Goal: Participate in discussion: Engage in conversation with other users on a specific topic

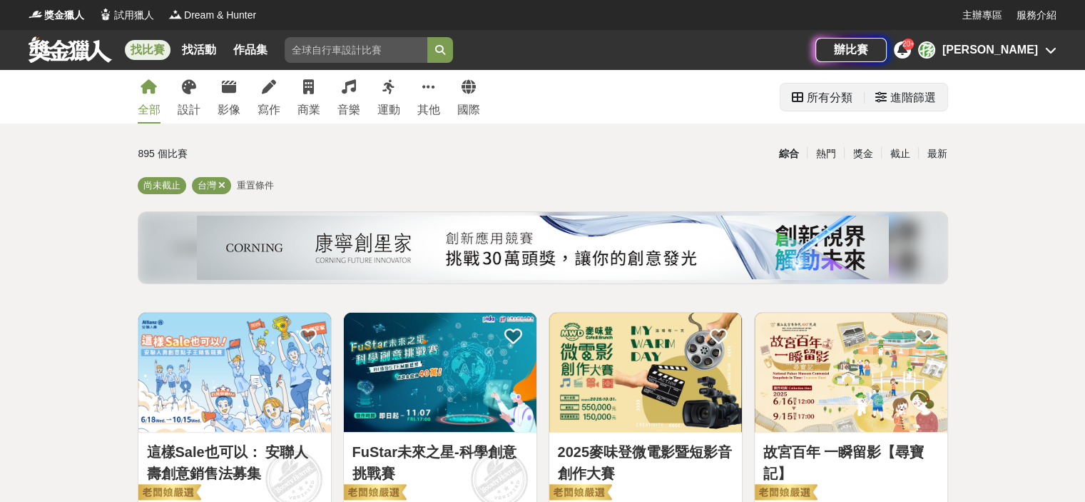
click at [819, 102] on div "所有分類" at bounding box center [830, 97] width 46 height 29
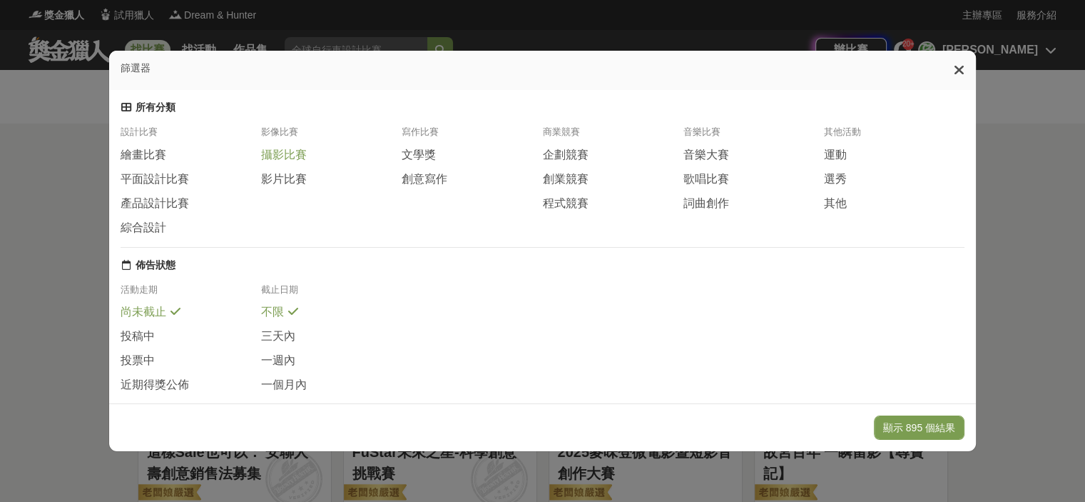
click at [294, 158] on span "攝影比賽" at bounding box center [284, 155] width 46 height 15
click at [923, 423] on button "顯示 47 個結果" at bounding box center [922, 427] width 85 height 24
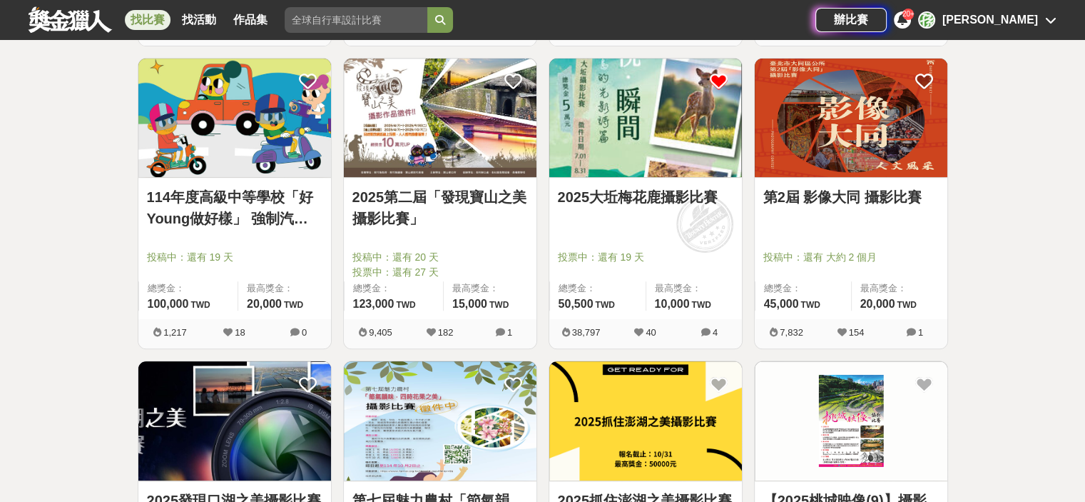
scroll to position [571, 0]
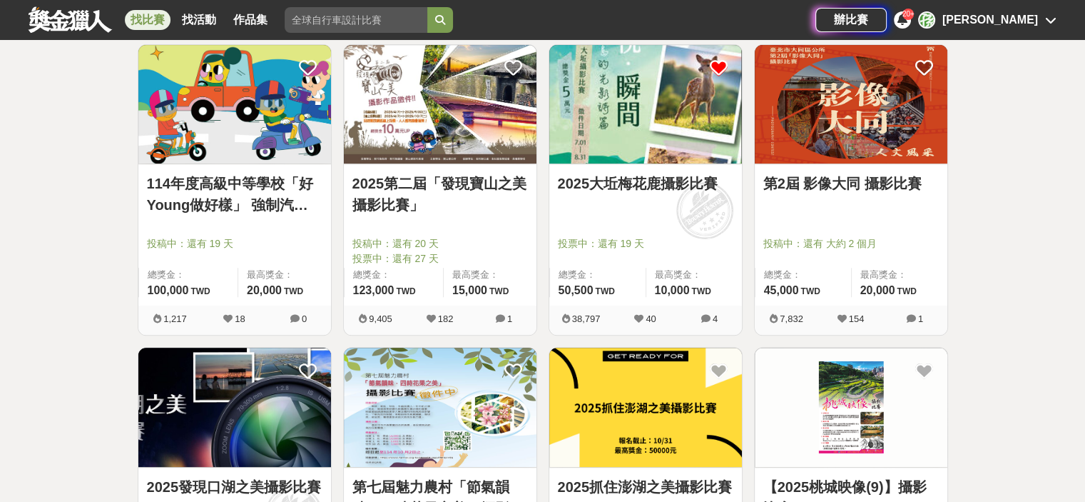
click at [645, 185] on link "2025大坵梅花鹿攝影比賽" at bounding box center [646, 183] width 176 height 21
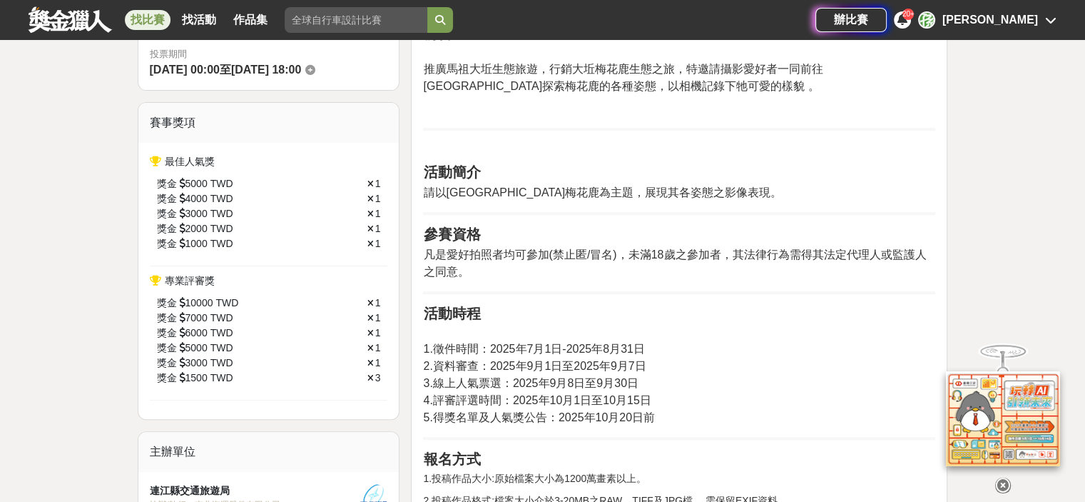
scroll to position [499, 0]
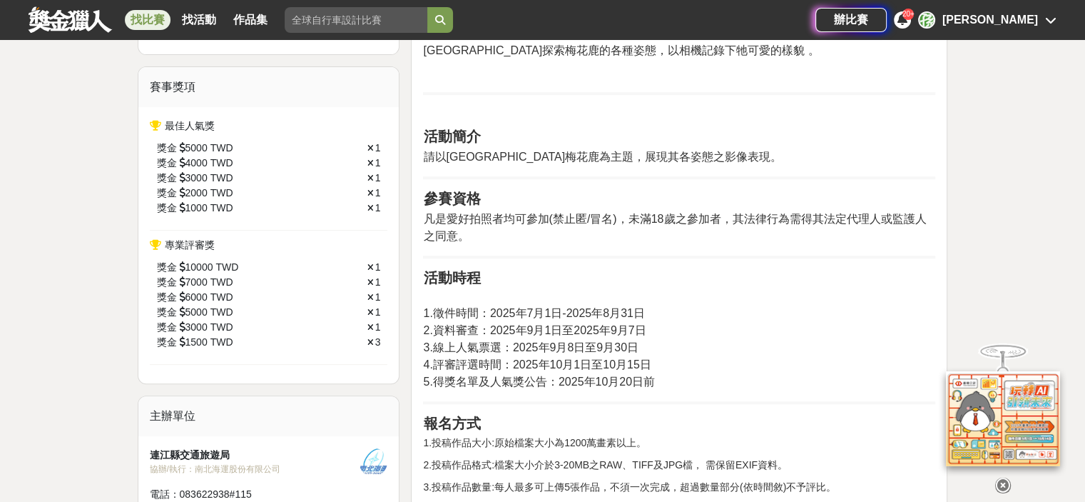
click at [935, 19] on div "孫" at bounding box center [926, 19] width 17 height 17
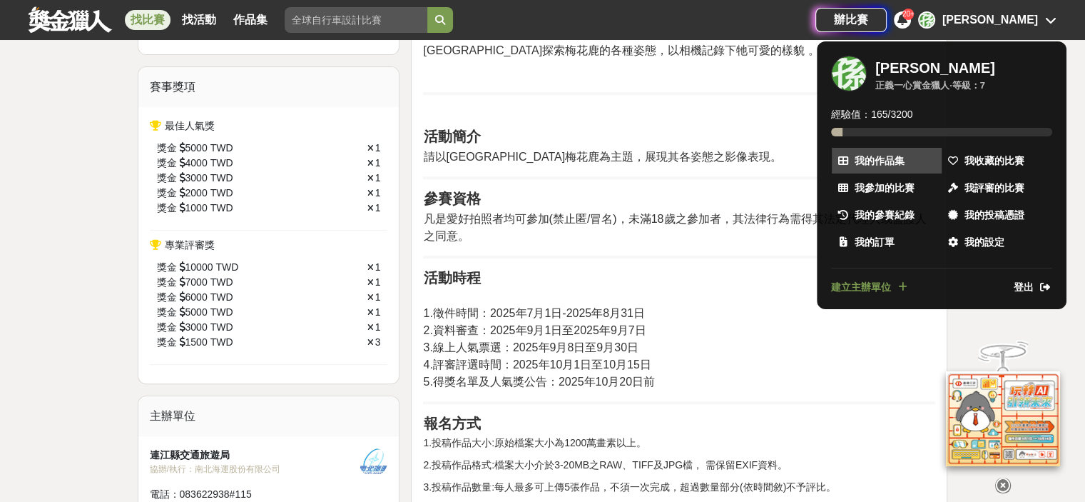
click at [883, 159] on span "我的作品集" at bounding box center [880, 160] width 50 height 15
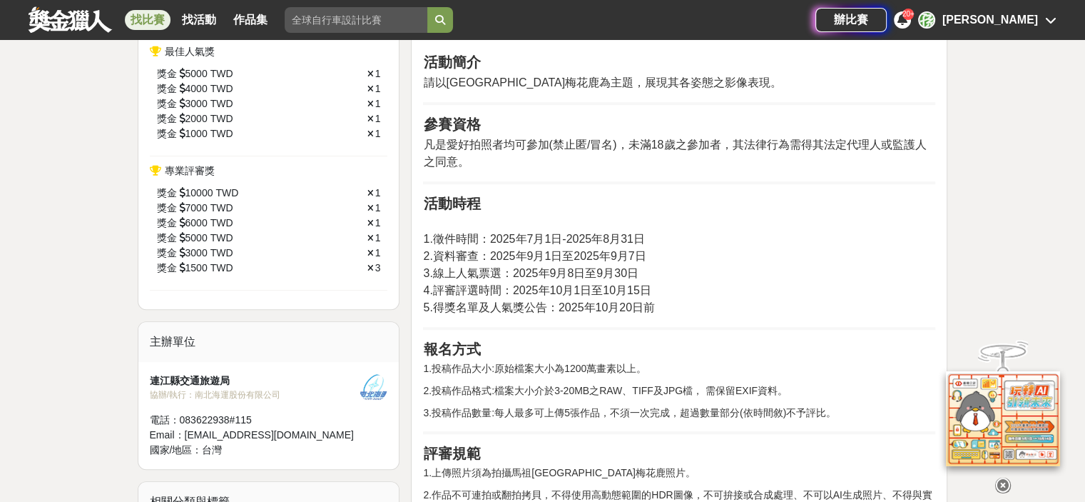
scroll to position [395, 0]
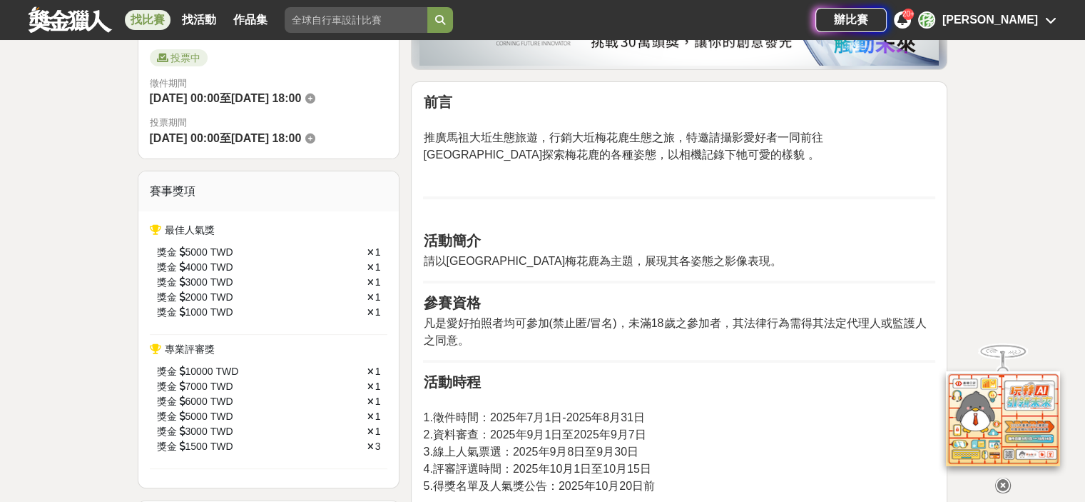
click at [1050, 21] on icon at bounding box center [1050, 19] width 11 height 11
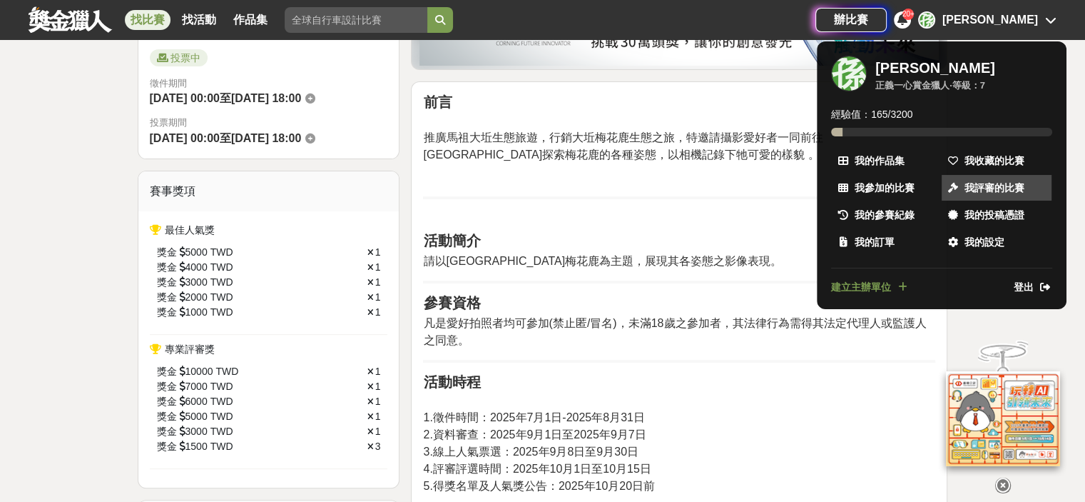
click at [1011, 187] on span "我評審的比賽" at bounding box center [995, 187] width 60 height 15
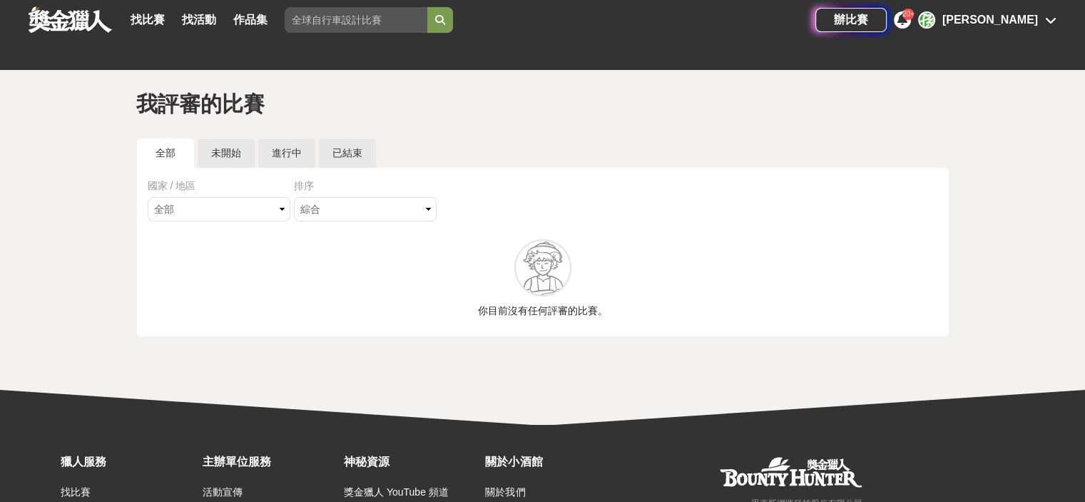
click at [935, 15] on div "孫" at bounding box center [926, 19] width 17 height 17
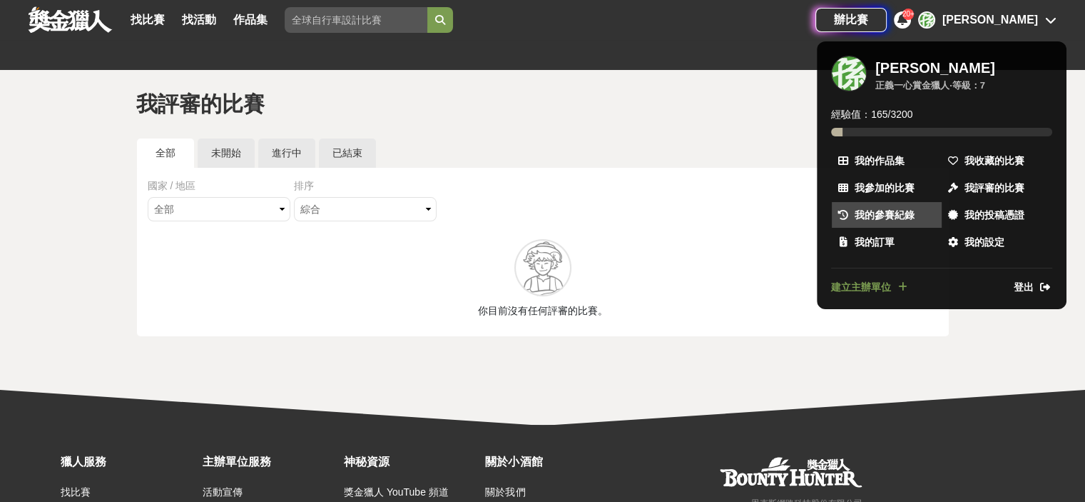
click at [897, 214] on span "我的參賽紀錄" at bounding box center [885, 215] width 60 height 15
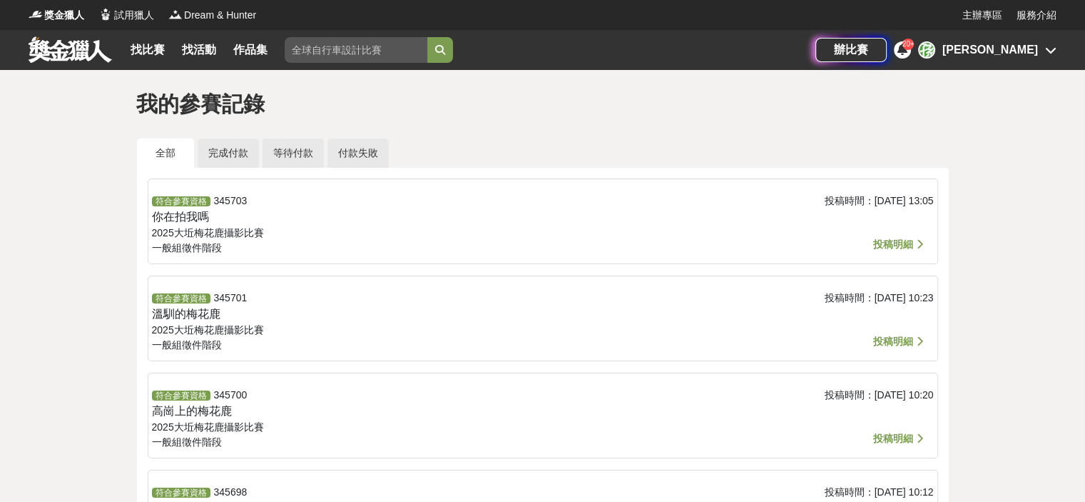
click at [890, 243] on span "投稿明細" at bounding box center [893, 243] width 40 height 11
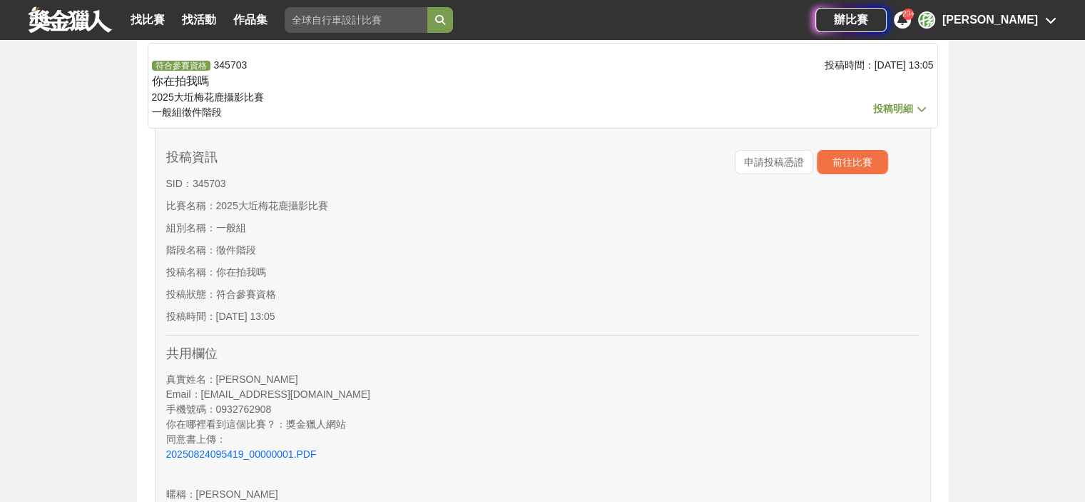
scroll to position [71, 0]
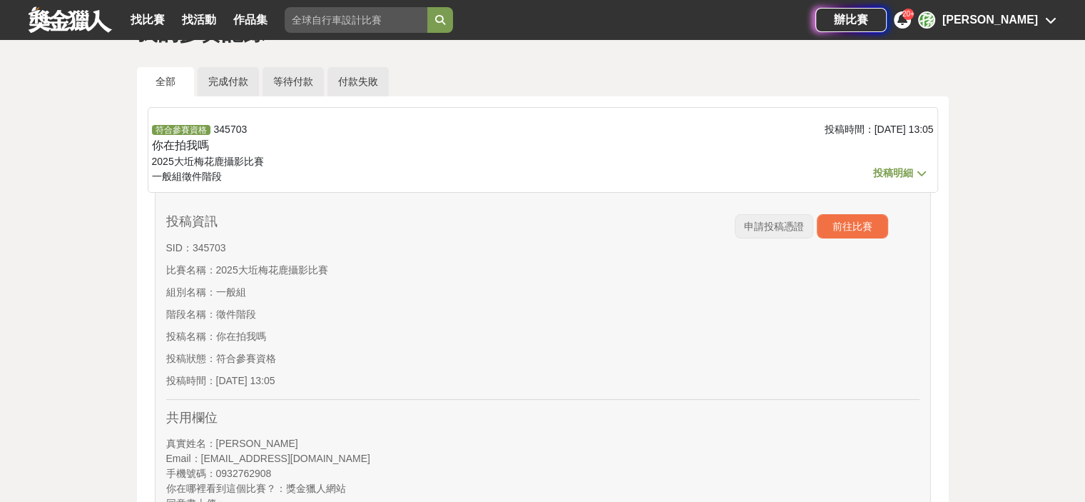
click at [767, 228] on span "申請投稿憑證" at bounding box center [774, 225] width 60 height 11
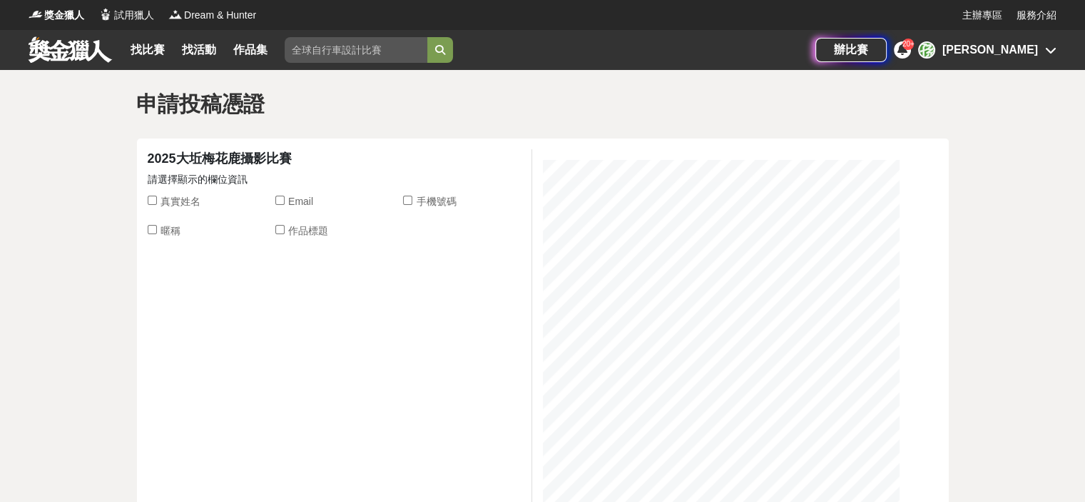
click at [149, 199] on input "真實姓名" at bounding box center [152, 199] width 9 height 9
checkbox input "true"
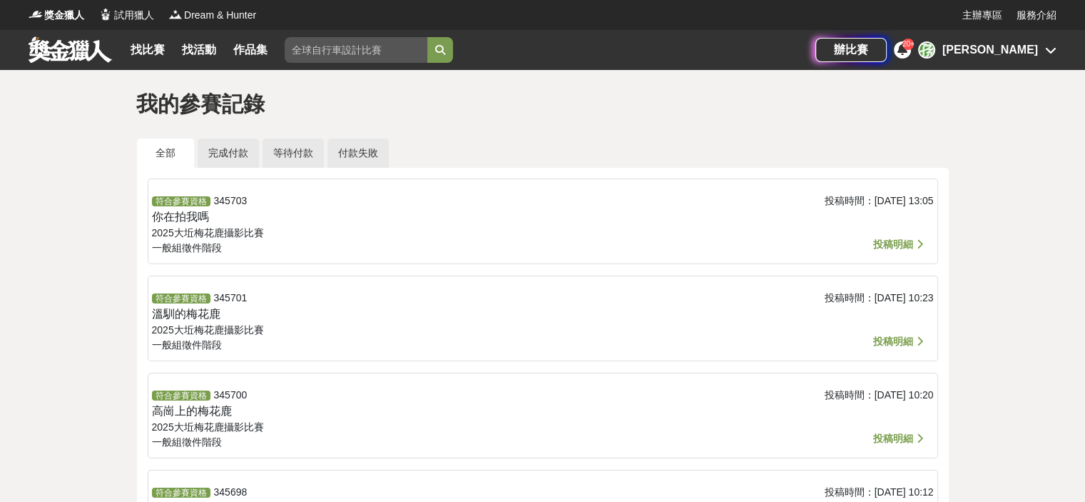
click at [888, 340] on span "投稿明細" at bounding box center [893, 340] width 40 height 11
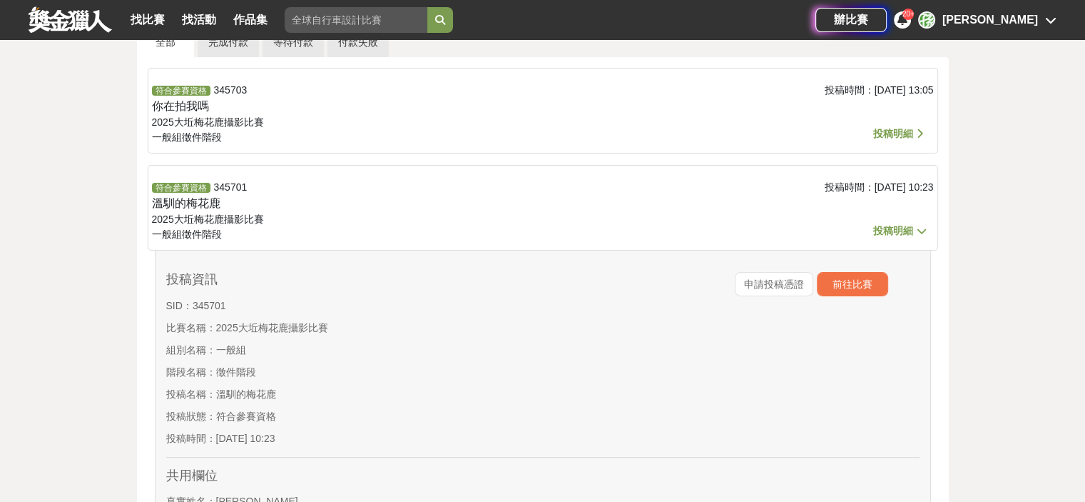
scroll to position [143, 0]
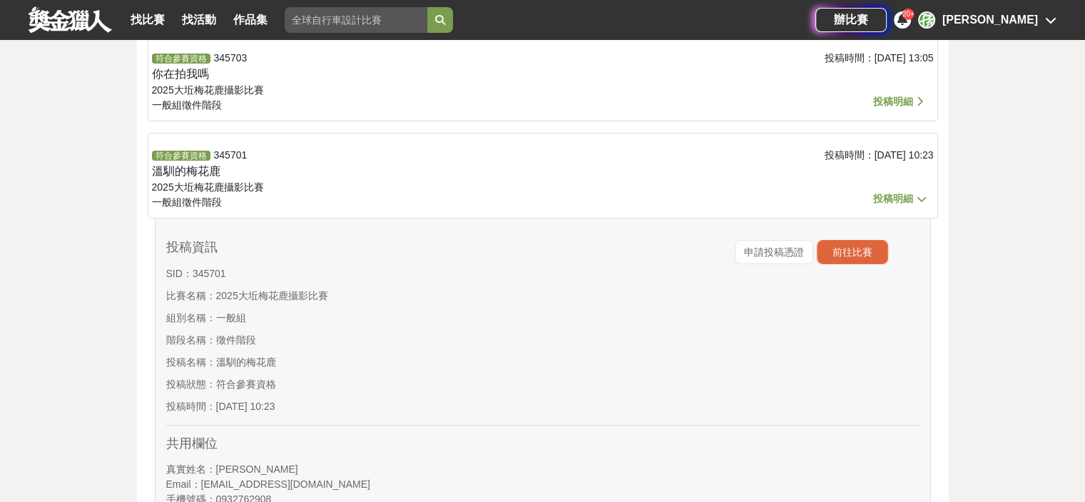
click at [851, 251] on button "前往比賽" at bounding box center [852, 252] width 71 height 24
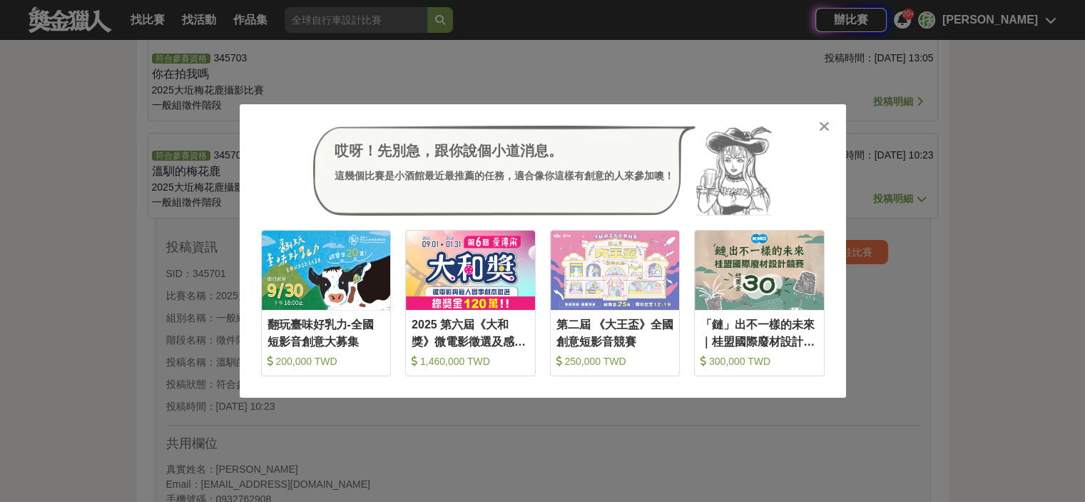
click at [824, 116] on div "哎呀！先別急，跟你說個小道消息。 這幾個比賽是小酒館最近最推薦的任務，適合像你這樣有創意的人來參加噢！ 收藏 翻玩臺味好乳力-全國短影音創意大募集 200,0…" at bounding box center [543, 250] width 606 height 293
click at [820, 125] on icon at bounding box center [824, 126] width 11 height 14
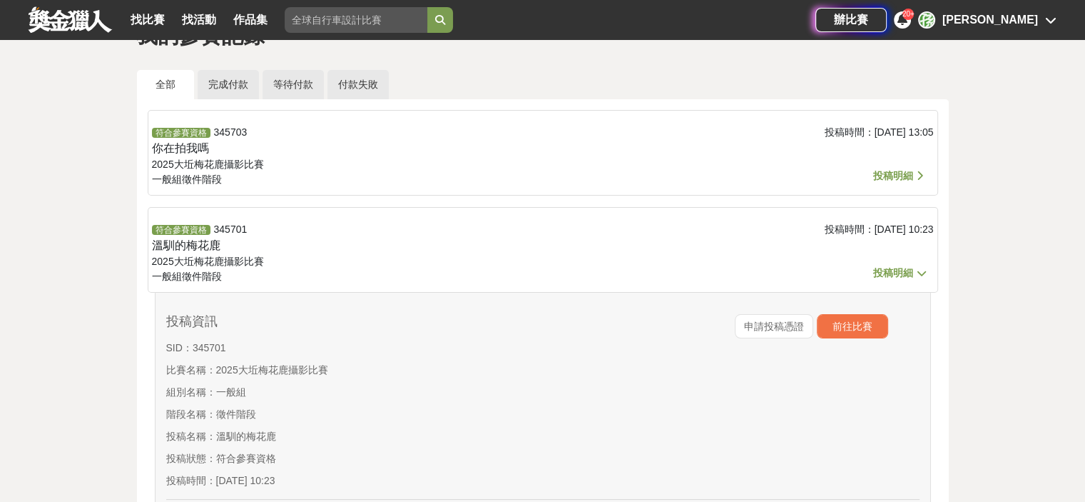
scroll to position [0, 0]
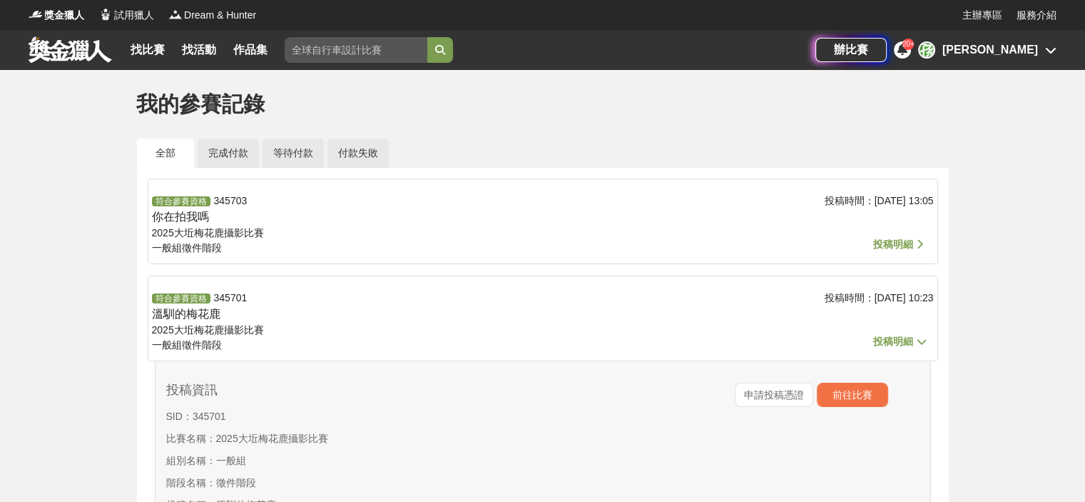
click at [935, 49] on div "孫" at bounding box center [926, 49] width 17 height 17
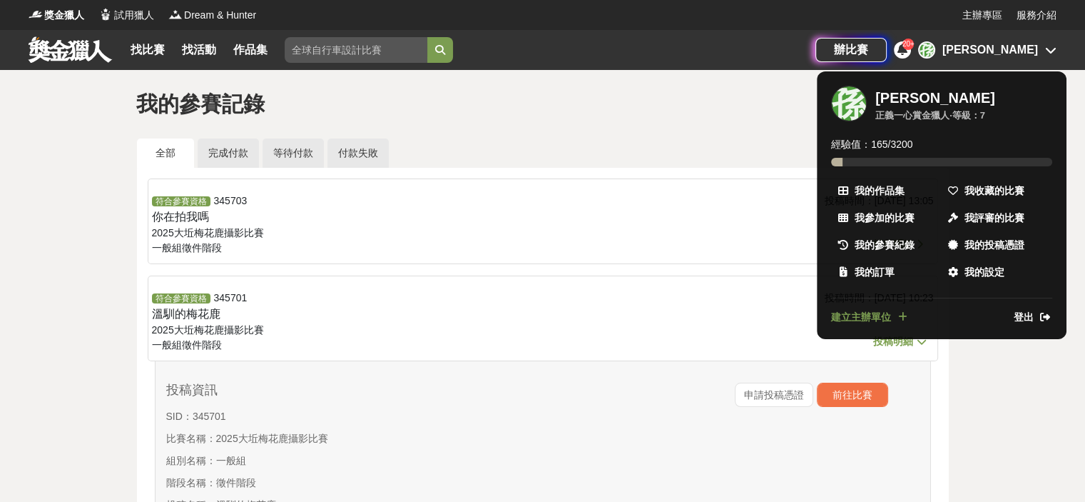
click at [1070, 199] on div at bounding box center [542, 251] width 1085 height 502
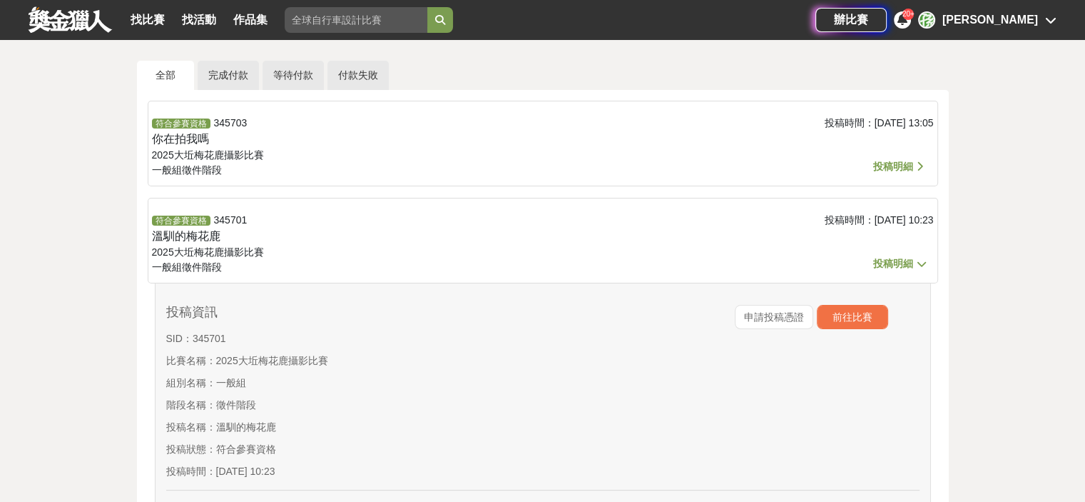
scroll to position [214, 0]
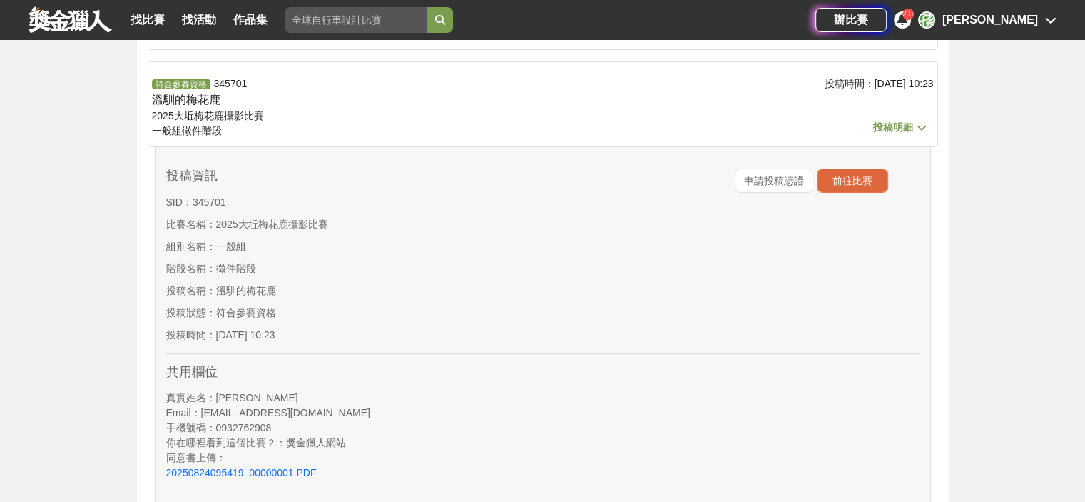
click at [855, 180] on button "前往比賽" at bounding box center [852, 180] width 71 height 24
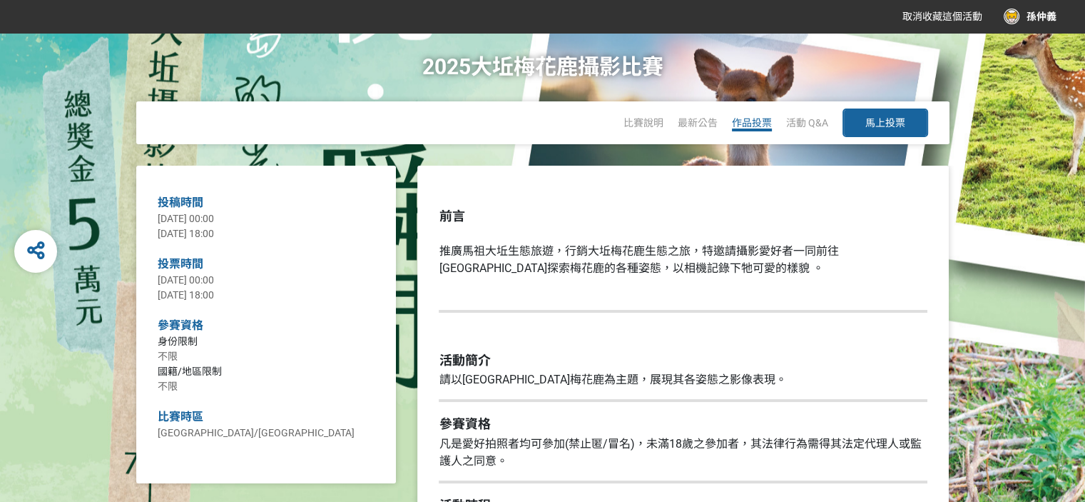
click at [751, 122] on span "作品投票" at bounding box center [752, 122] width 40 height 11
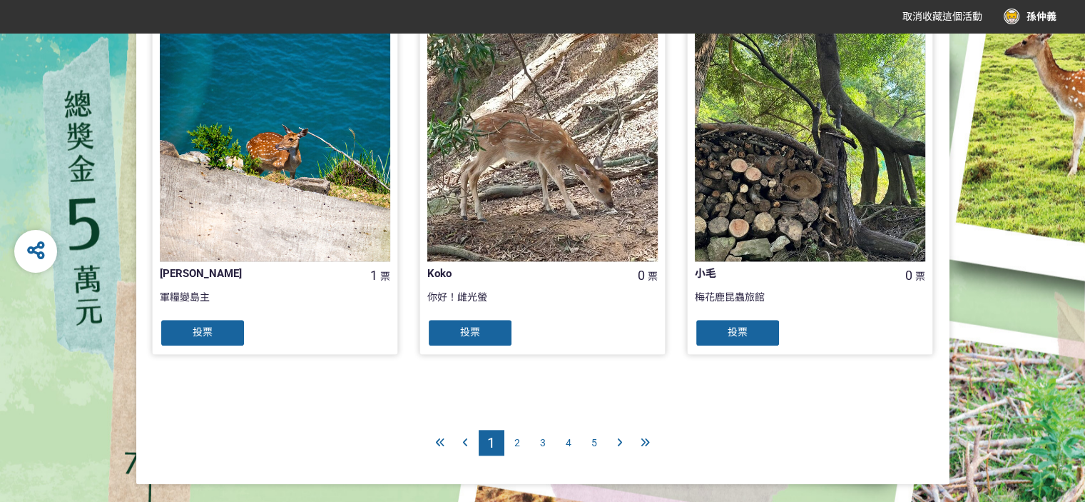
scroll to position [1477, 0]
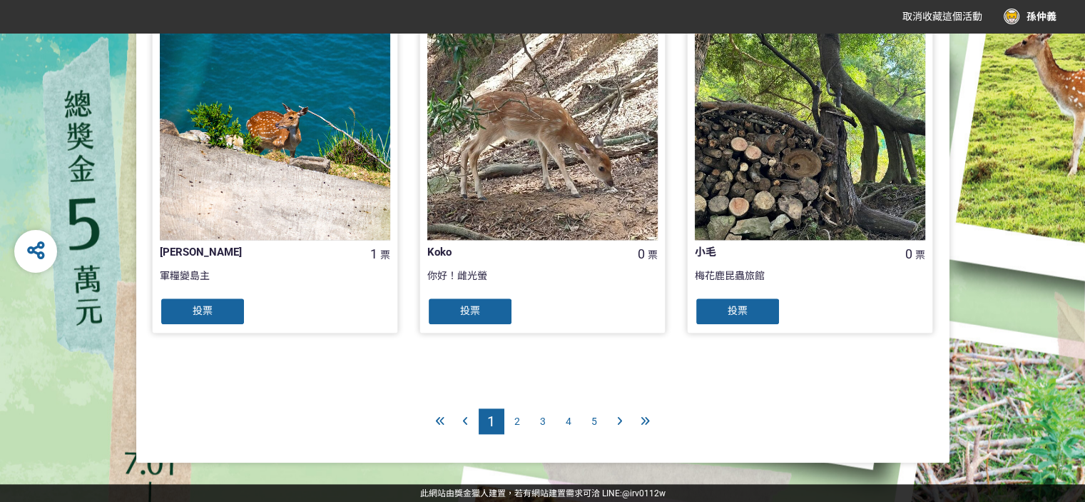
click at [515, 419] on span "2" at bounding box center [517, 420] width 6 height 11
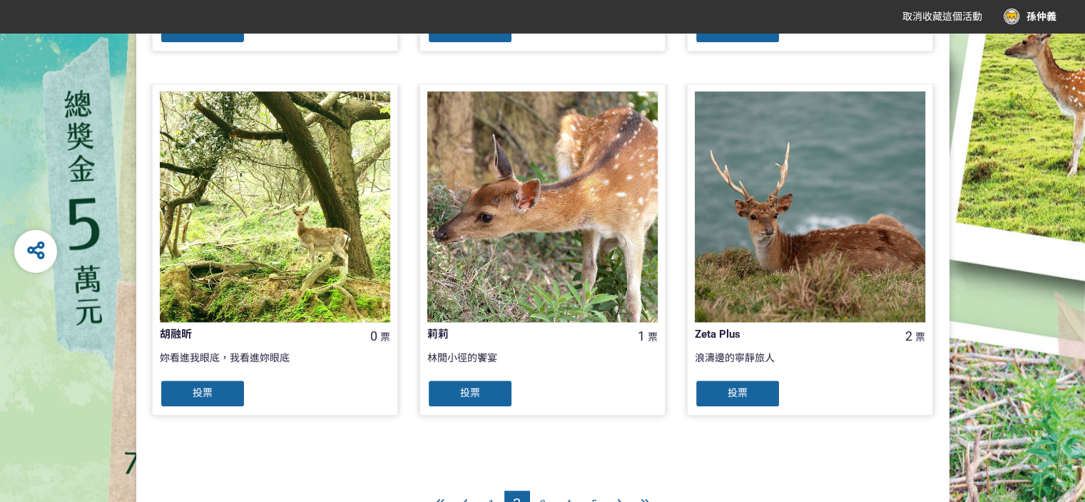
scroll to position [1477, 0]
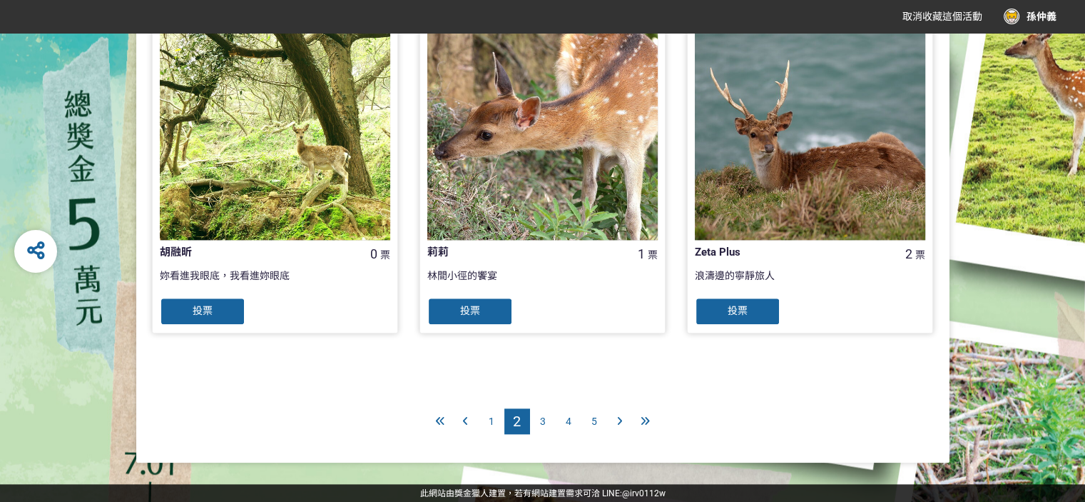
click at [541, 421] on span "3" at bounding box center [543, 420] width 6 height 11
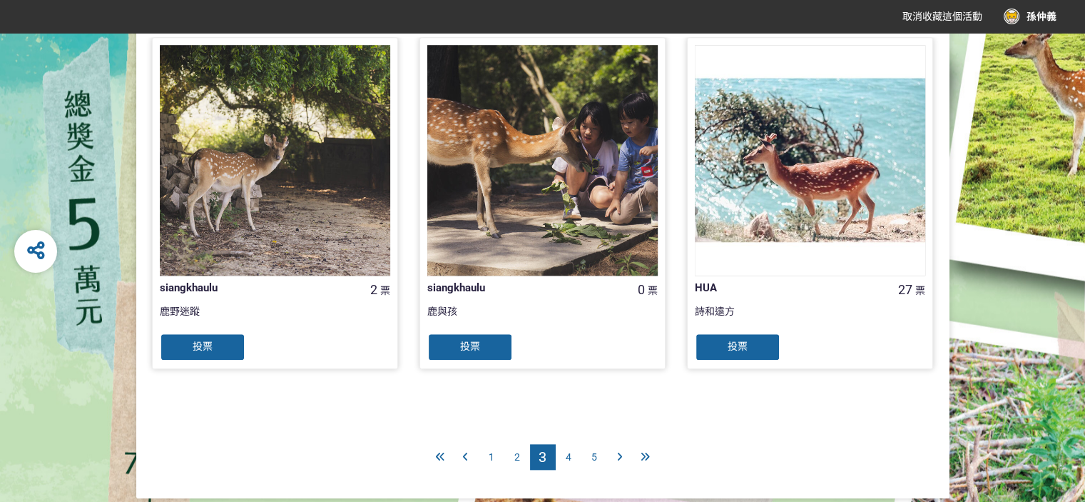
scroll to position [1477, 0]
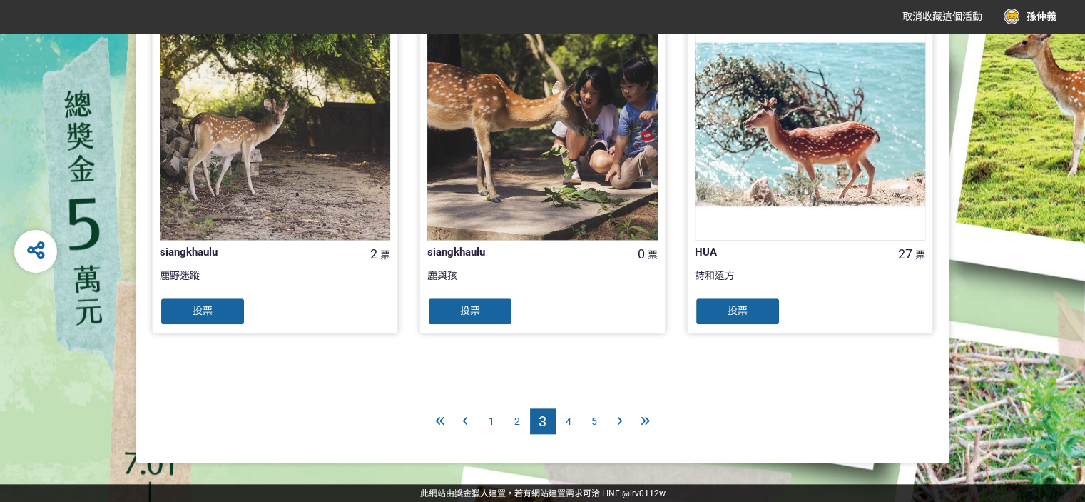
click at [564, 420] on div "4" at bounding box center [569, 421] width 26 height 26
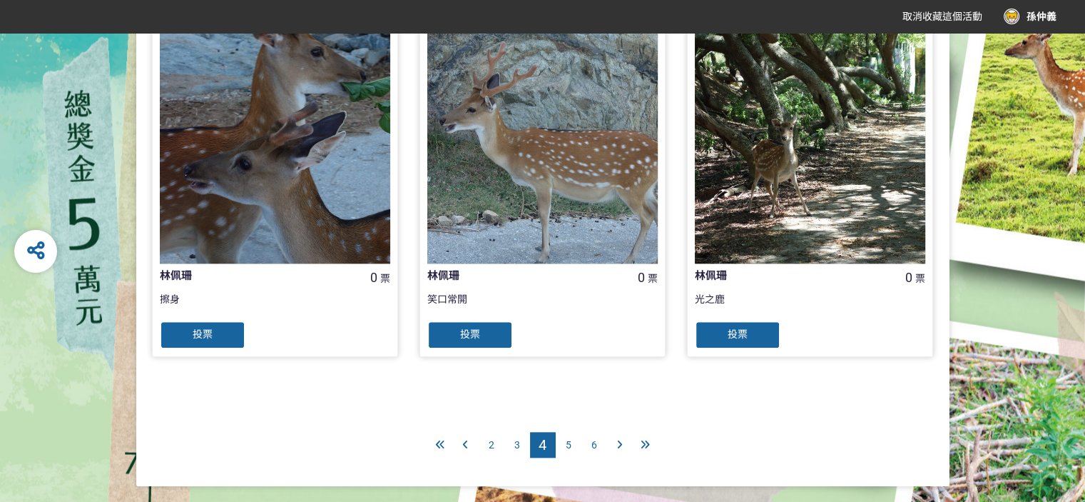
scroll to position [1477, 0]
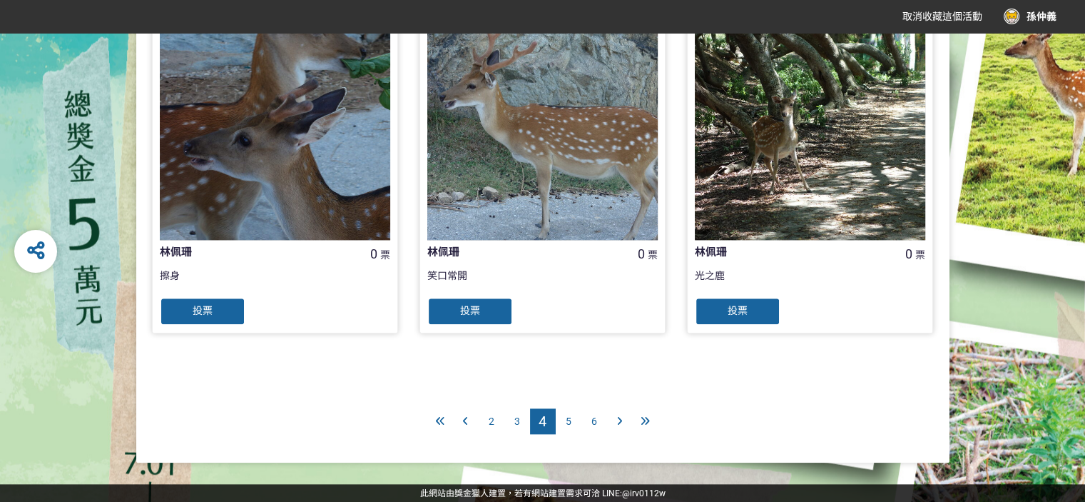
click at [569, 421] on span "5" at bounding box center [569, 420] width 6 height 11
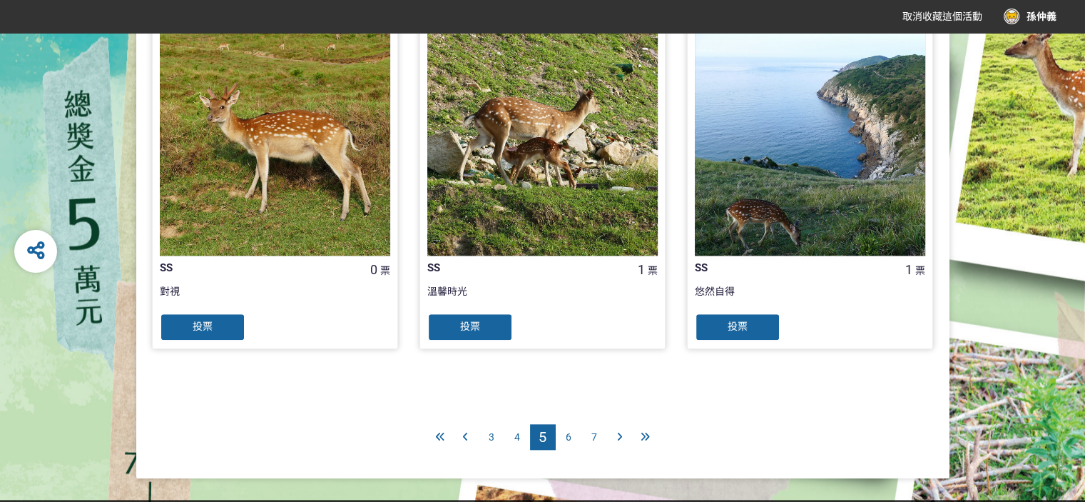
scroll to position [1477, 0]
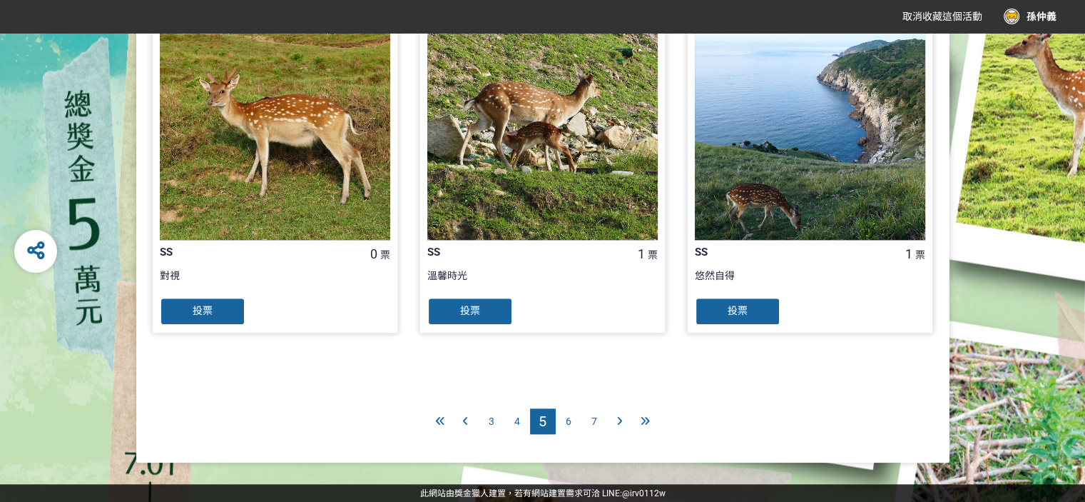
click at [568, 417] on span "6" at bounding box center [569, 420] width 6 height 11
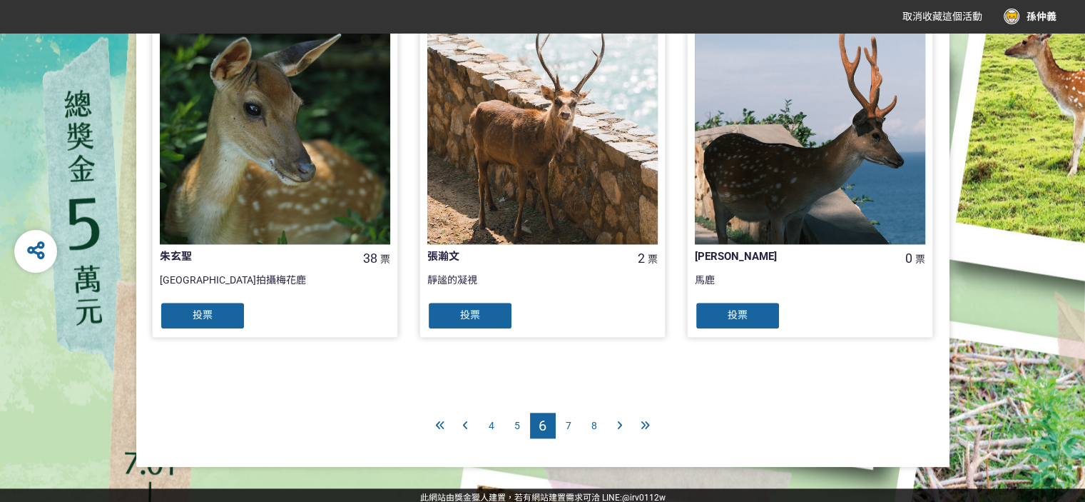
scroll to position [1477, 0]
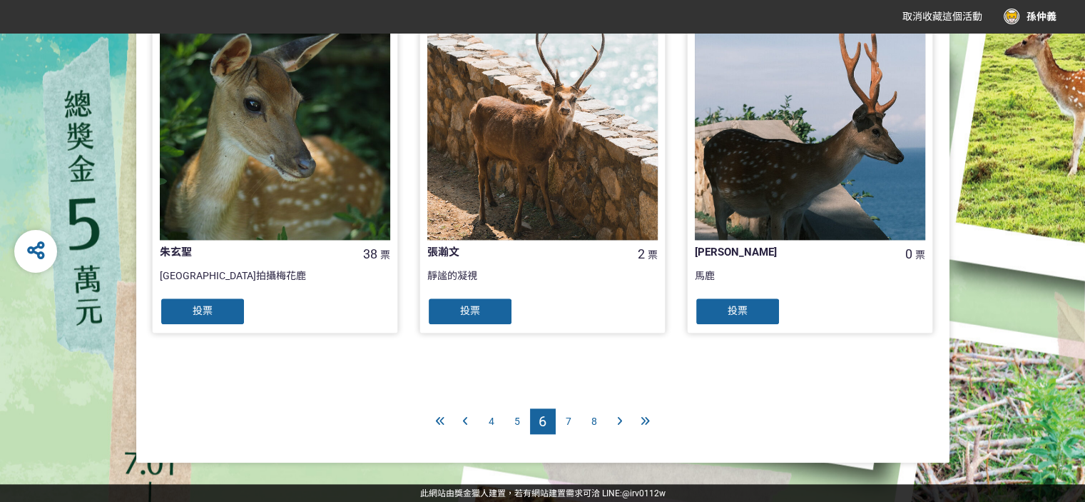
click at [568, 419] on span "7" at bounding box center [569, 420] width 6 height 11
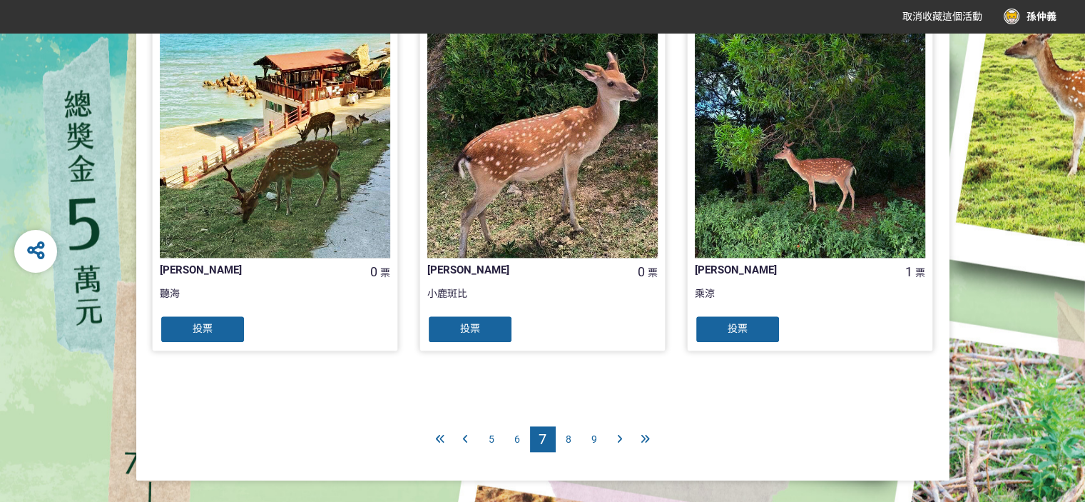
scroll to position [1477, 0]
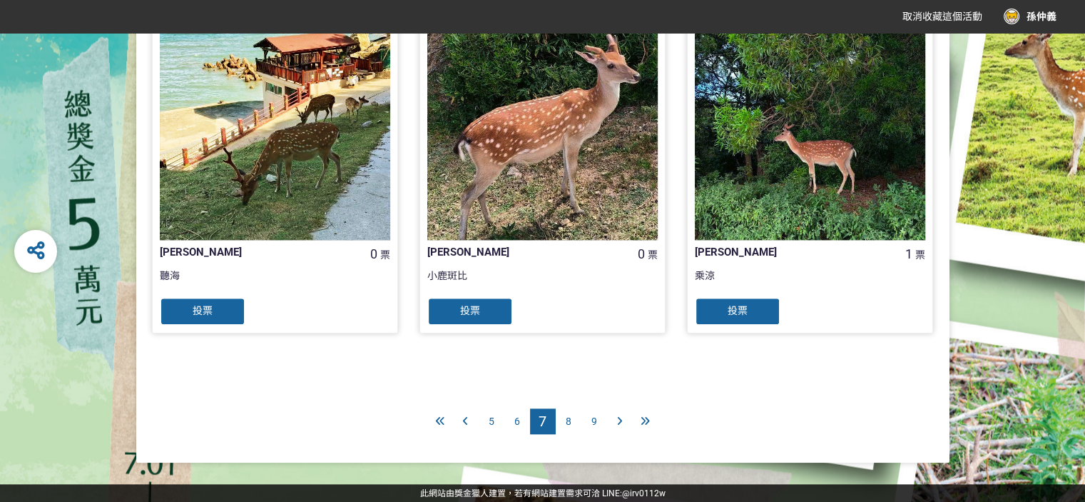
click at [561, 414] on div "8" at bounding box center [569, 421] width 26 height 26
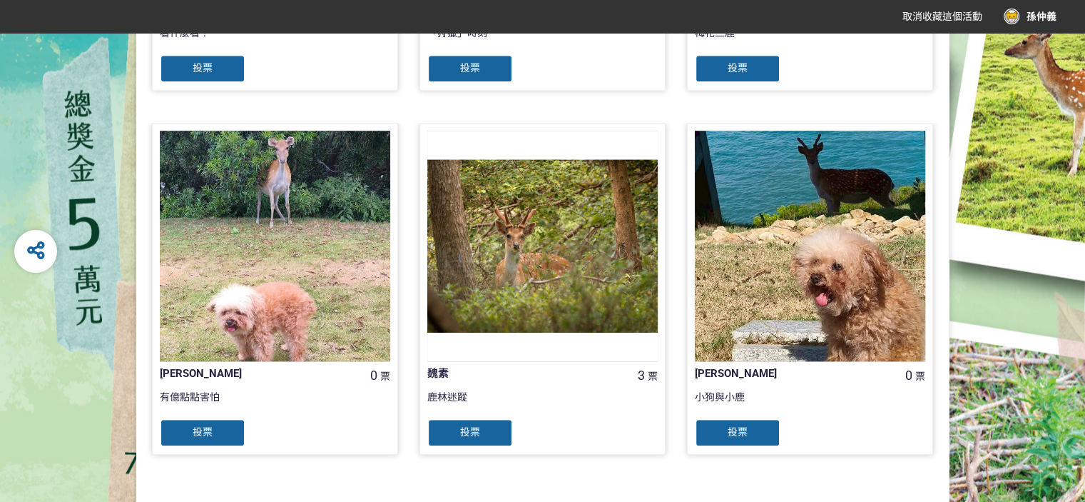
scroll to position [1477, 0]
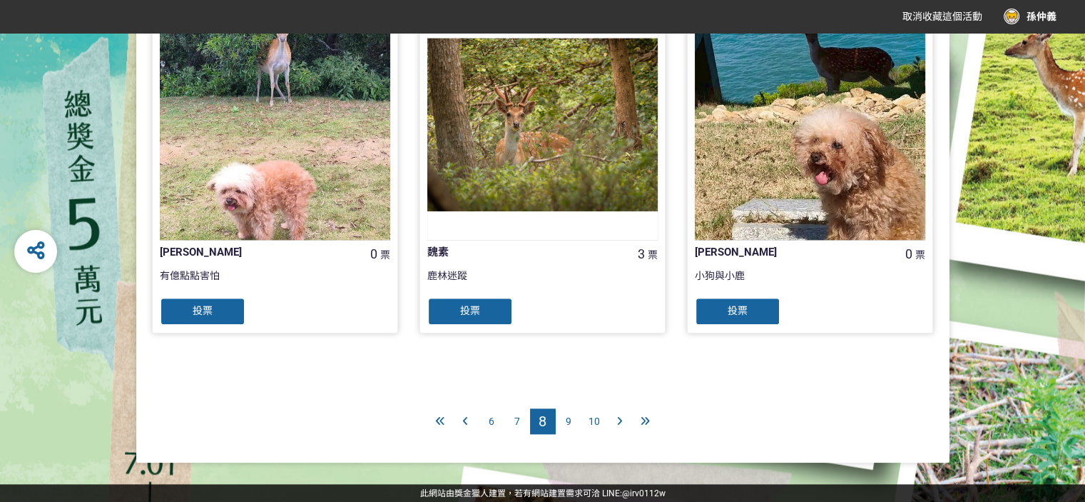
click at [568, 416] on span "9" at bounding box center [569, 420] width 6 height 11
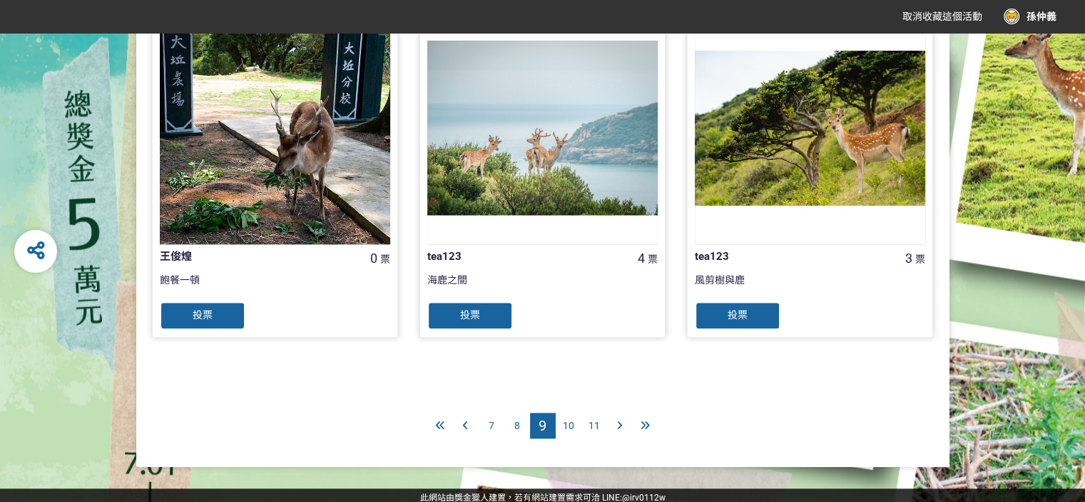
scroll to position [1477, 0]
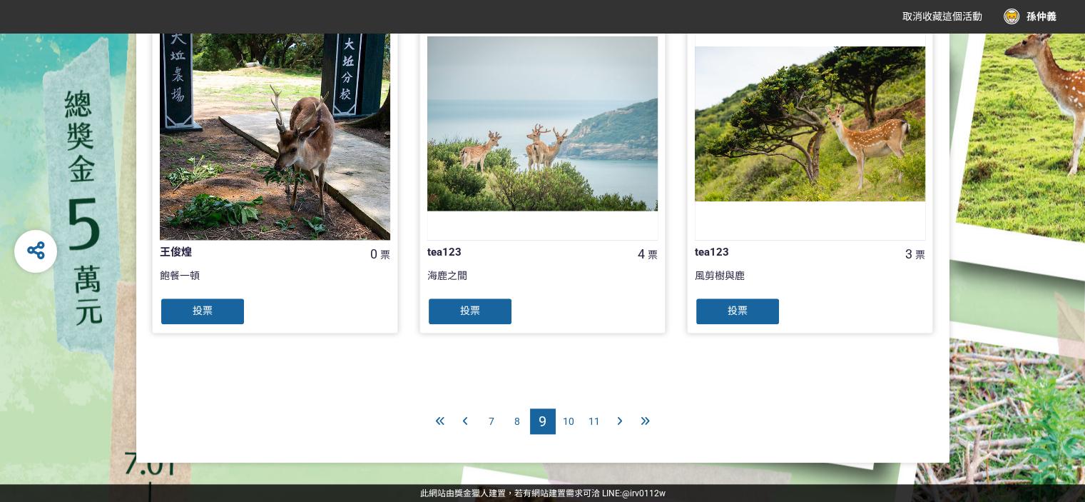
click at [566, 421] on span "10" at bounding box center [568, 420] width 11 height 11
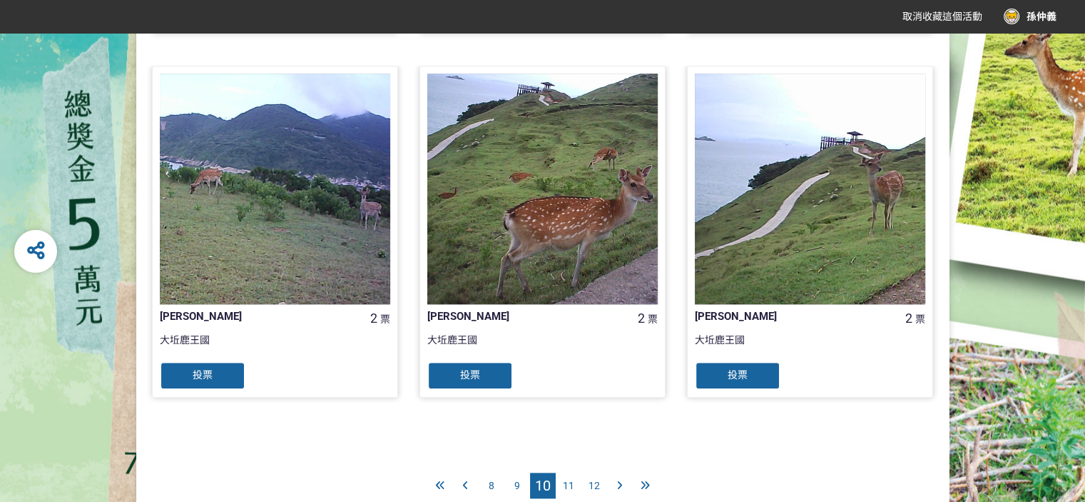
scroll to position [1477, 0]
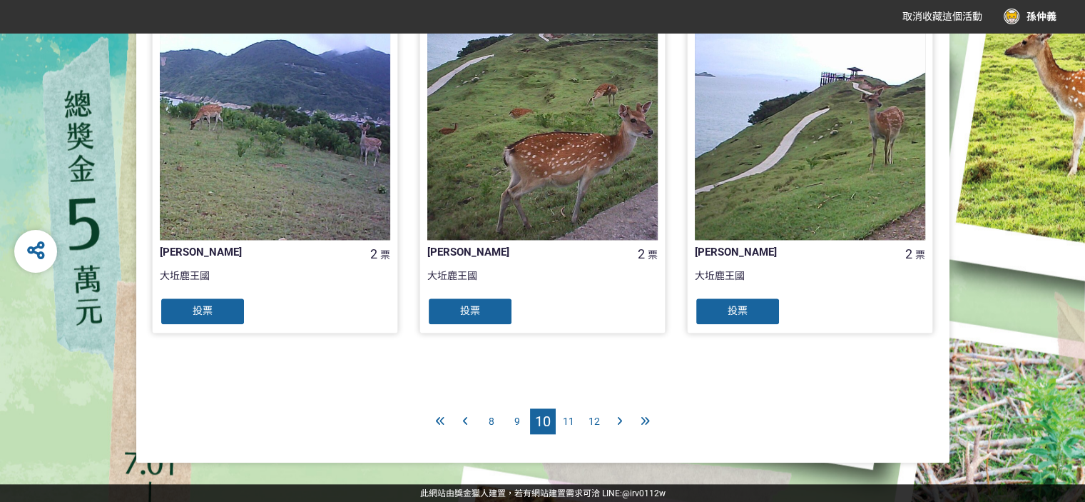
click at [565, 418] on span "11" at bounding box center [568, 420] width 11 height 11
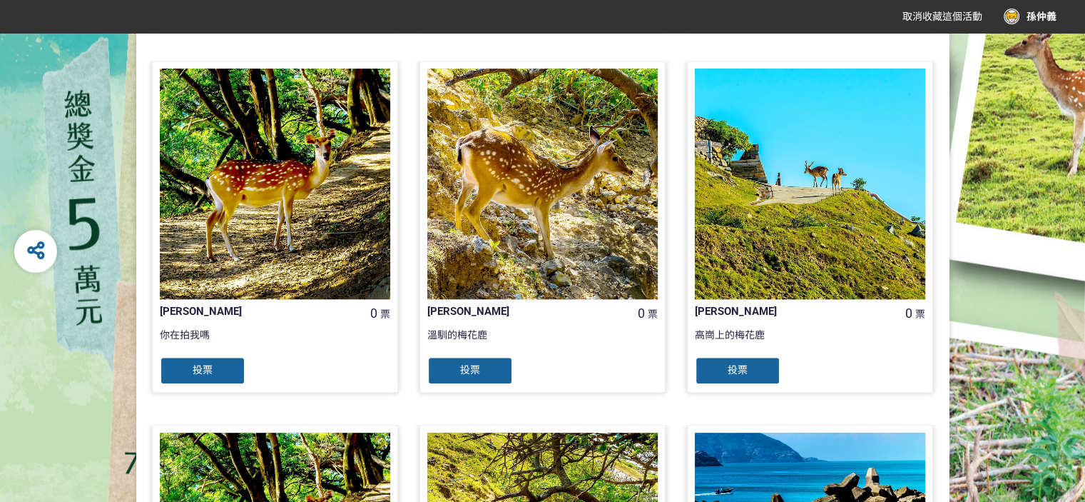
scroll to position [1070, 0]
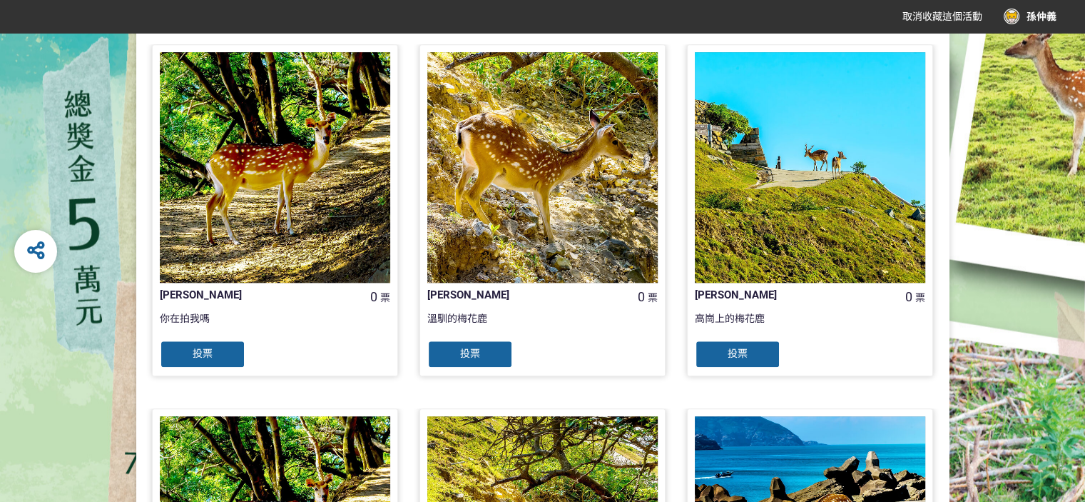
click at [190, 352] on div "投票" at bounding box center [203, 354] width 86 height 29
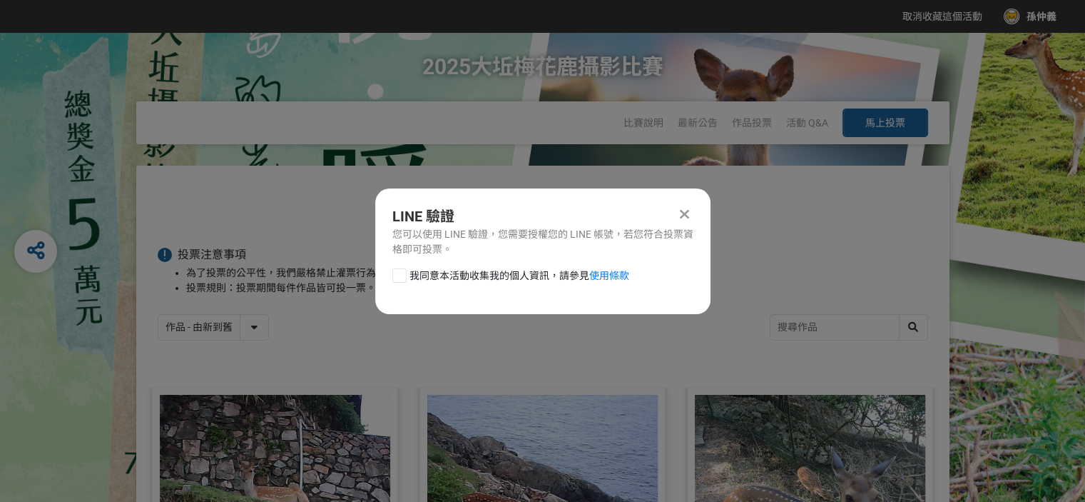
click at [397, 275] on div at bounding box center [399, 275] width 14 height 14
checkbox input "true"
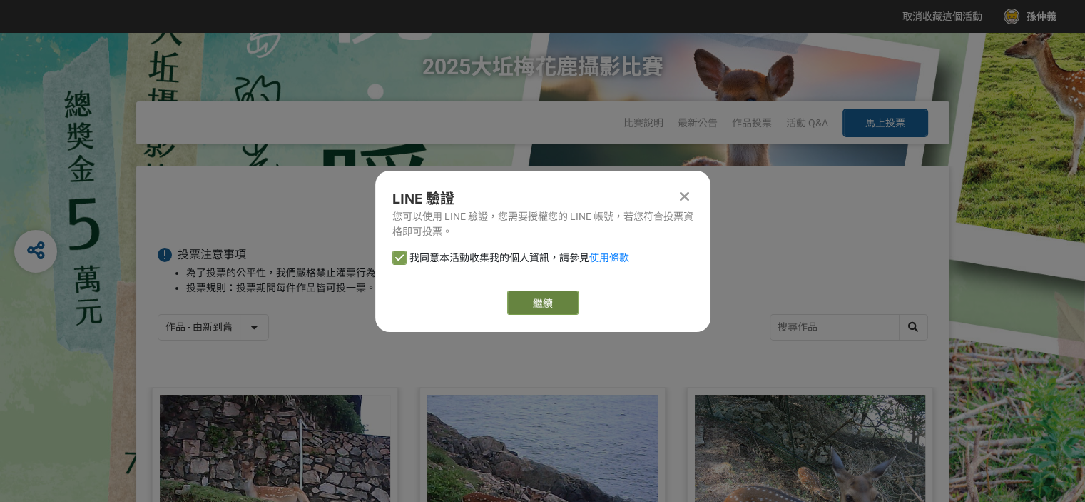
click at [534, 303] on link "繼續" at bounding box center [542, 302] width 71 height 24
click at [542, 301] on link "繼續" at bounding box center [542, 302] width 71 height 24
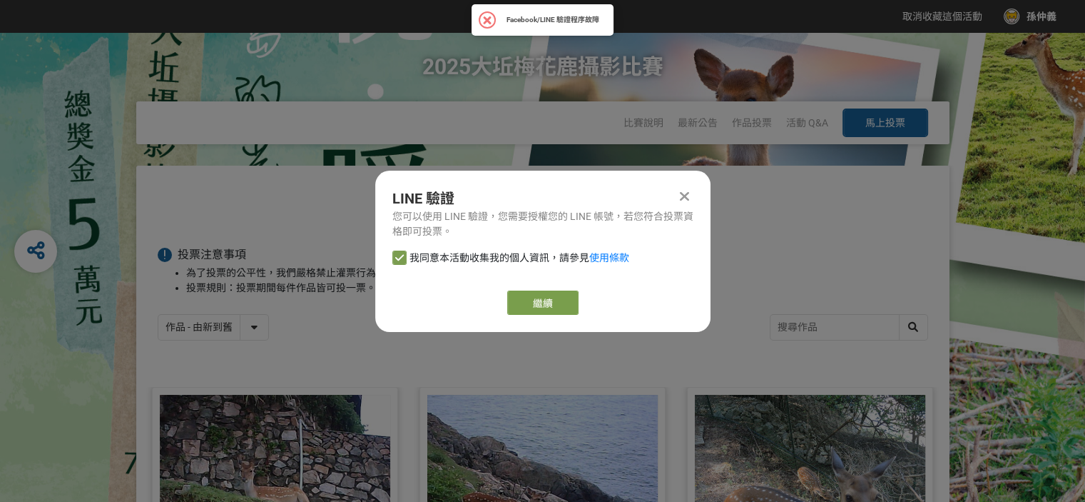
click at [682, 190] on icon at bounding box center [684, 196] width 9 height 14
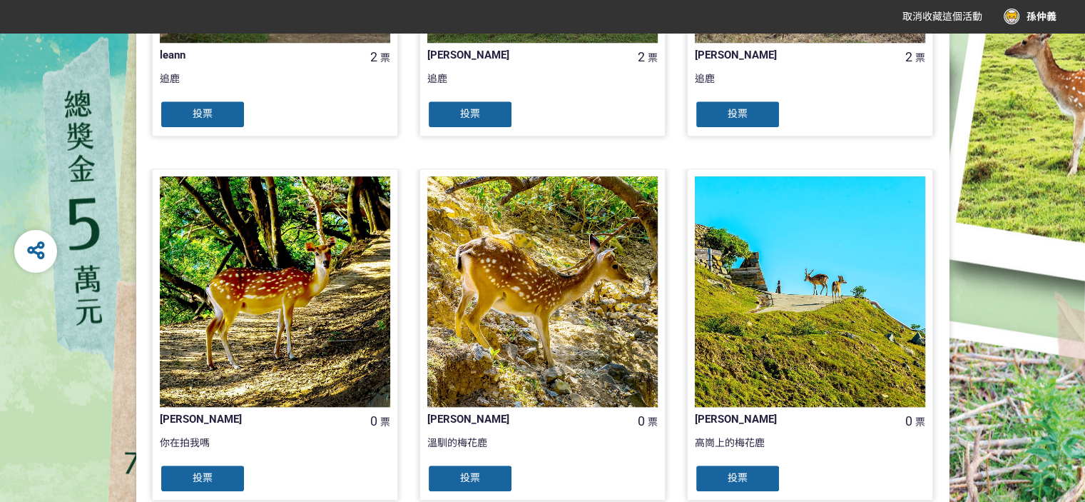
scroll to position [977, 0]
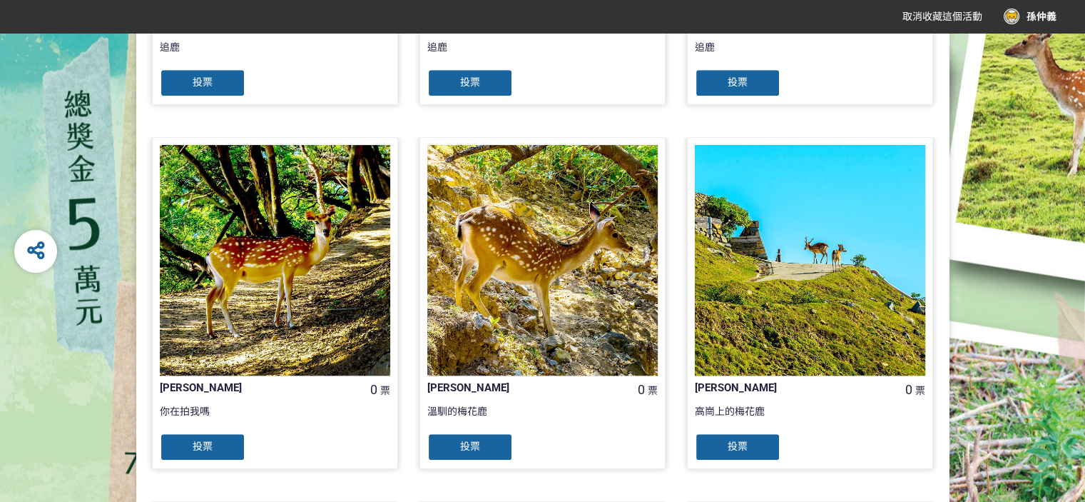
click at [477, 442] on span "投票" at bounding box center [470, 445] width 20 height 11
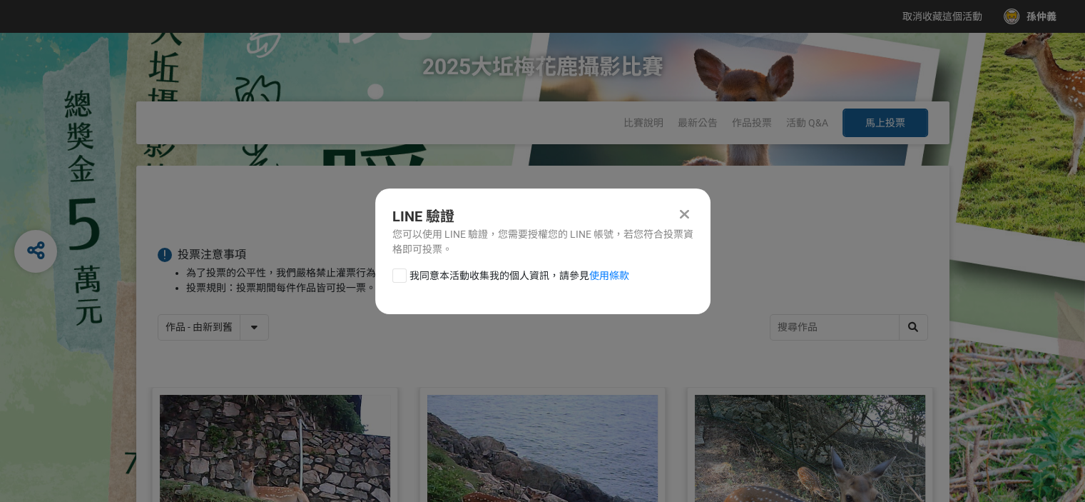
click at [405, 275] on div at bounding box center [399, 275] width 14 height 14
checkbox input "true"
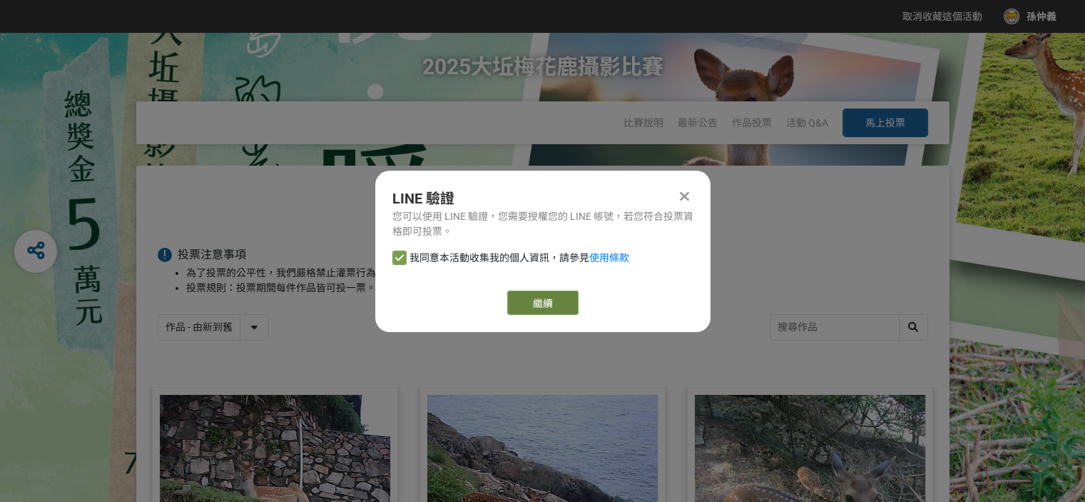
click at [538, 307] on link "繼續" at bounding box center [542, 302] width 71 height 24
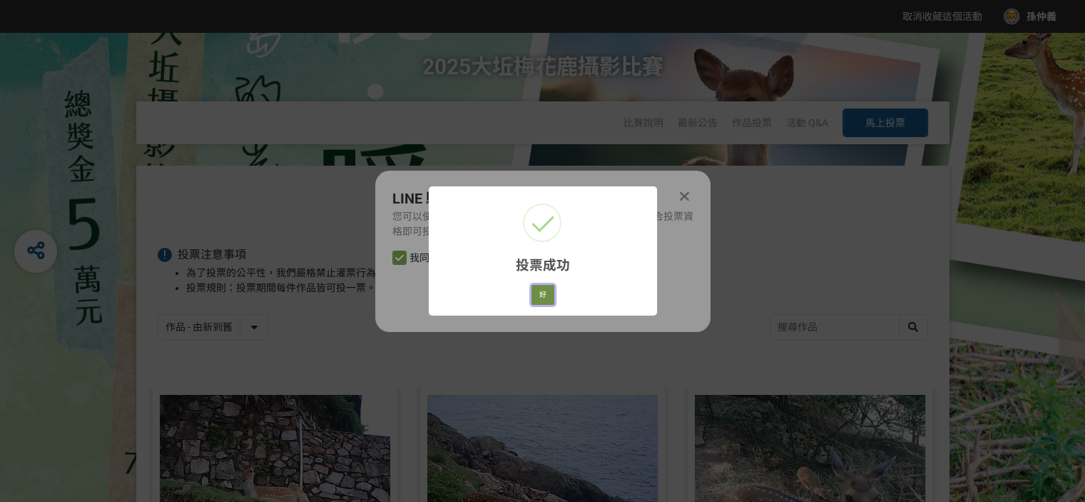
click at [541, 295] on button "好" at bounding box center [543, 295] width 23 height 20
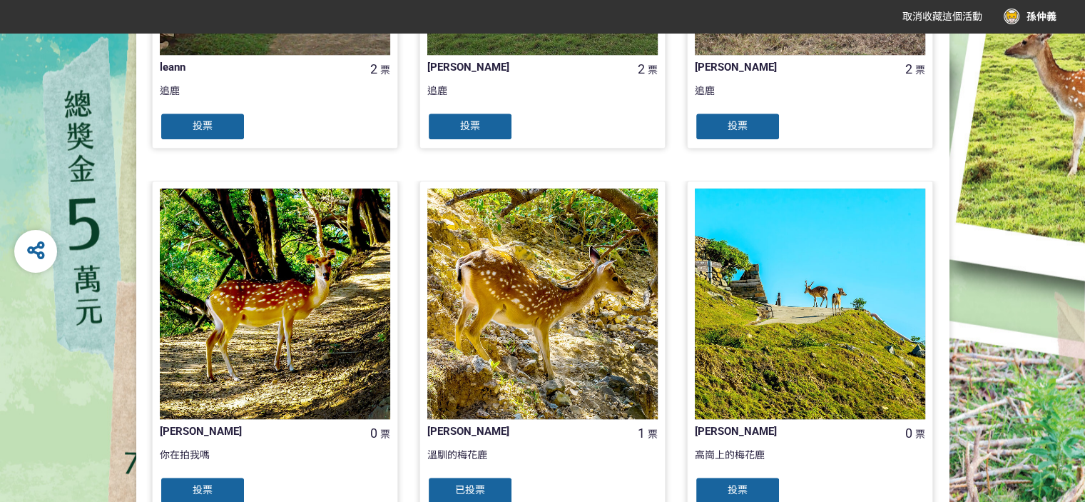
scroll to position [1148, 0]
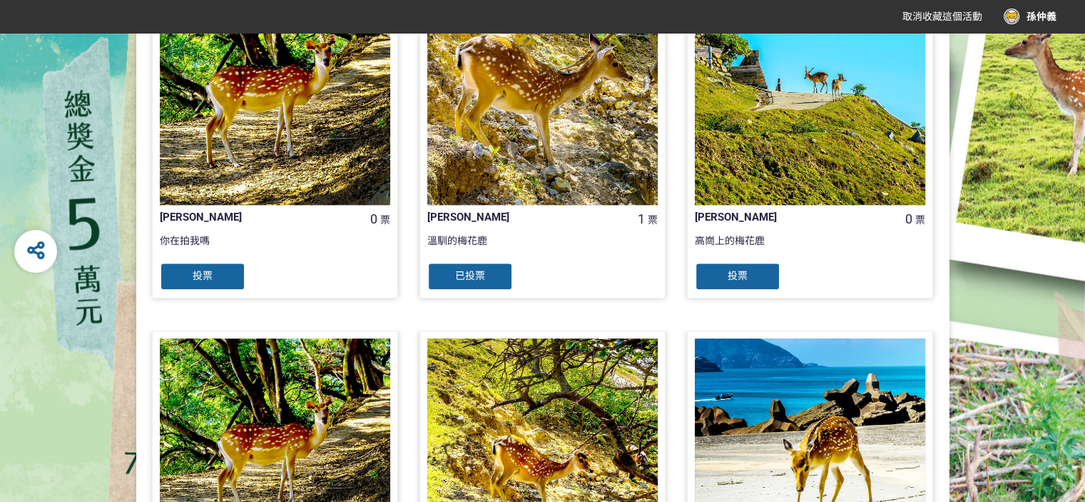
click at [202, 271] on span "投票" at bounding box center [203, 275] width 20 height 11
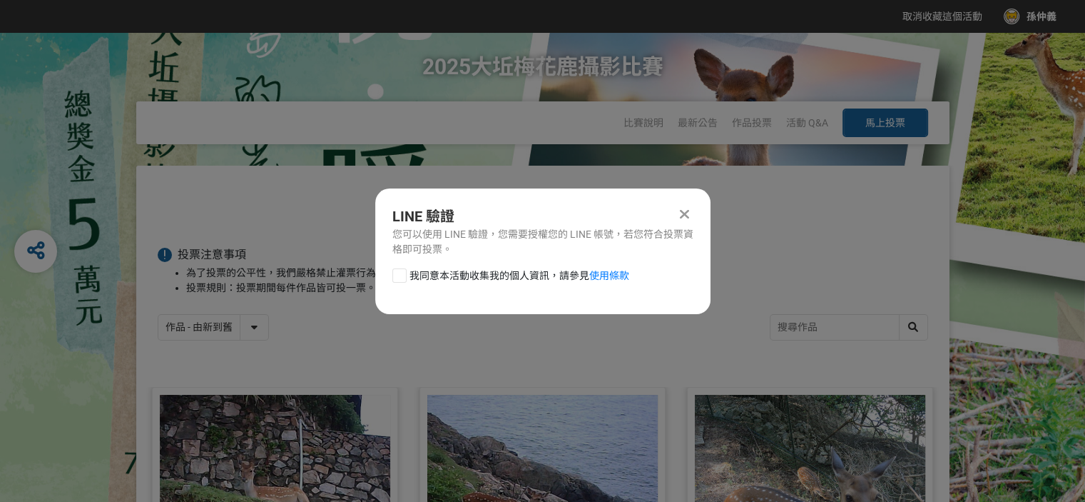
scroll to position [0, 0]
click at [397, 275] on div at bounding box center [399, 275] width 14 height 14
checkbox input "true"
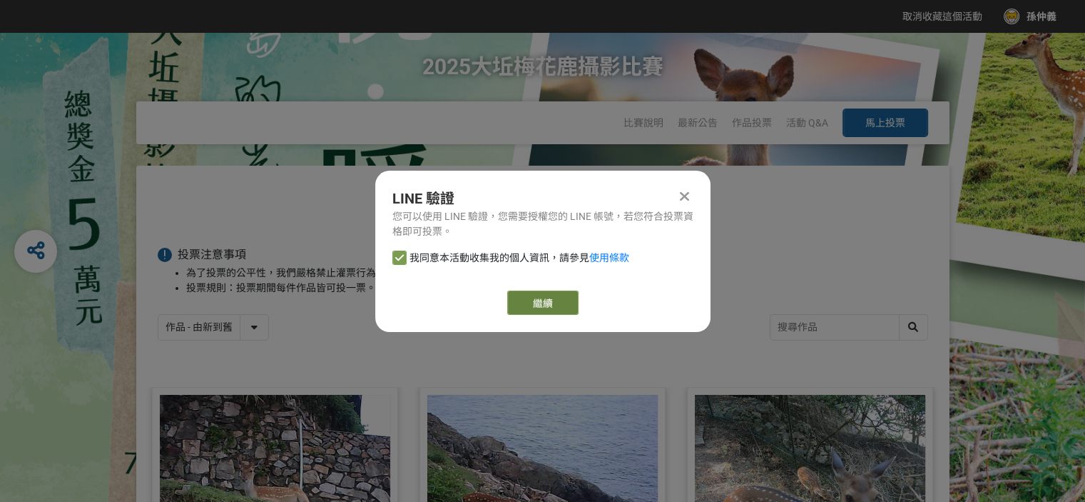
click at [525, 302] on button "繼續" at bounding box center [542, 302] width 71 height 24
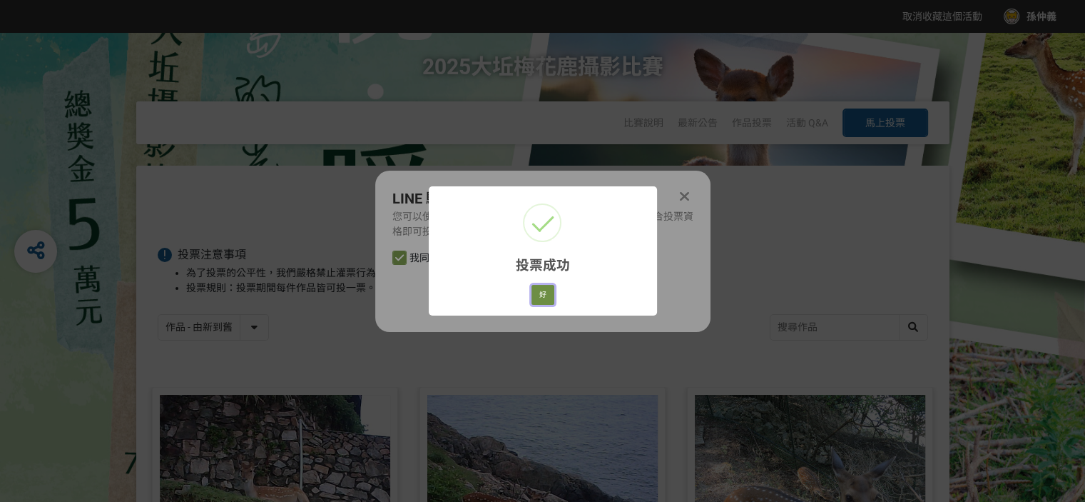
click at [541, 297] on button "好" at bounding box center [543, 295] width 23 height 20
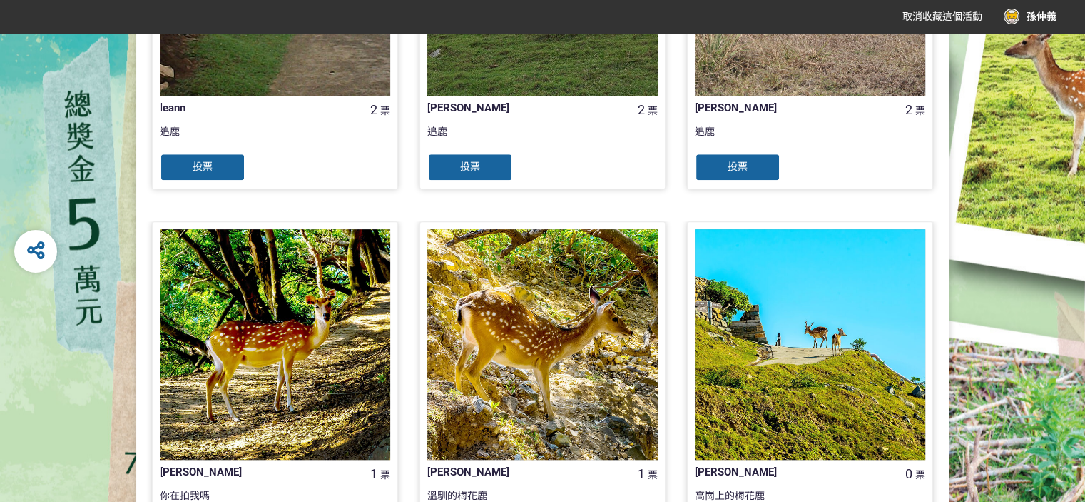
scroll to position [1022, 0]
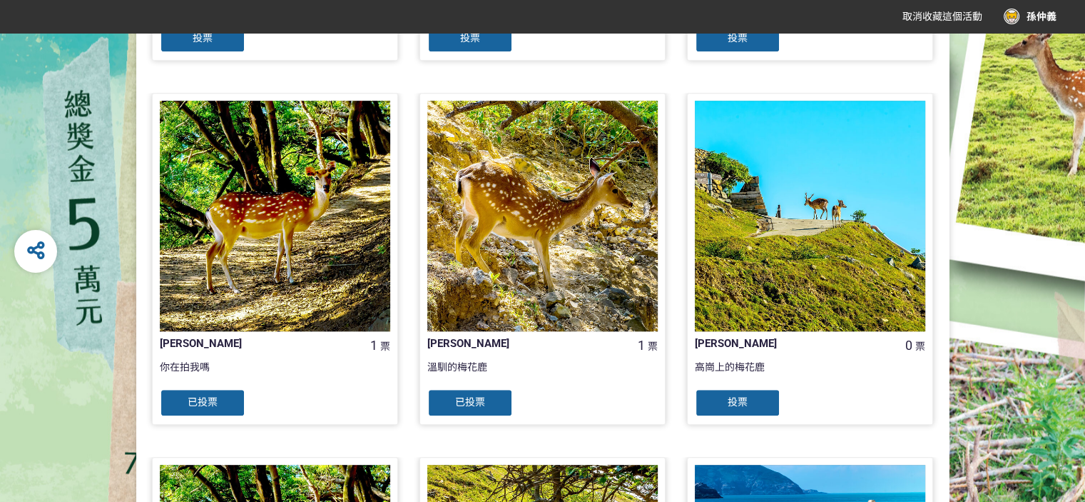
click at [744, 402] on span "投票" at bounding box center [738, 401] width 20 height 11
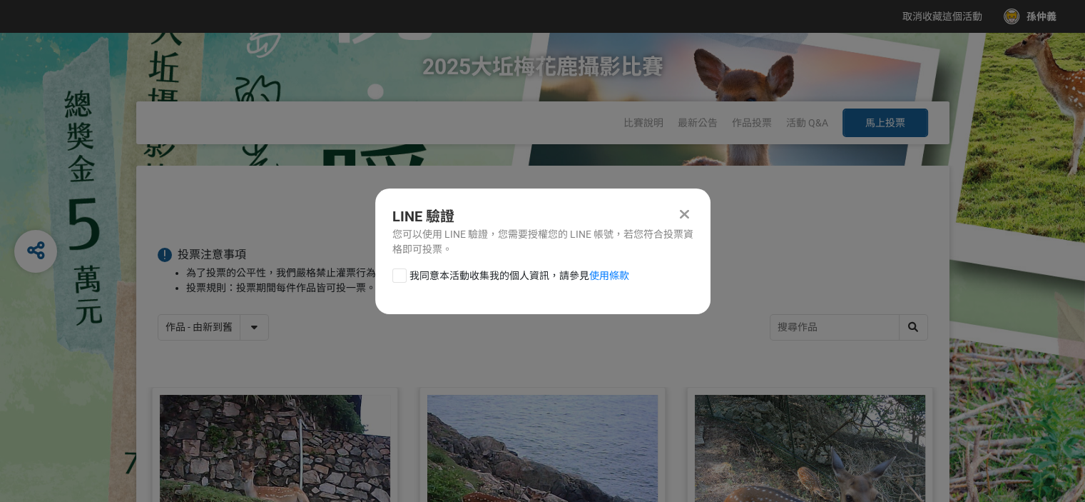
scroll to position [0, 0]
click at [400, 272] on div at bounding box center [399, 275] width 14 height 14
checkbox input "true"
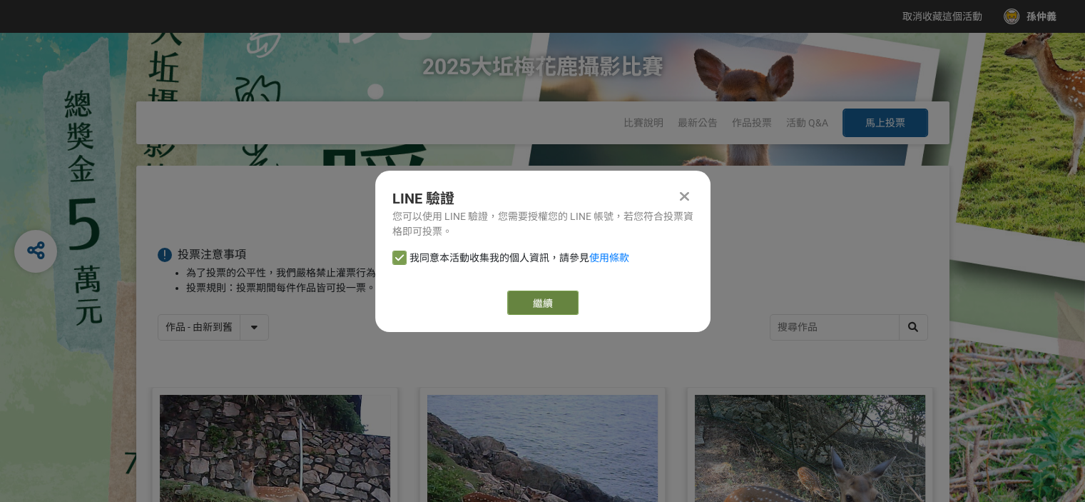
click at [554, 300] on button "繼續" at bounding box center [542, 302] width 71 height 24
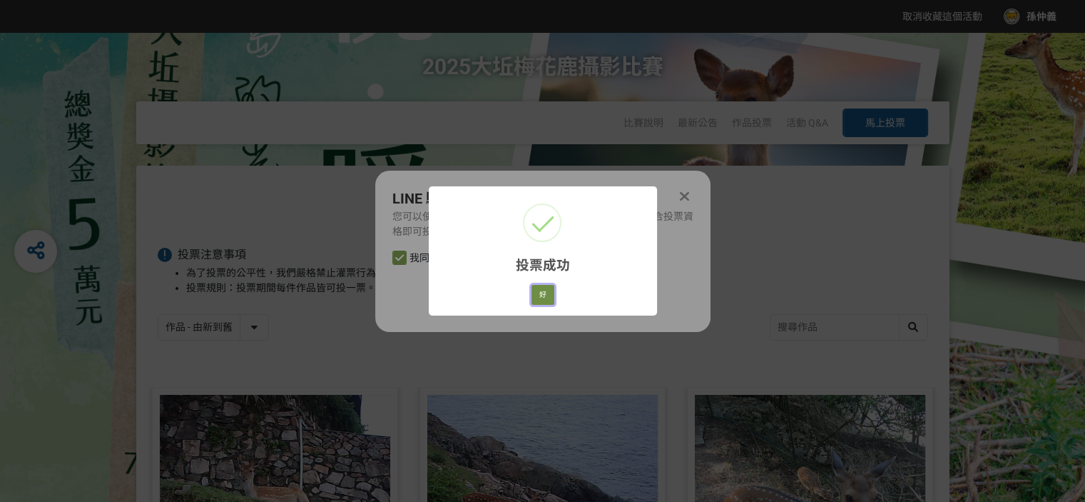
click at [536, 289] on button "好" at bounding box center [543, 295] width 23 height 20
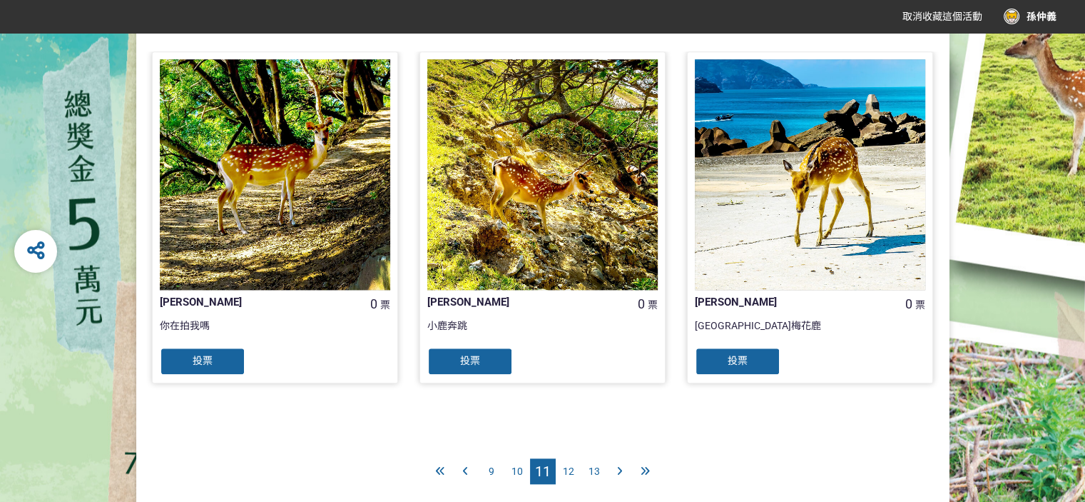
scroll to position [1428, 0]
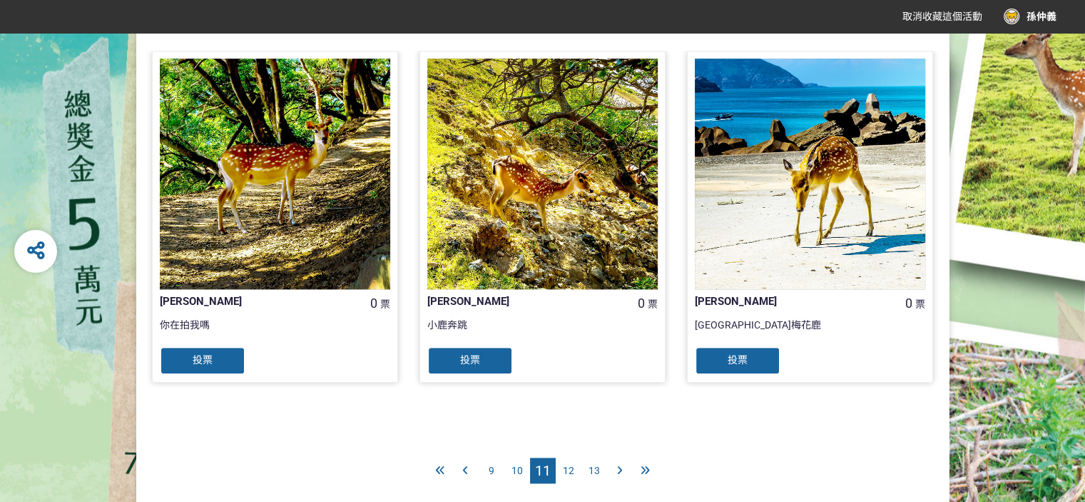
click at [213, 362] on div "投票" at bounding box center [203, 360] width 86 height 29
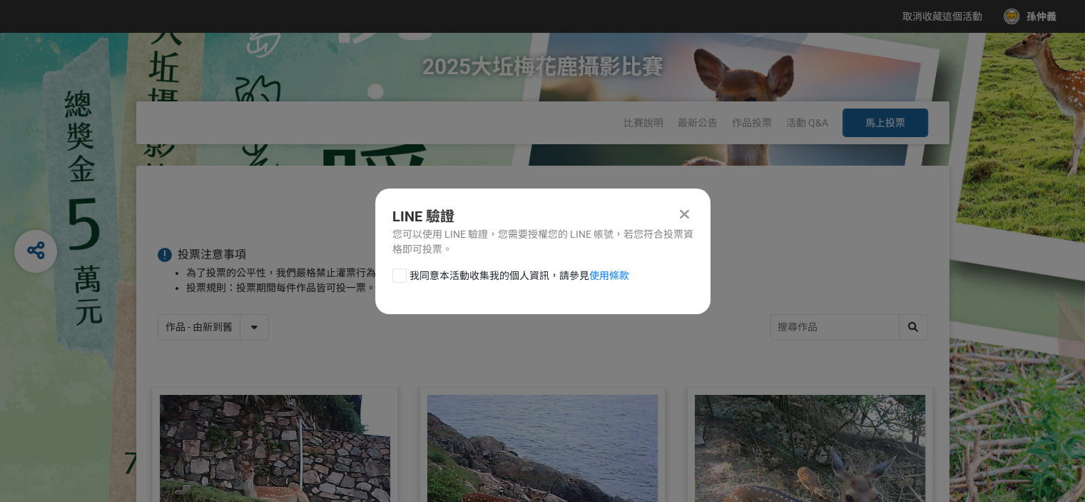
click at [395, 277] on div at bounding box center [399, 275] width 14 height 14
checkbox input "true"
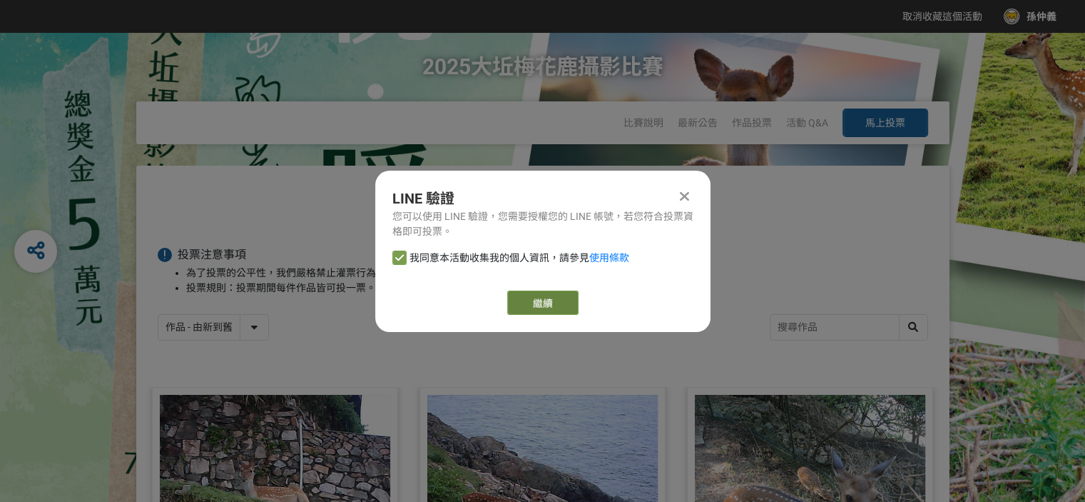
click at [545, 305] on button "繼續" at bounding box center [542, 302] width 71 height 24
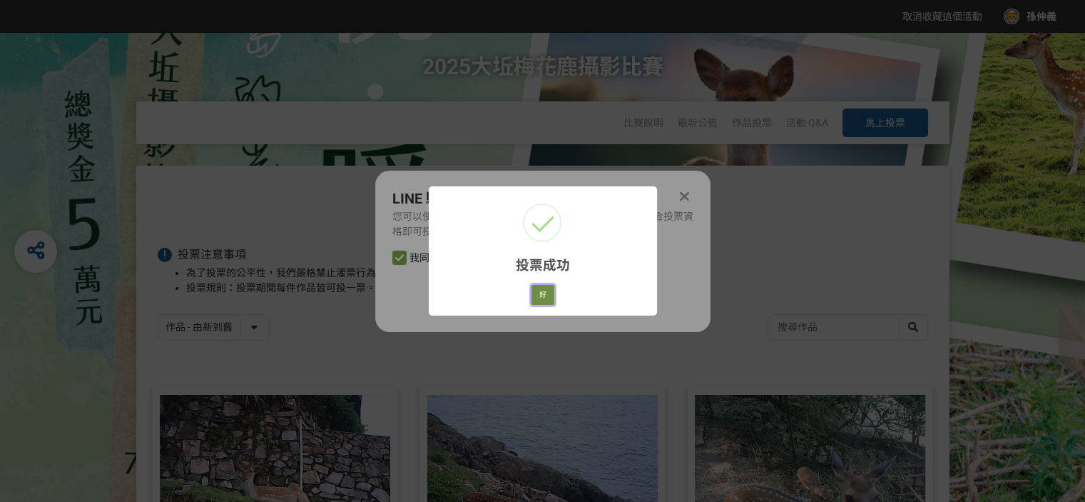
click at [541, 289] on button "好" at bounding box center [543, 295] width 23 height 20
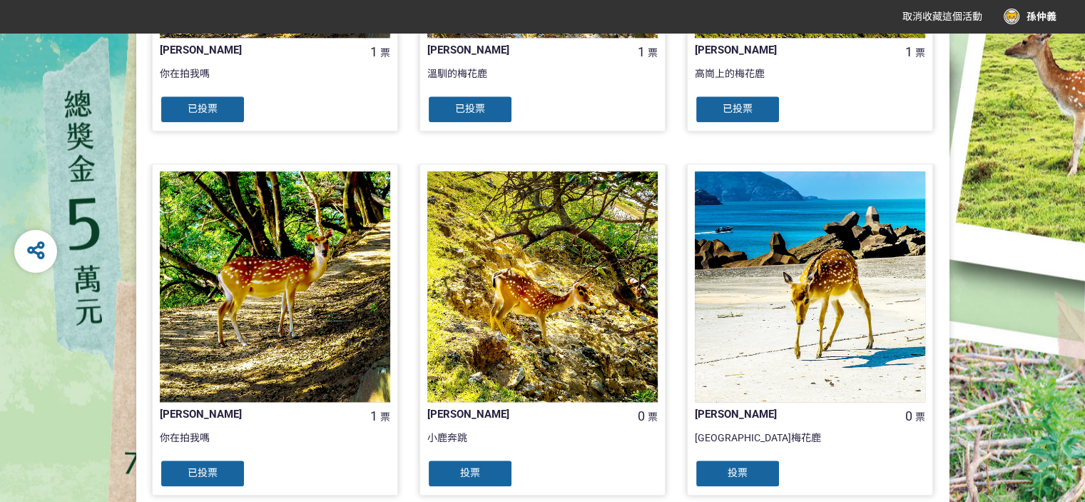
scroll to position [1347, 0]
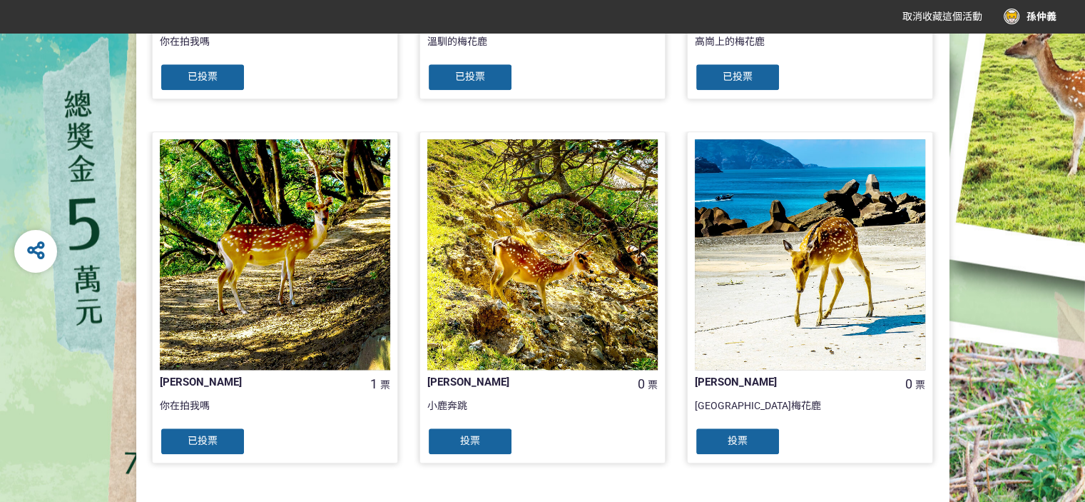
click at [476, 434] on span "投票" at bounding box center [470, 439] width 20 height 11
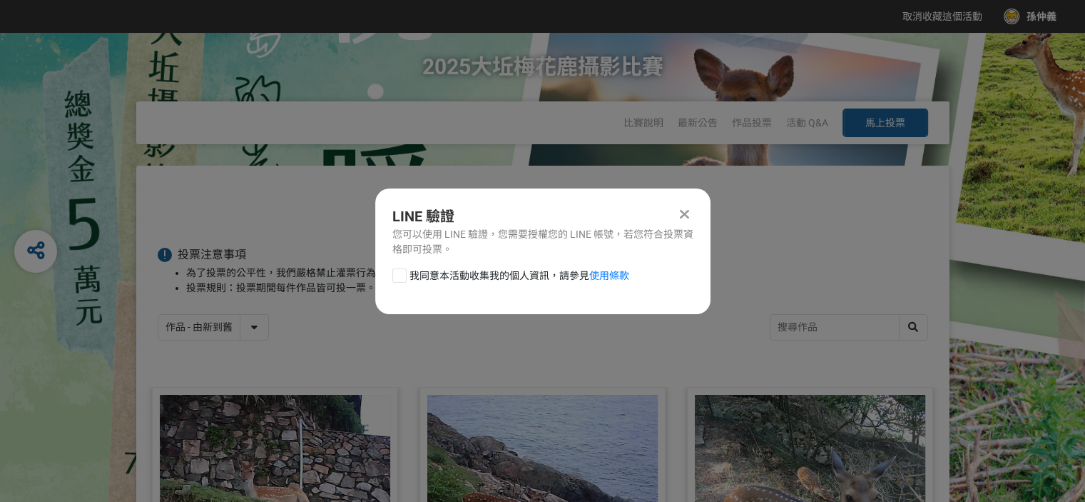
click at [395, 275] on div at bounding box center [399, 275] width 14 height 14
checkbox input "true"
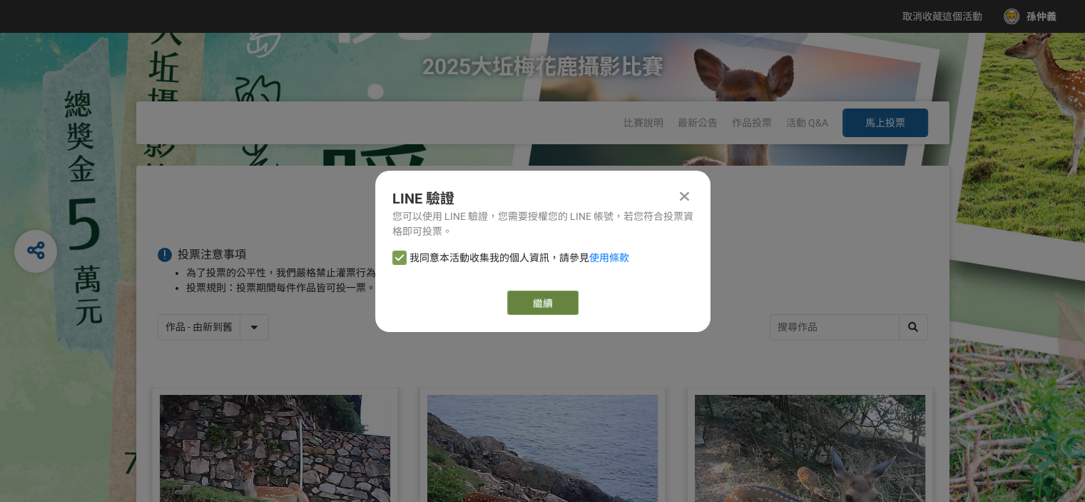
click at [543, 300] on button "繼續" at bounding box center [542, 302] width 71 height 24
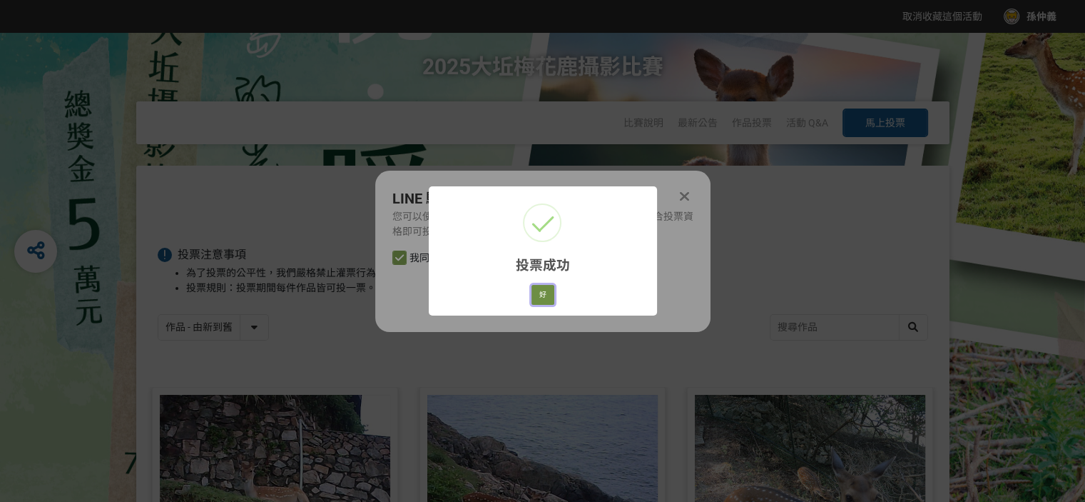
click at [542, 293] on button "好" at bounding box center [543, 295] width 23 height 20
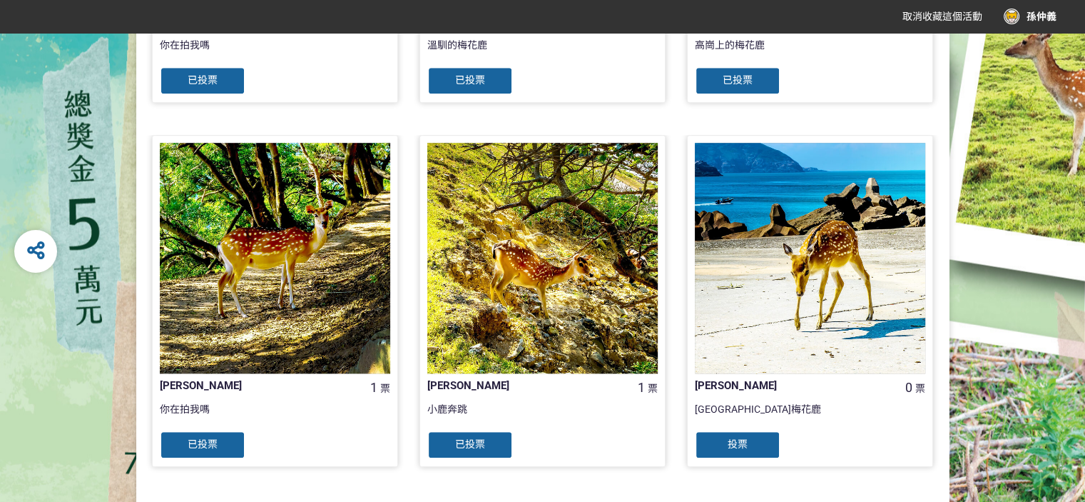
scroll to position [1355, 0]
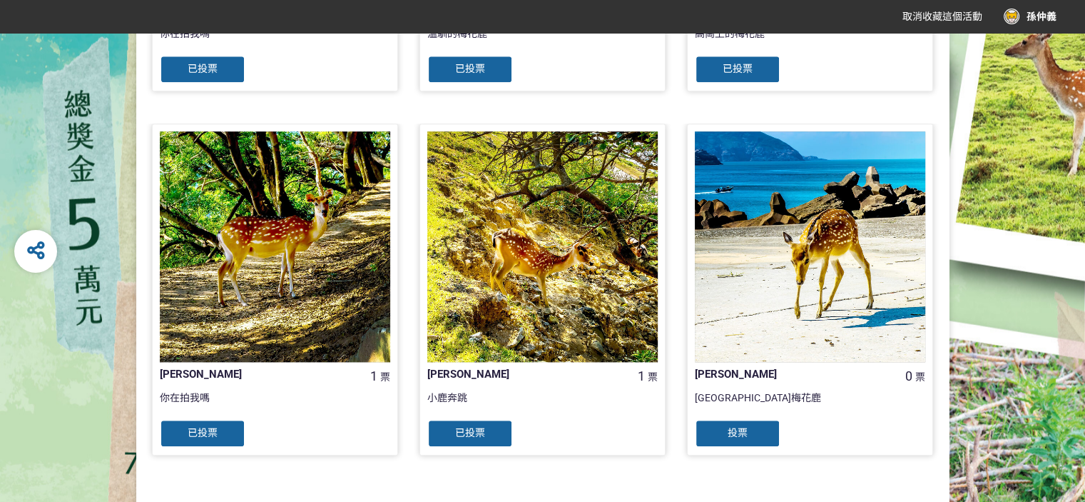
click at [743, 428] on span "投票" at bounding box center [738, 432] width 20 height 11
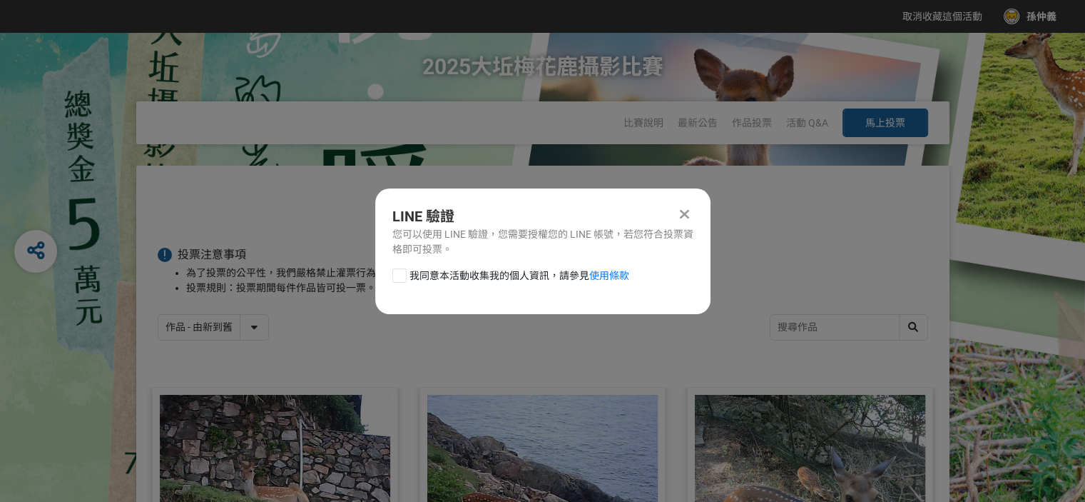
click at [392, 275] on div at bounding box center [399, 275] width 14 height 14
checkbox input "true"
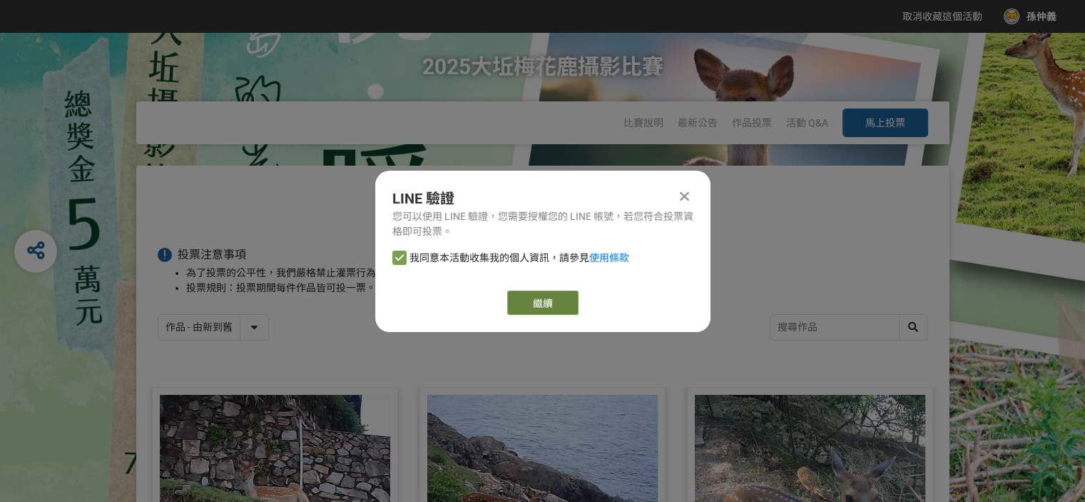
click at [536, 301] on button "繼續" at bounding box center [542, 302] width 71 height 24
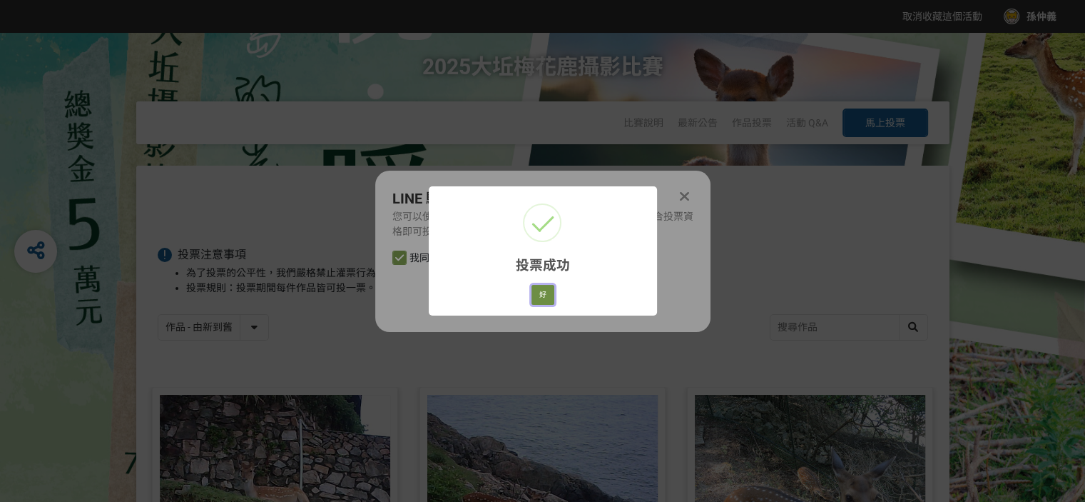
click at [541, 295] on button "好" at bounding box center [543, 295] width 23 height 20
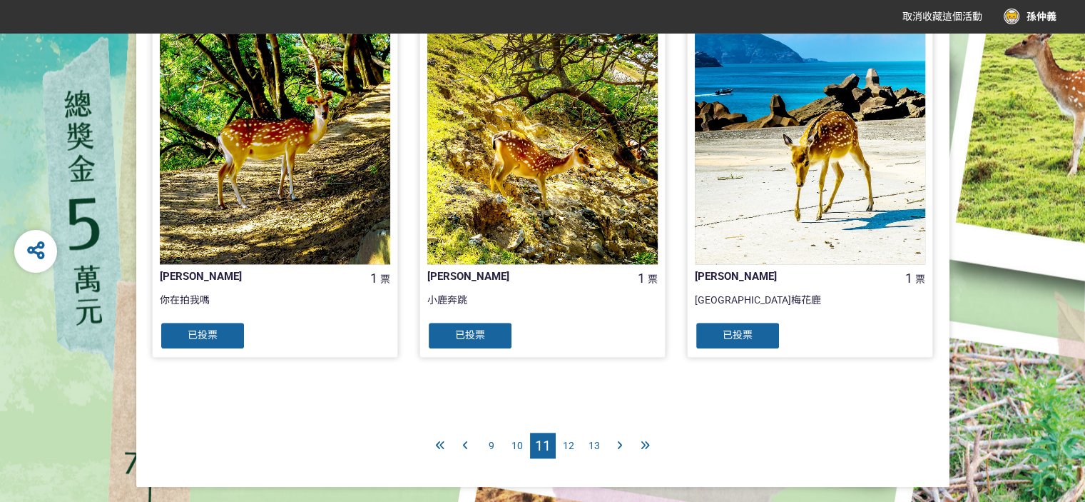
scroll to position [1477, 0]
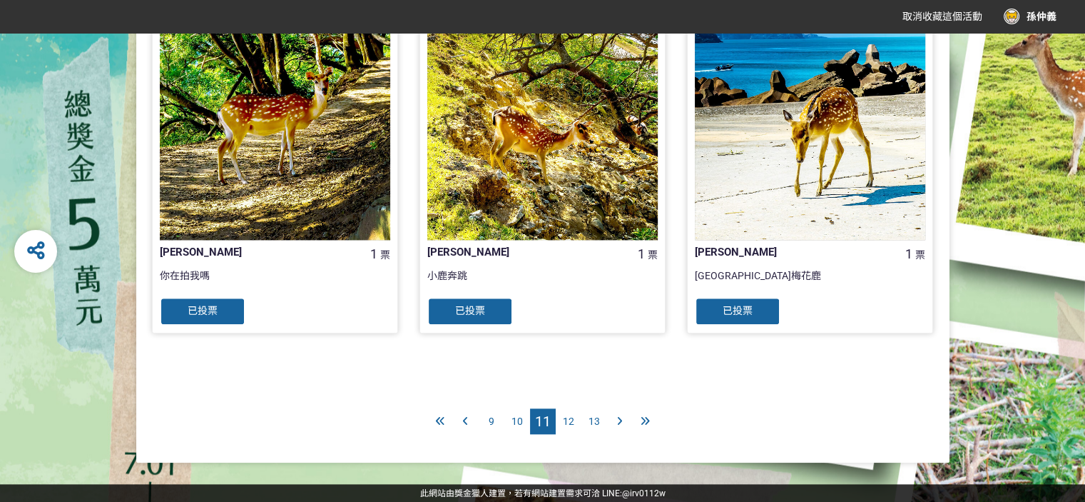
click at [568, 416] on span "12" at bounding box center [568, 420] width 11 height 11
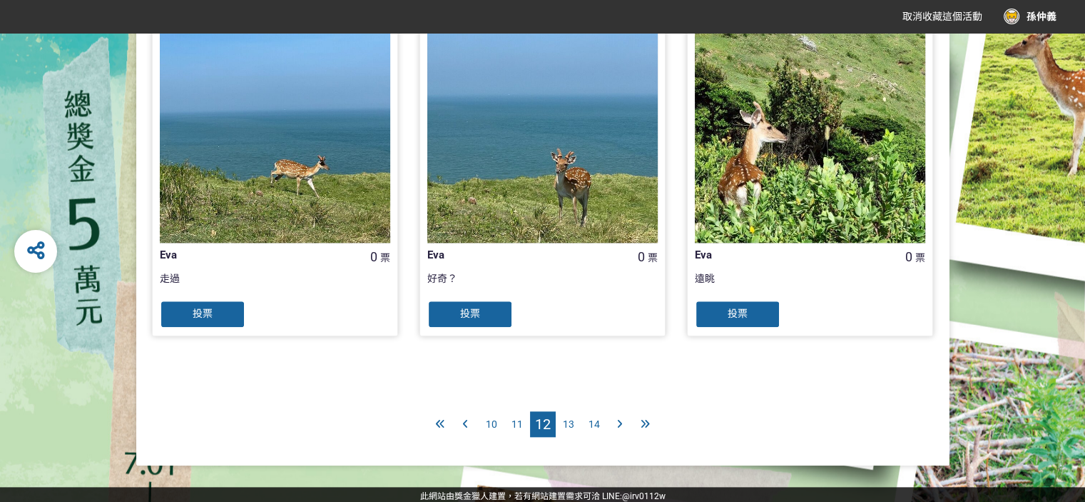
scroll to position [1477, 0]
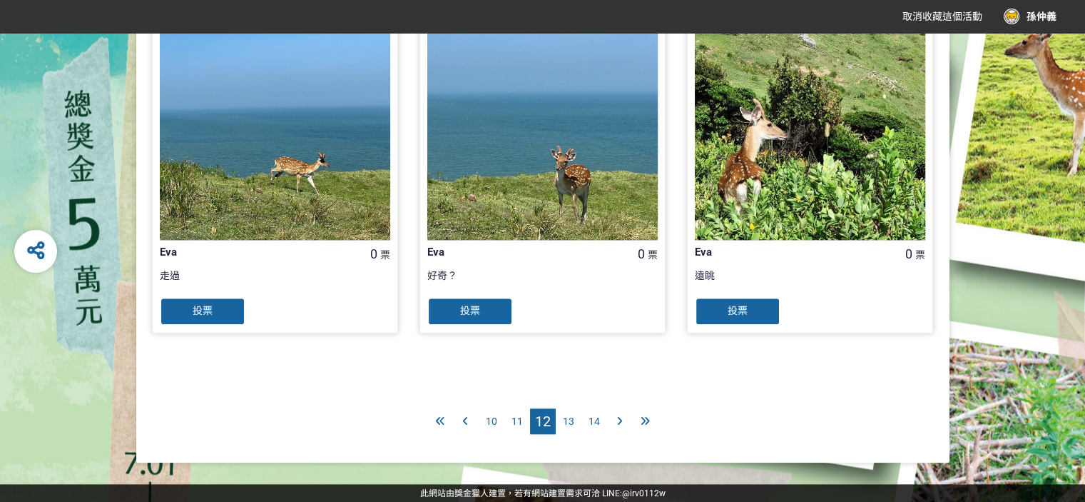
click at [573, 419] on span "13" at bounding box center [568, 420] width 11 height 11
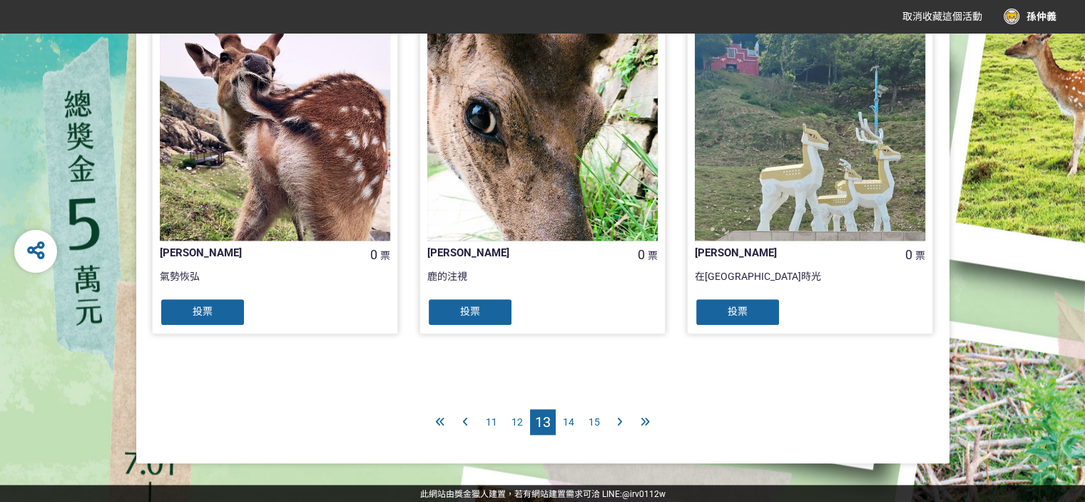
scroll to position [1477, 0]
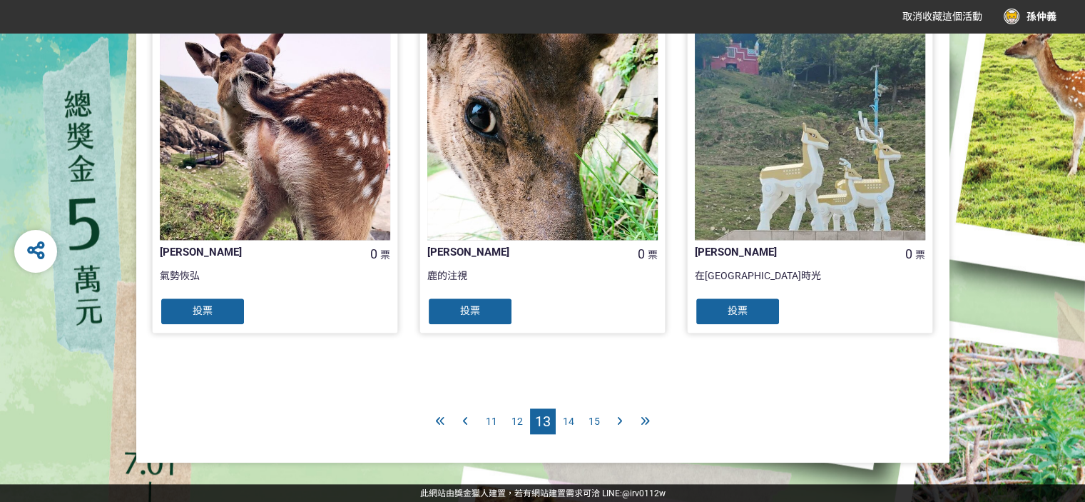
click at [567, 417] on span "14" at bounding box center [568, 420] width 11 height 11
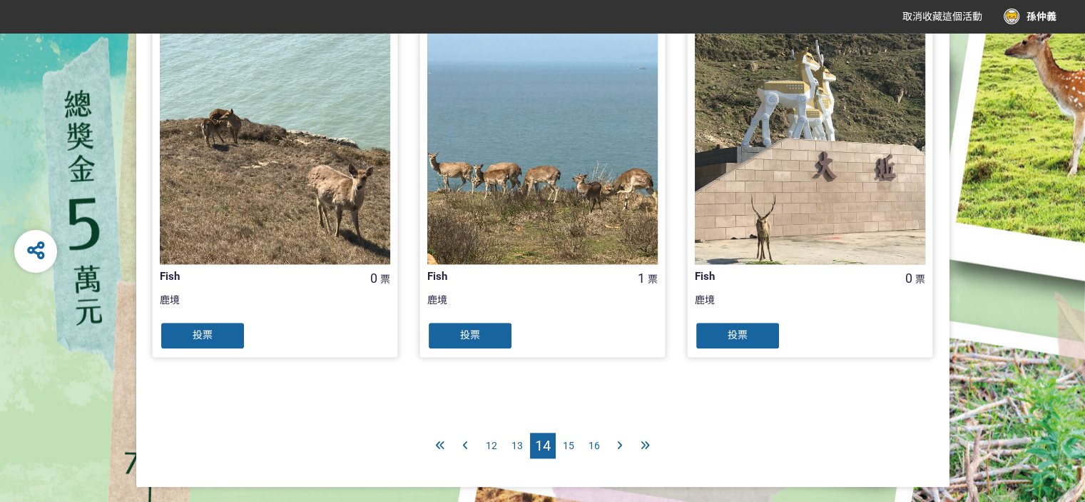
scroll to position [1477, 0]
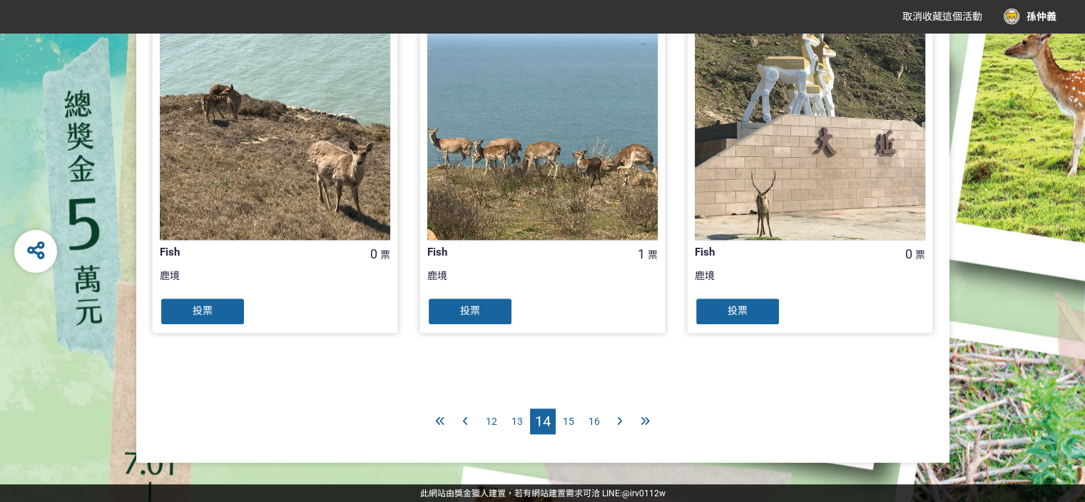
click at [570, 416] on span "15" at bounding box center [568, 420] width 11 height 11
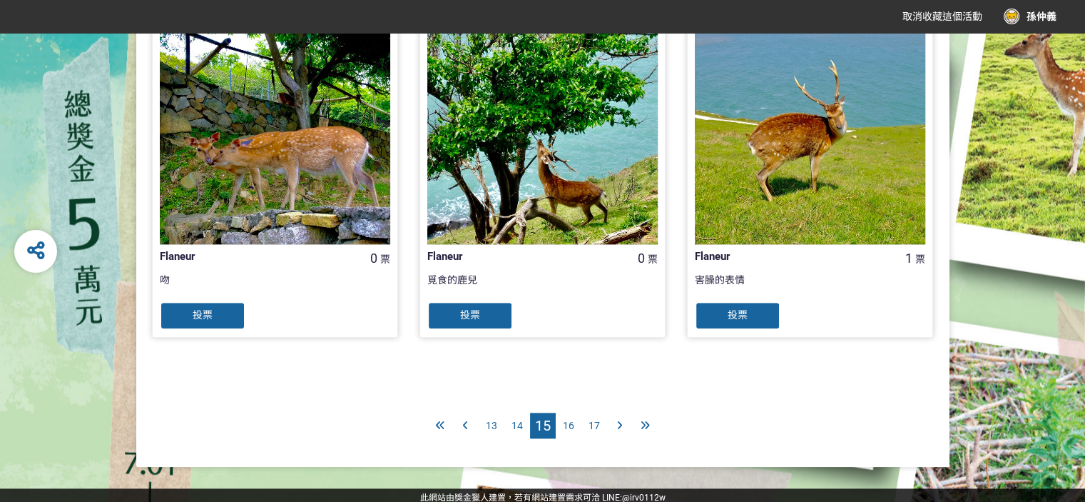
scroll to position [1477, 0]
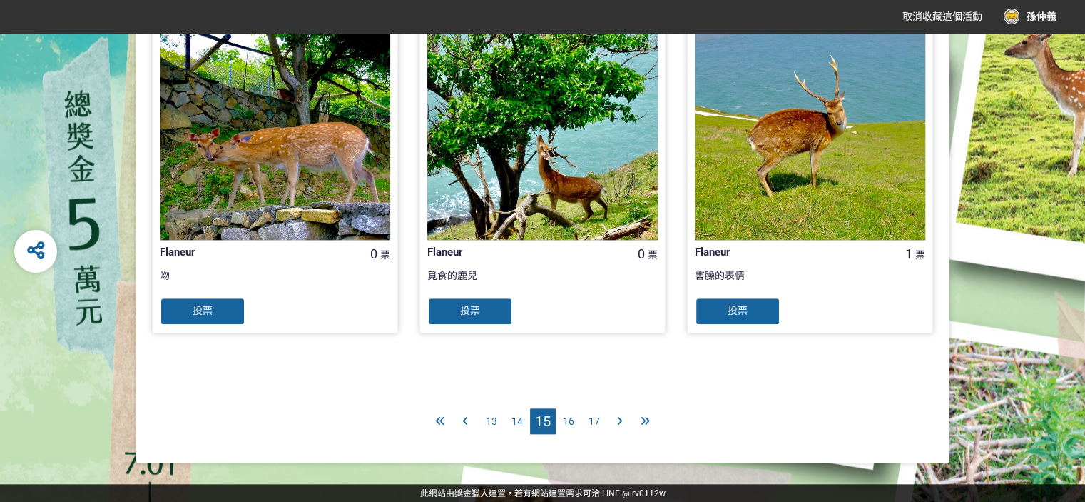
click at [570, 418] on span "16" at bounding box center [568, 420] width 11 height 11
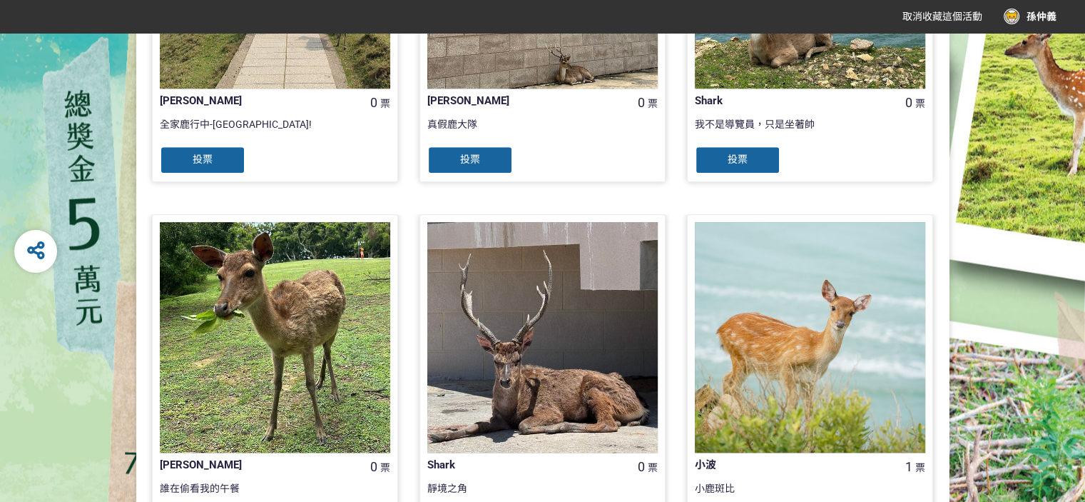
scroll to position [1427, 0]
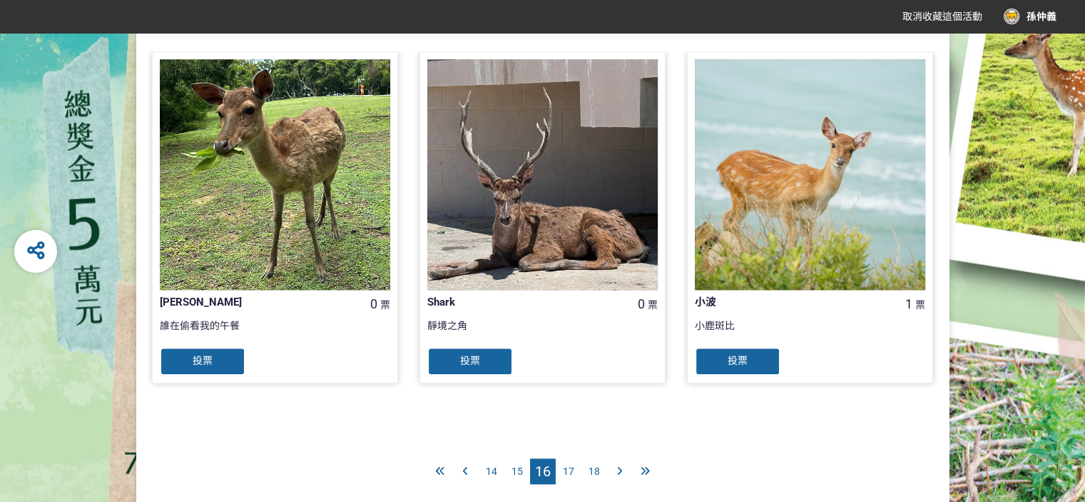
click at [569, 468] on span "17" at bounding box center [568, 470] width 11 height 11
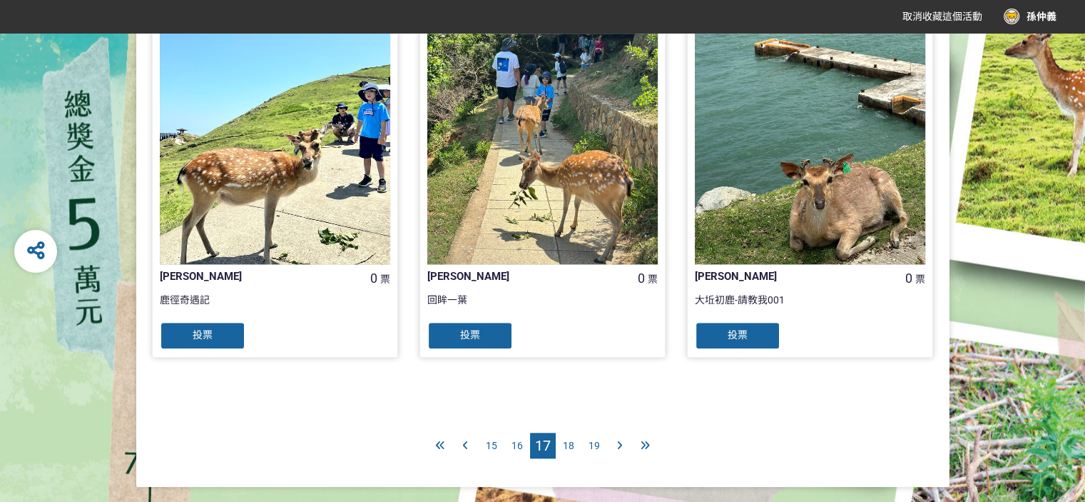
scroll to position [1477, 0]
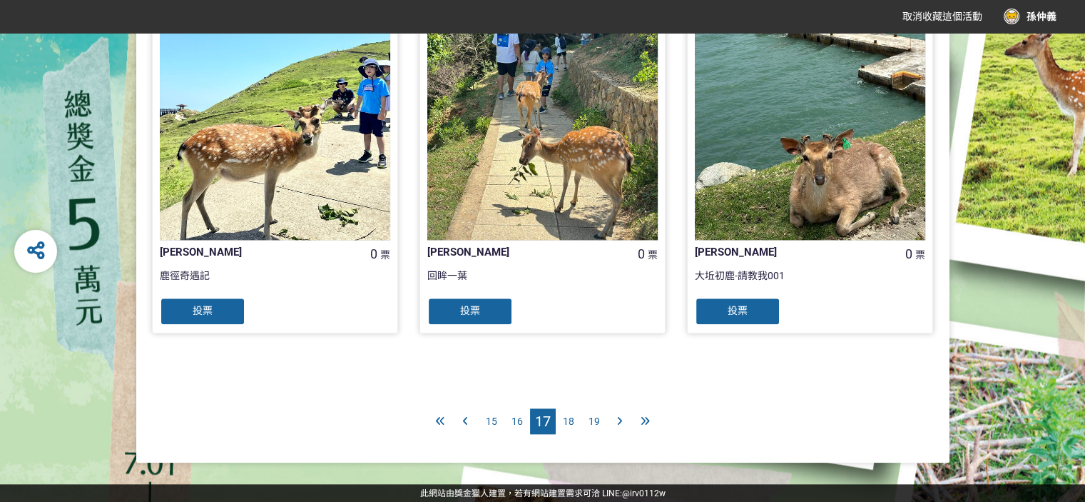
click at [568, 418] on span "18" at bounding box center [568, 420] width 11 height 11
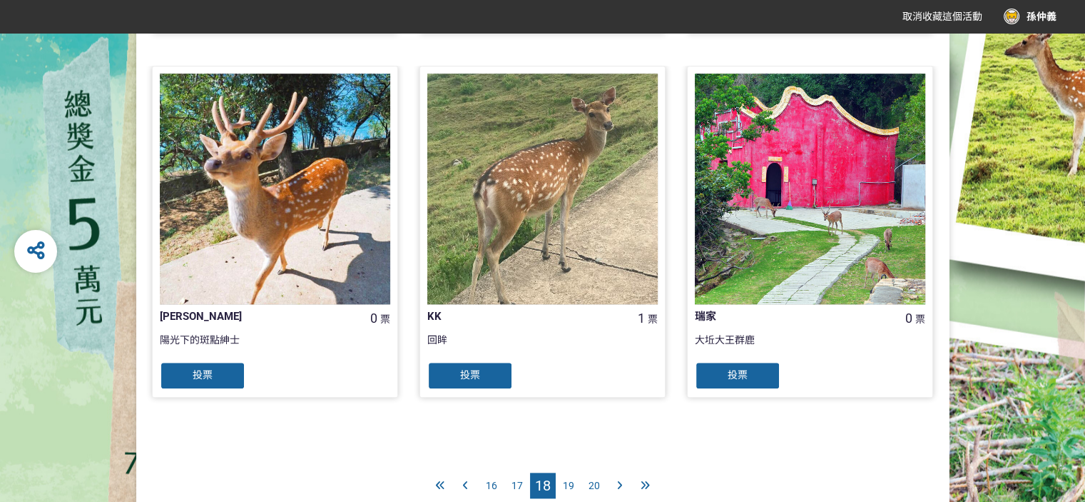
scroll to position [1477, 0]
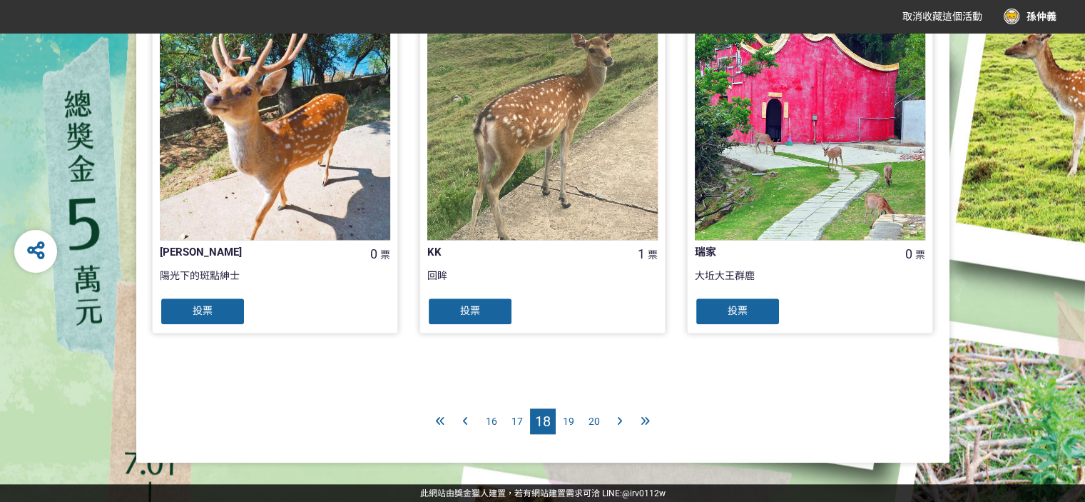
click at [567, 420] on span "19" at bounding box center [568, 420] width 11 height 11
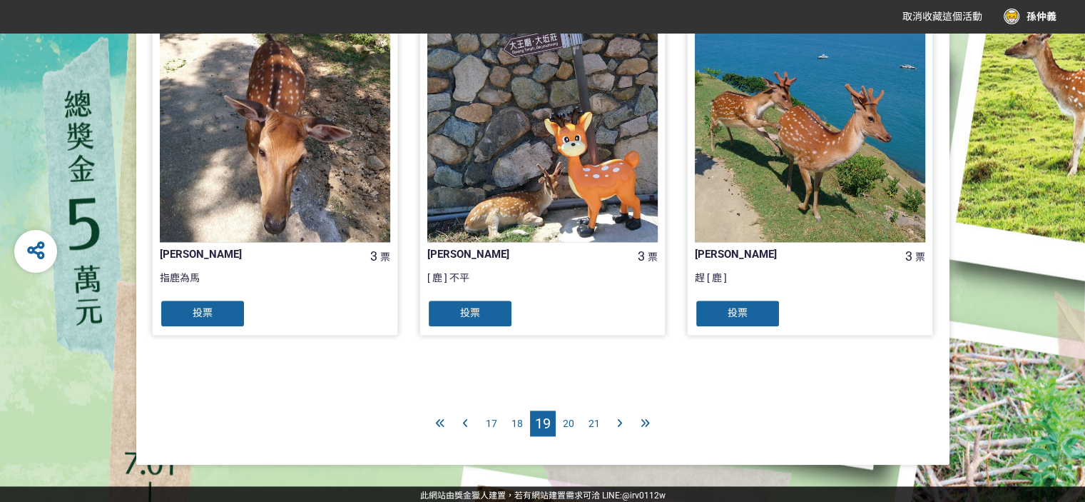
scroll to position [1477, 0]
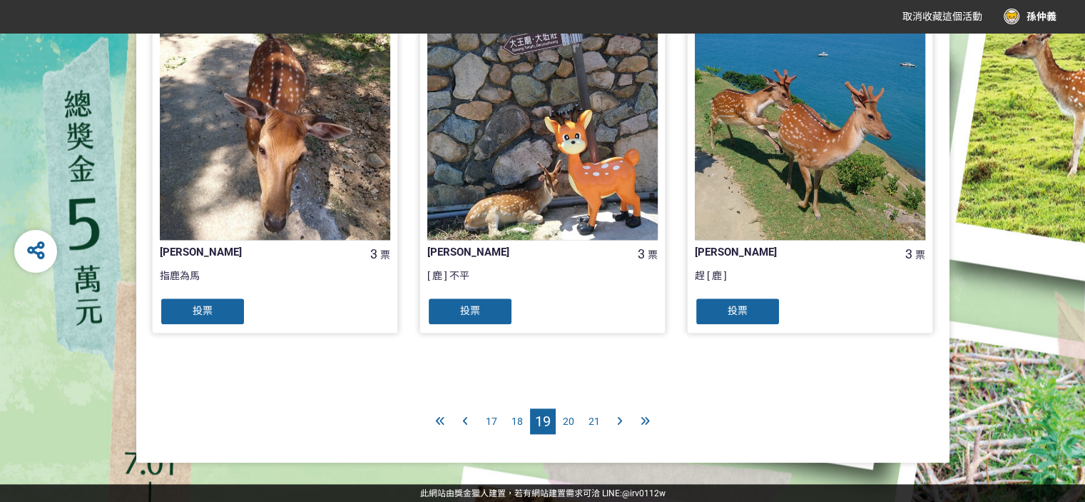
click at [564, 422] on span "20" at bounding box center [568, 420] width 11 height 11
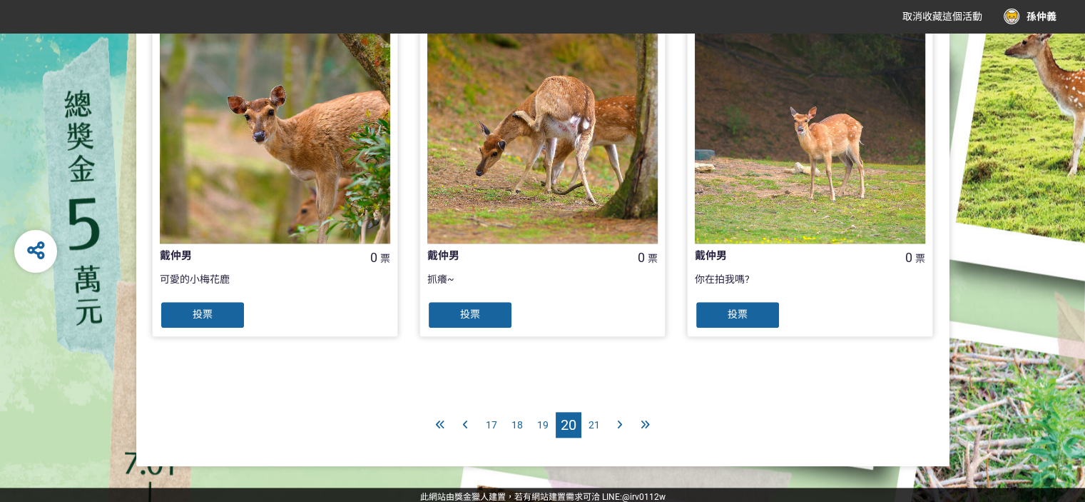
scroll to position [1477, 0]
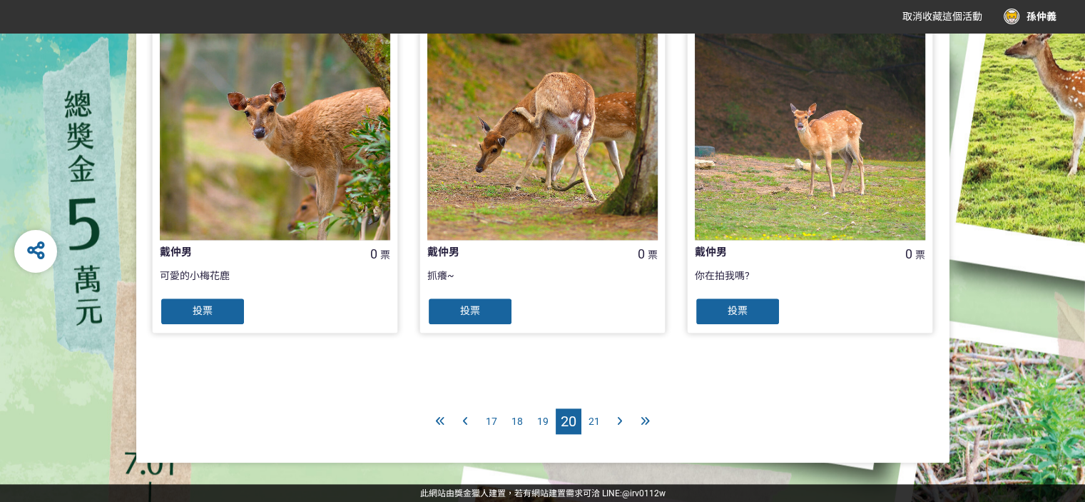
click at [589, 420] on span "21" at bounding box center [594, 420] width 11 height 11
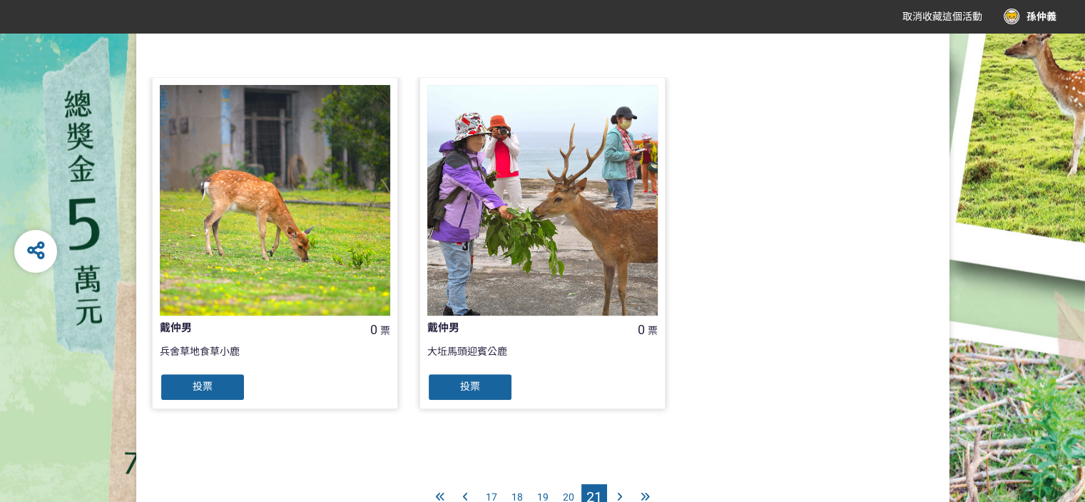
scroll to position [385, 0]
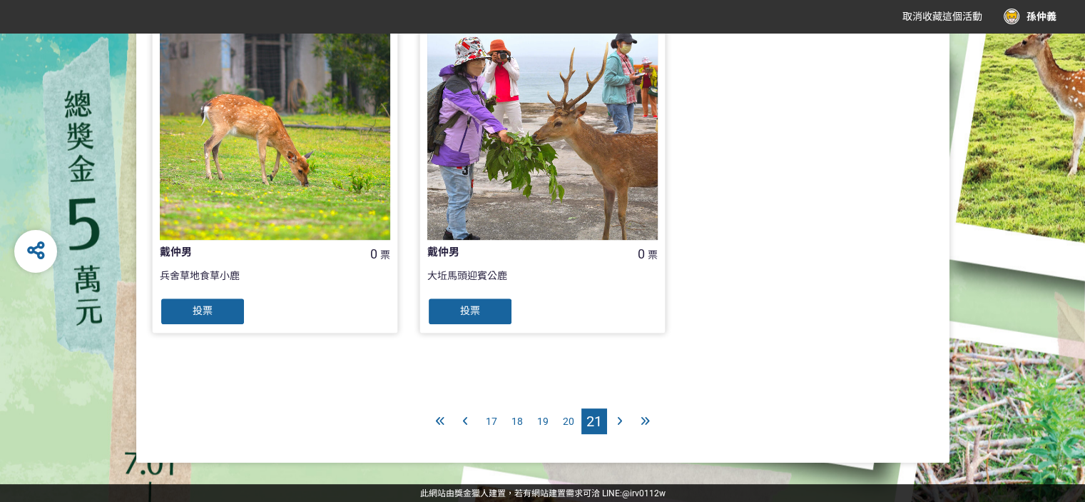
click at [619, 419] on icon at bounding box center [619, 421] width 5 height 10
click at [437, 420] on icon at bounding box center [440, 421] width 9 height 10
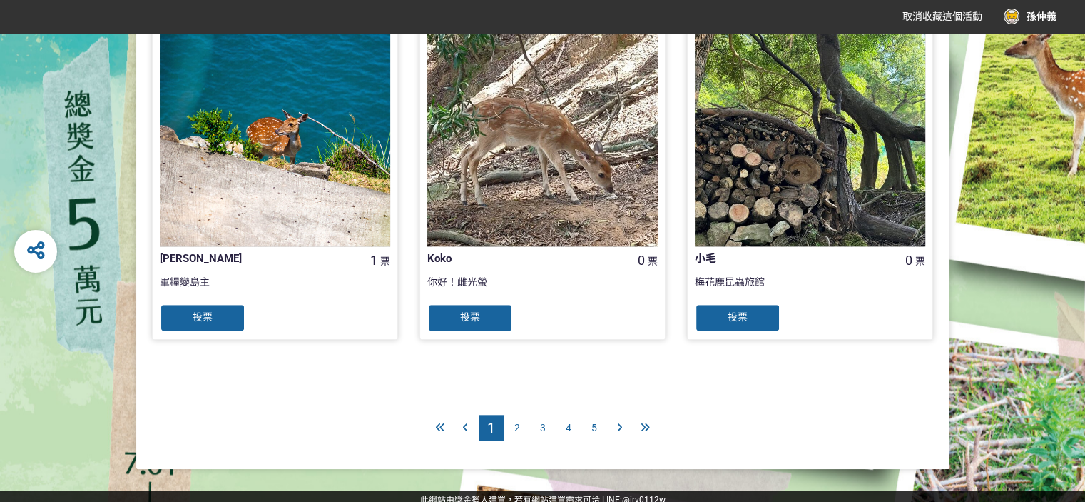
scroll to position [1477, 0]
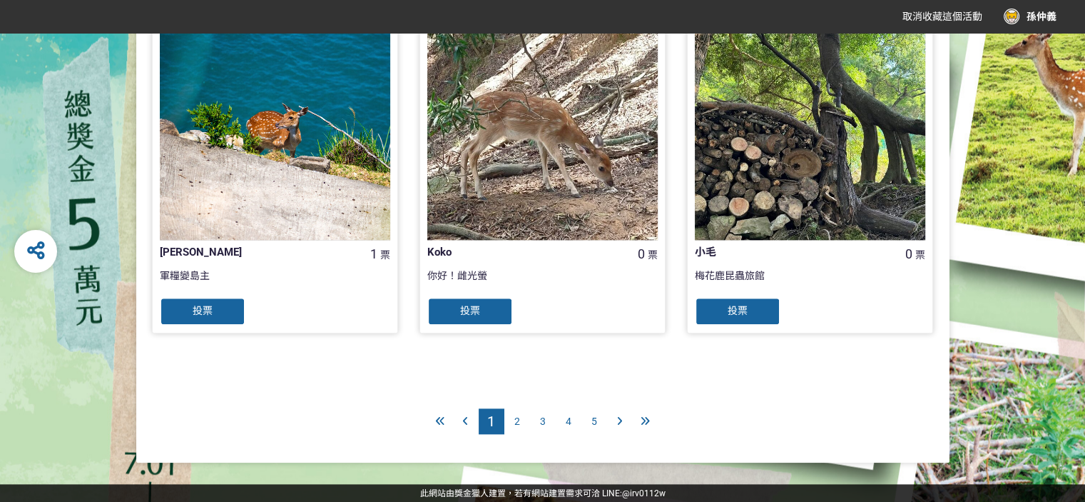
click at [623, 420] on div at bounding box center [620, 421] width 26 height 26
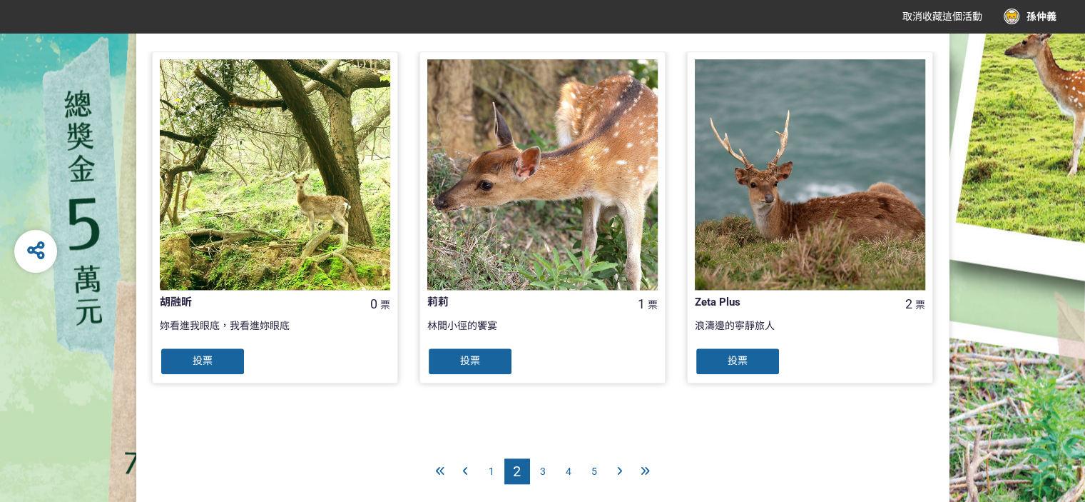
scroll to position [1477, 0]
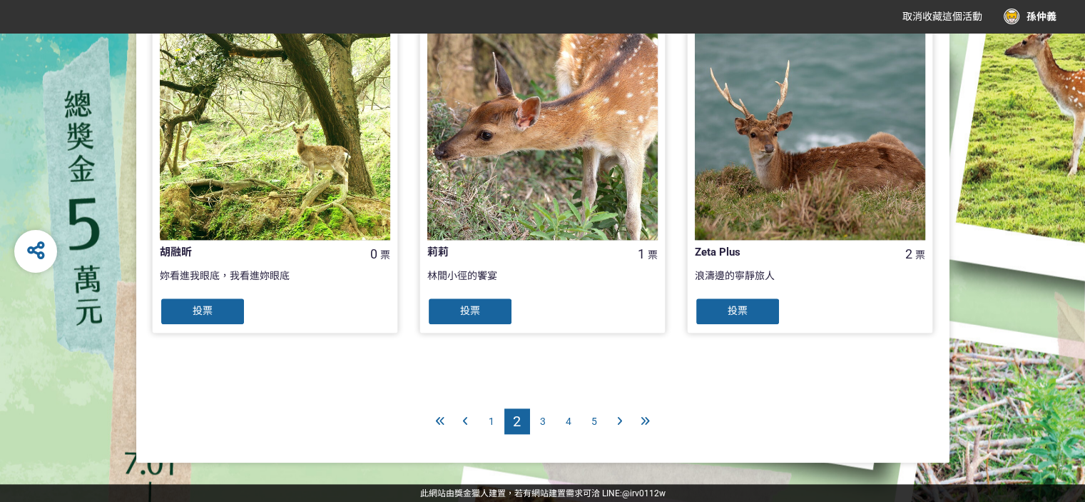
click at [619, 420] on icon at bounding box center [619, 421] width 5 height 10
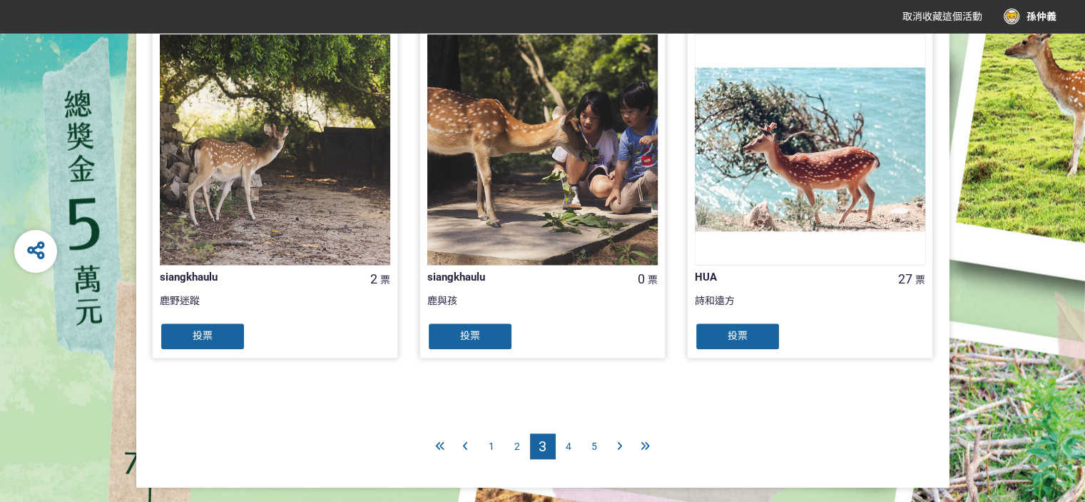
scroll to position [1477, 0]
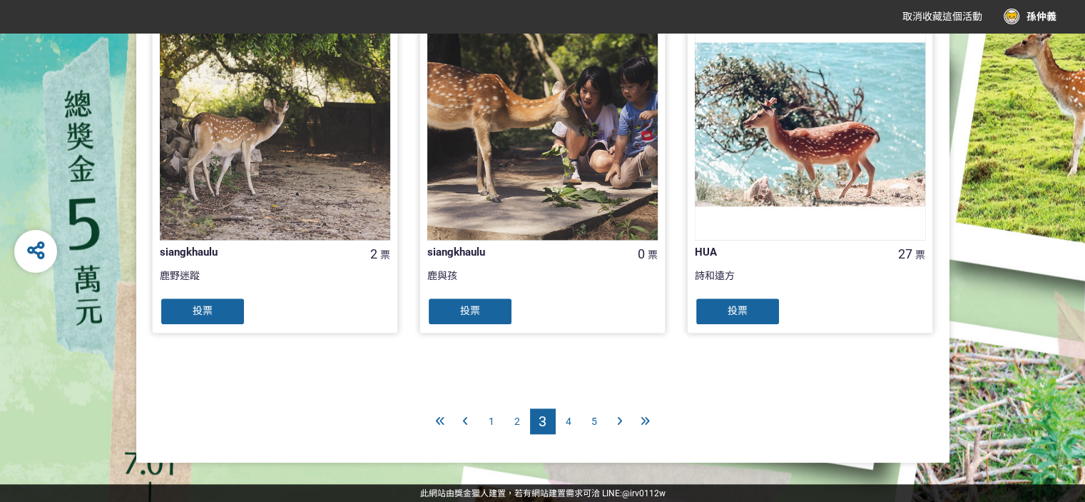
click at [590, 422] on div "5" at bounding box center [594, 421] width 26 height 26
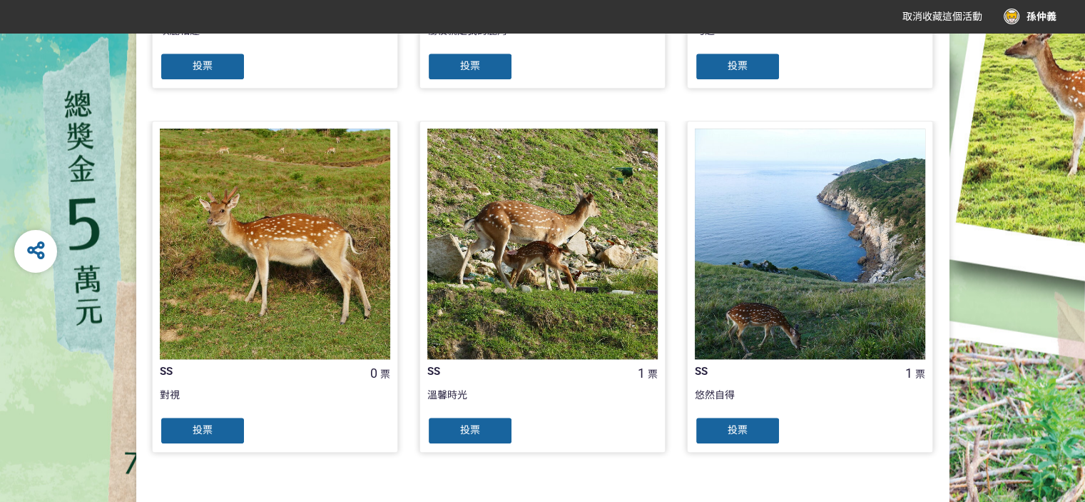
scroll to position [1477, 0]
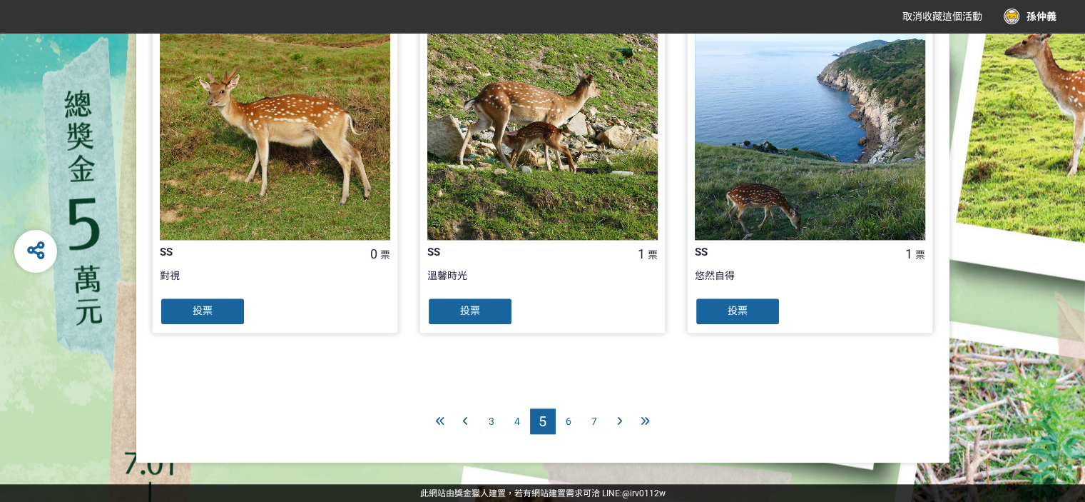
click at [592, 418] on span "7" at bounding box center [594, 420] width 6 height 11
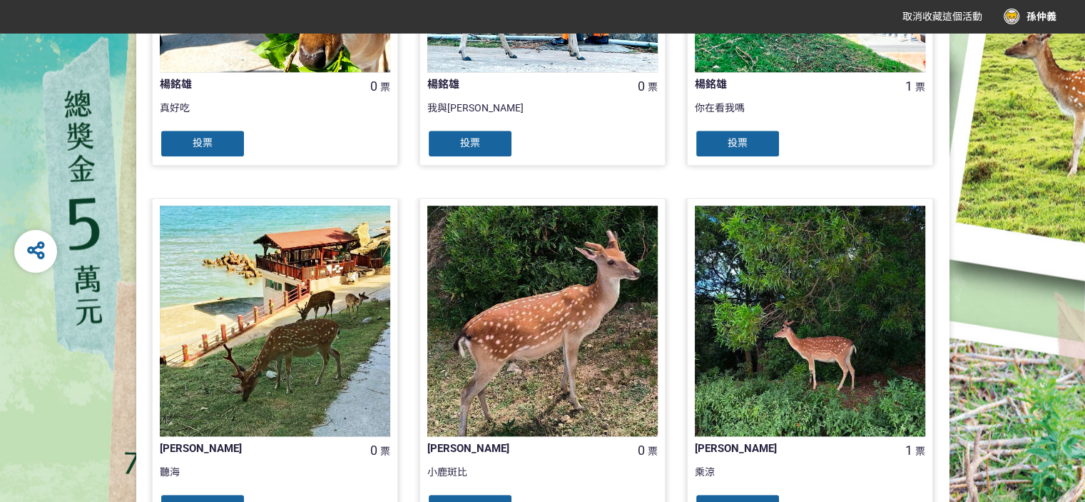
scroll to position [1427, 0]
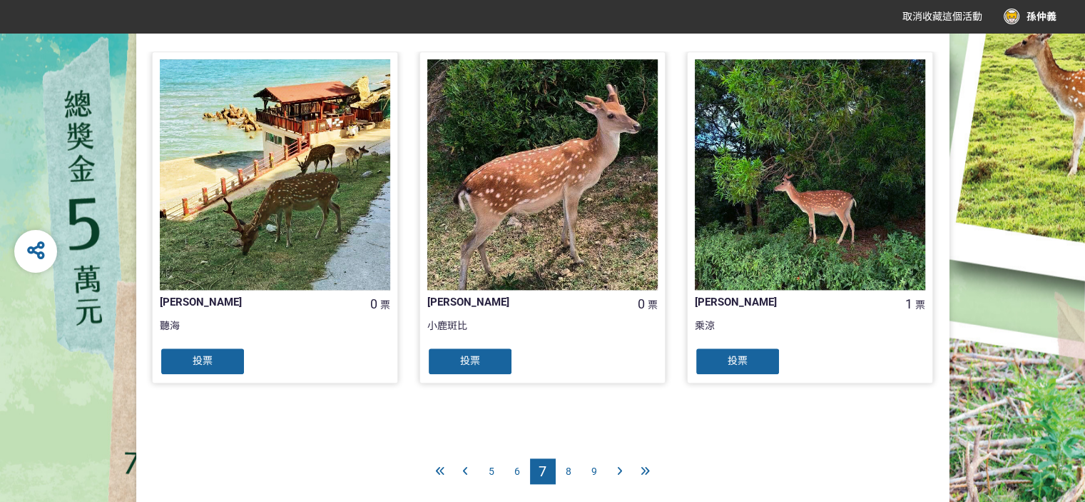
click at [593, 469] on span "9" at bounding box center [594, 470] width 6 height 11
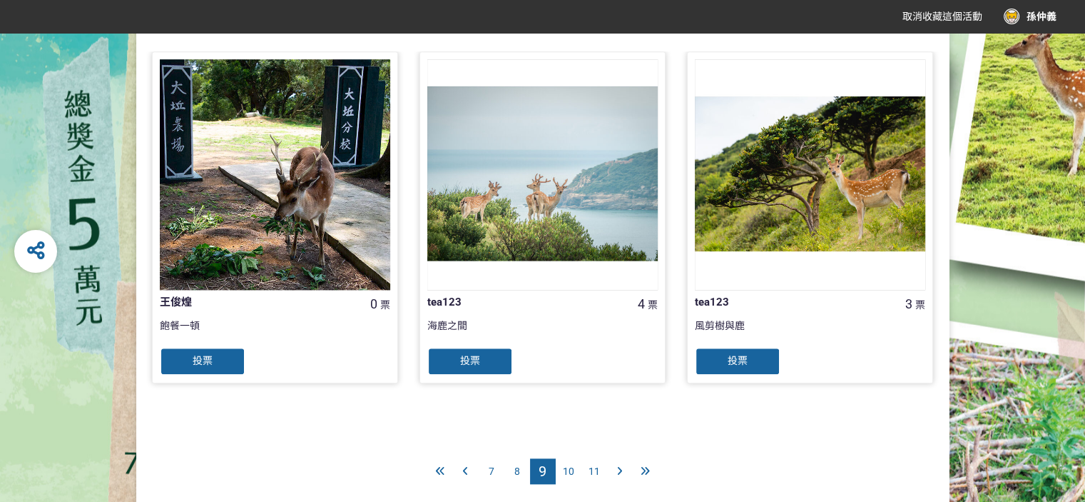
scroll to position [1477, 0]
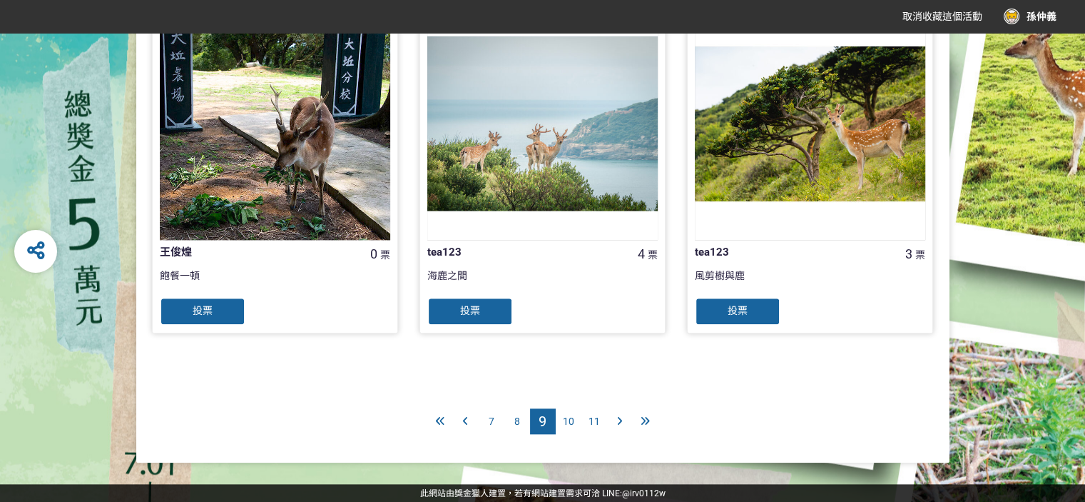
click at [592, 419] on span "11" at bounding box center [594, 420] width 11 height 11
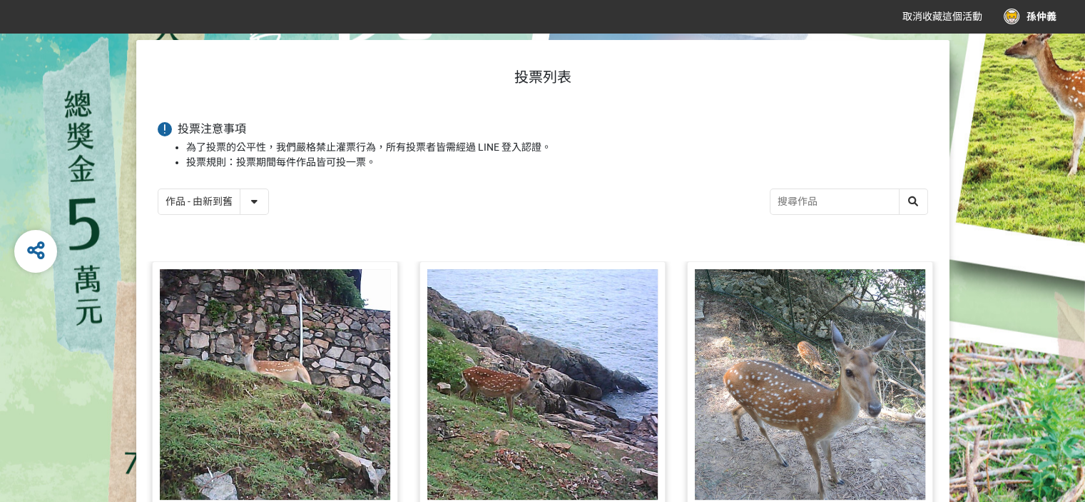
scroll to position [143, 0]
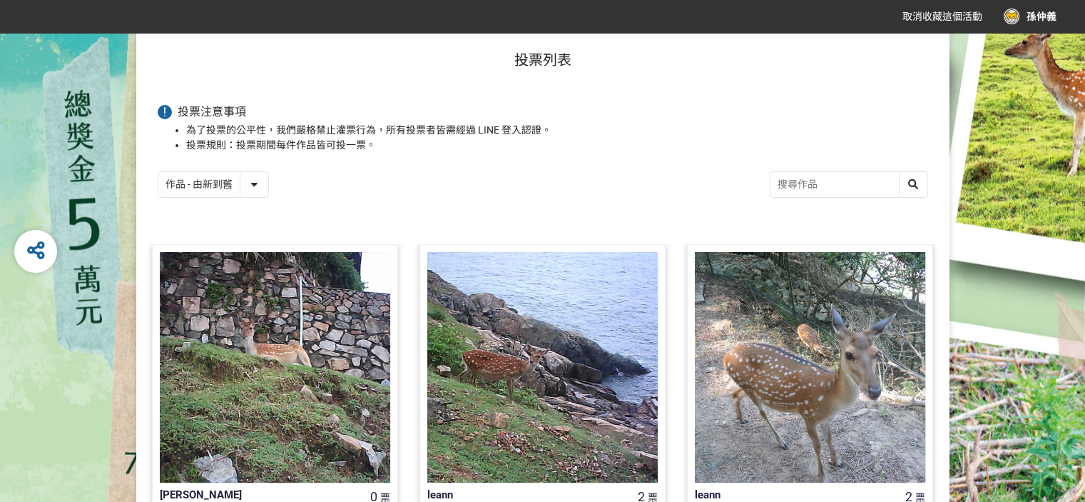
click at [256, 181] on select "作品 - 由新到舊 作品 - 由舊到新 票數 - 由多到少 票數 - 由少到多" at bounding box center [213, 184] width 110 height 25
click at [558, 194] on div "作品 - 由新到舊 作品 - 由舊到新 票數 - 由多到少 票數 - 由少到多" at bounding box center [543, 186] width 770 height 30
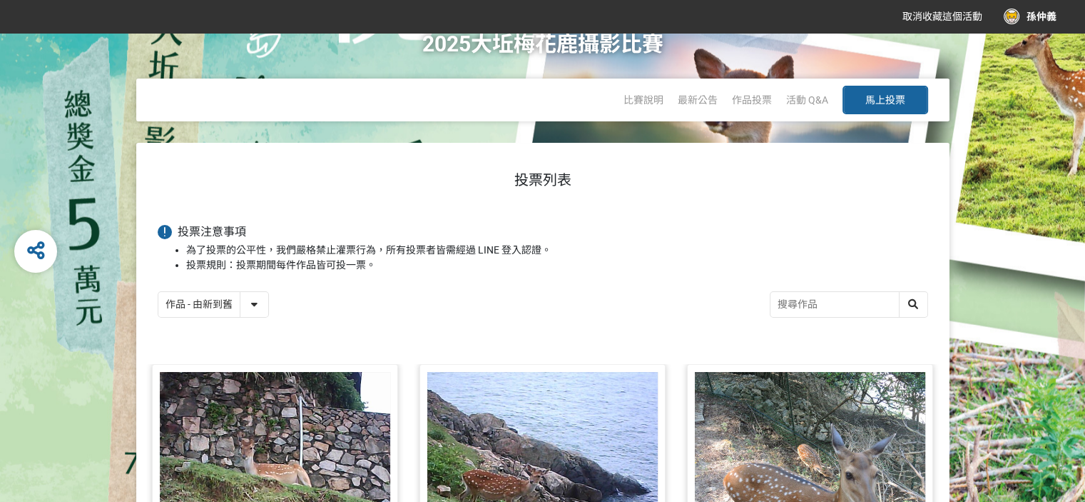
scroll to position [0, 0]
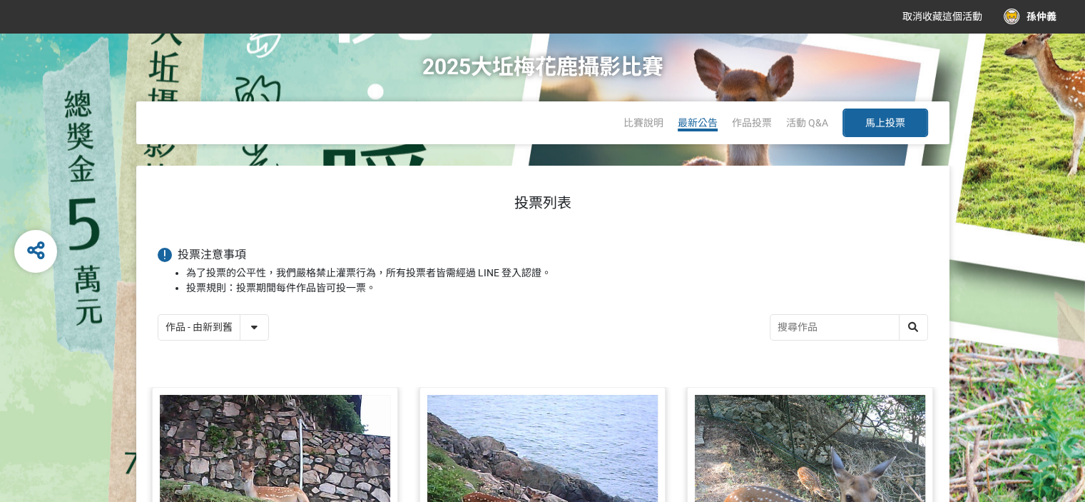
click at [691, 121] on span "最新公告" at bounding box center [698, 122] width 40 height 11
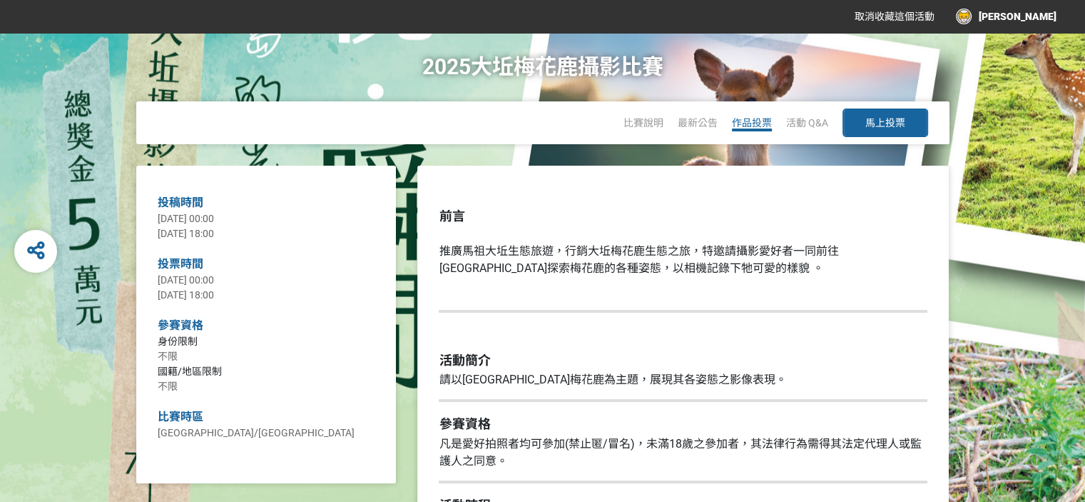
click at [755, 123] on span "作品投票" at bounding box center [752, 122] width 40 height 11
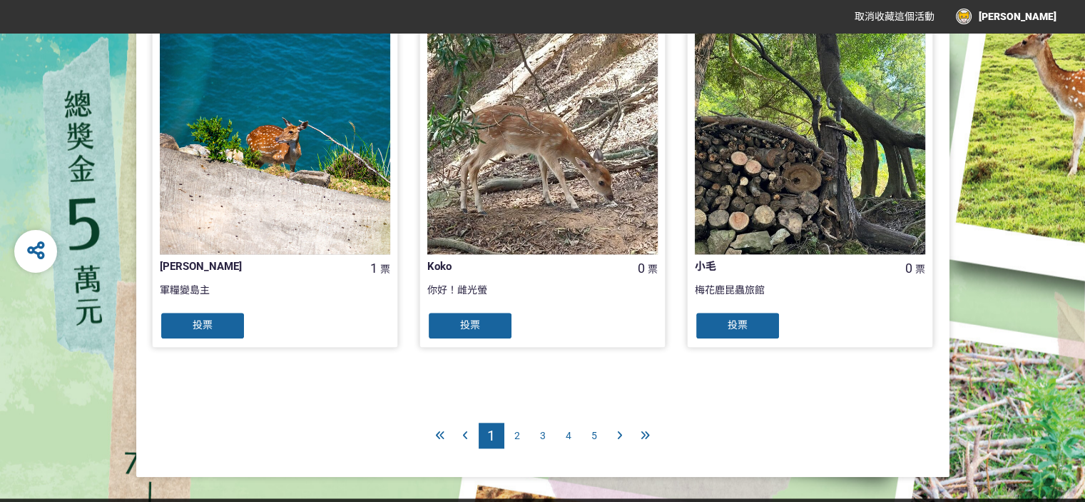
scroll to position [1477, 0]
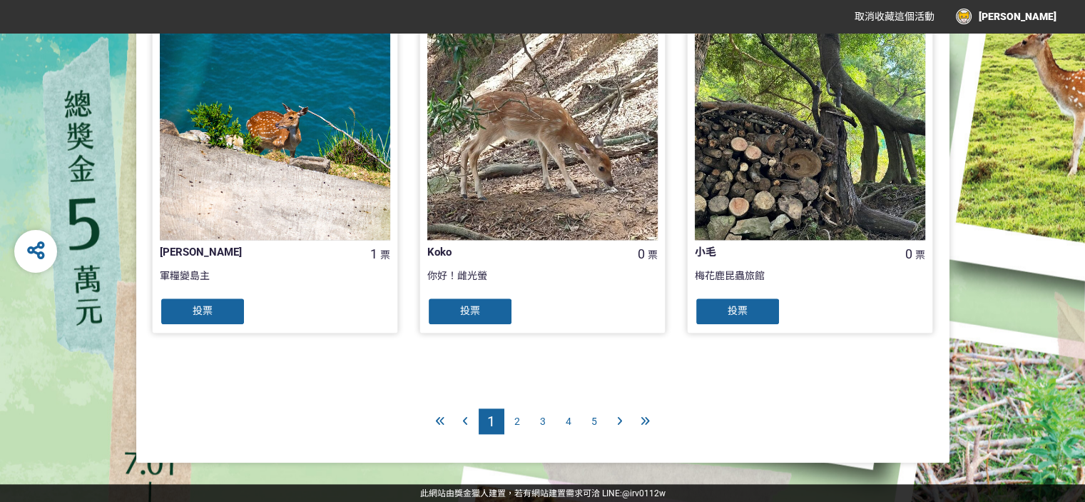
click at [596, 417] on span "5" at bounding box center [594, 420] width 6 height 11
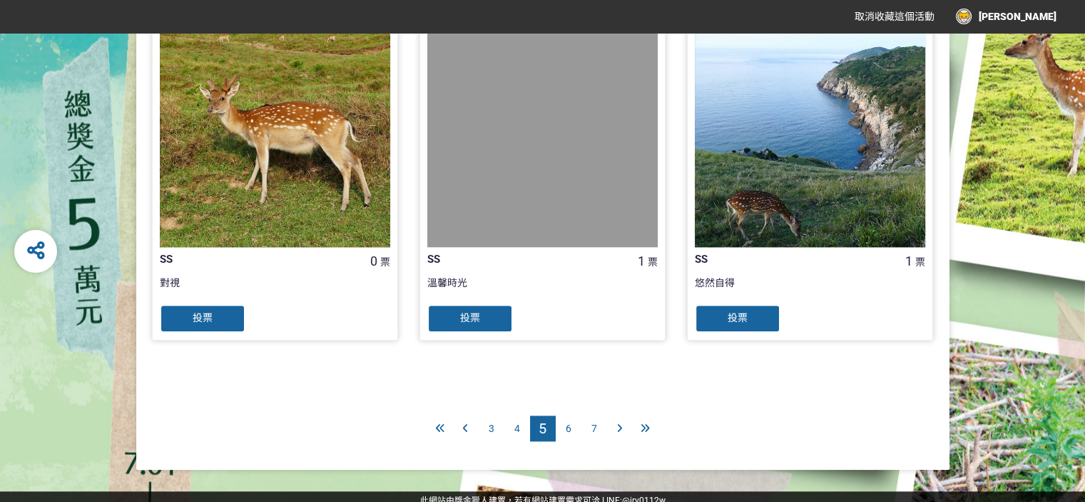
scroll to position [1477, 0]
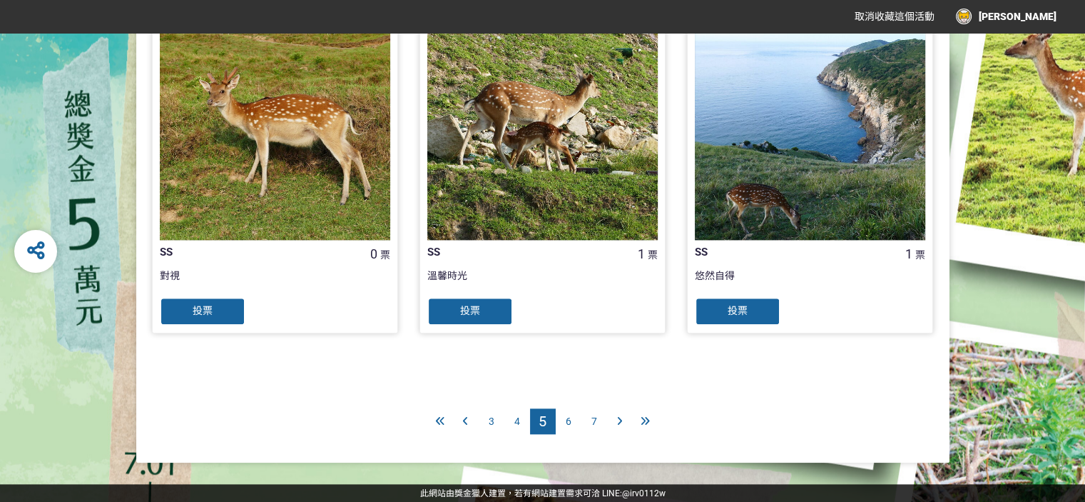
click at [596, 417] on div "7" at bounding box center [594, 421] width 26 height 26
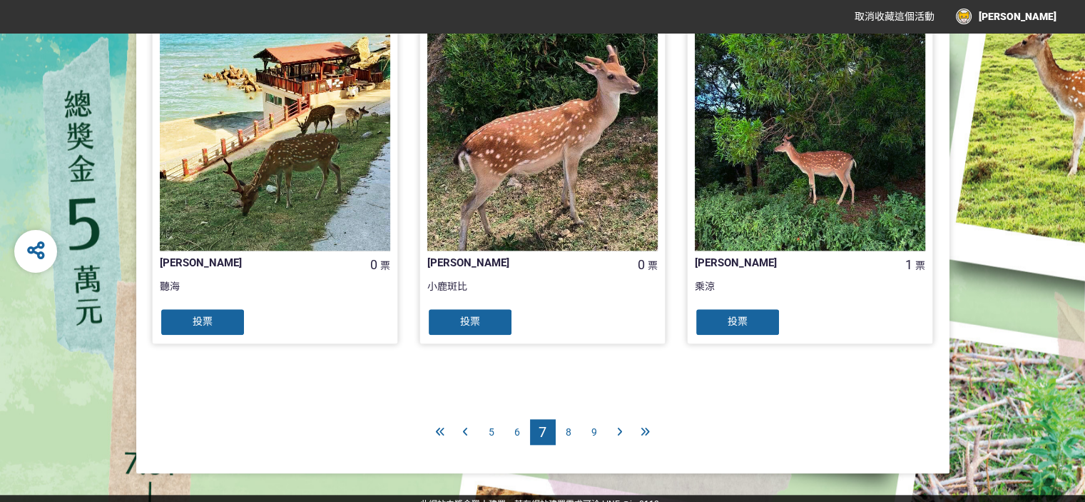
scroll to position [1477, 0]
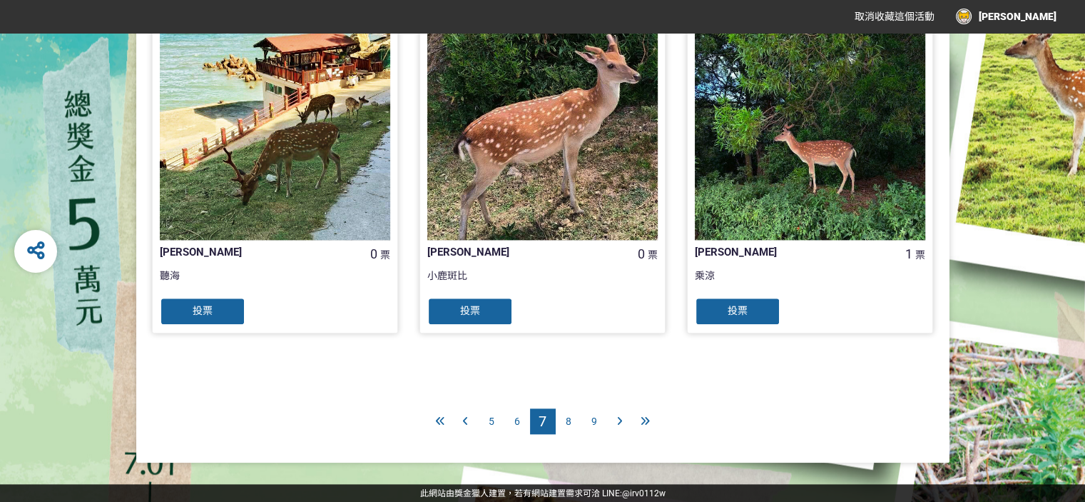
click at [594, 417] on span "9" at bounding box center [594, 420] width 6 height 11
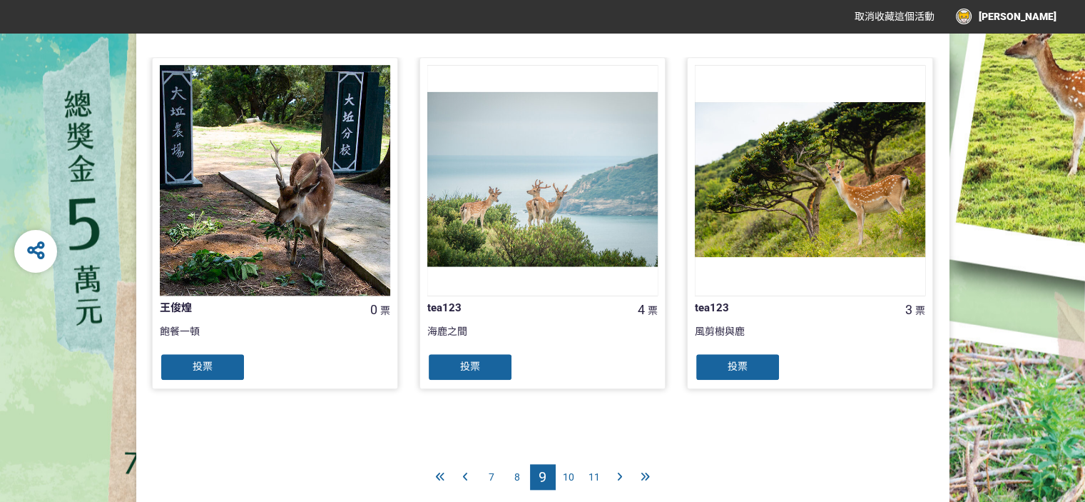
scroll to position [1427, 0]
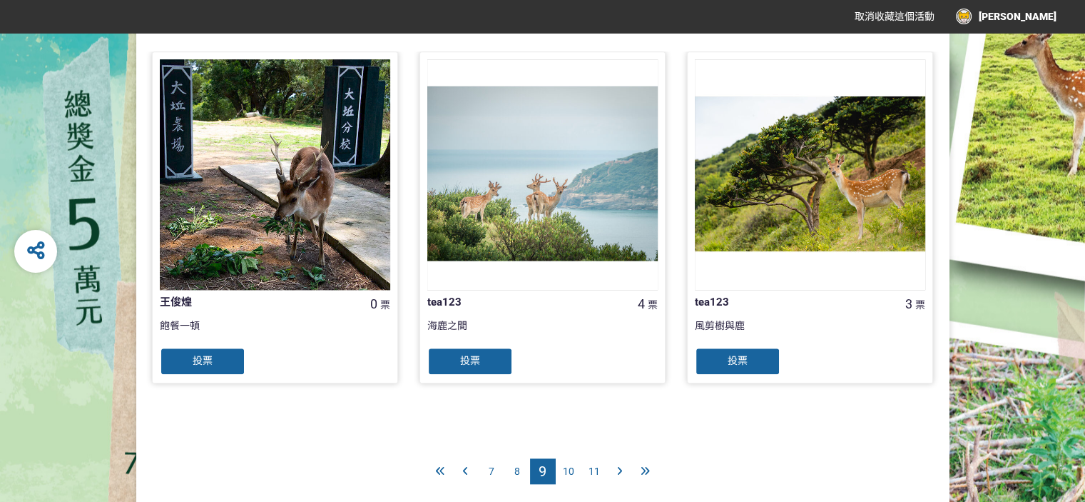
click at [594, 470] on span "11" at bounding box center [594, 470] width 11 height 11
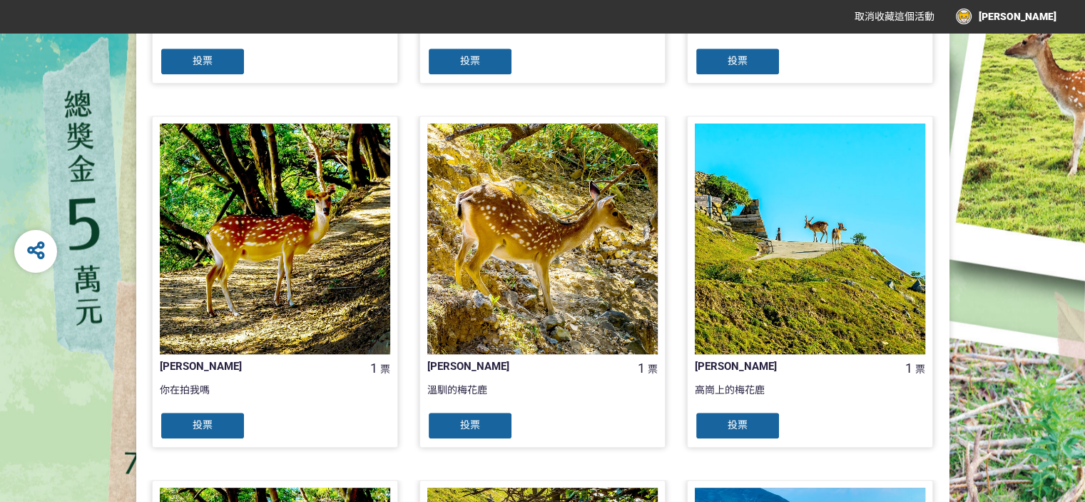
scroll to position [927, 0]
